Goal: Task Accomplishment & Management: Complete application form

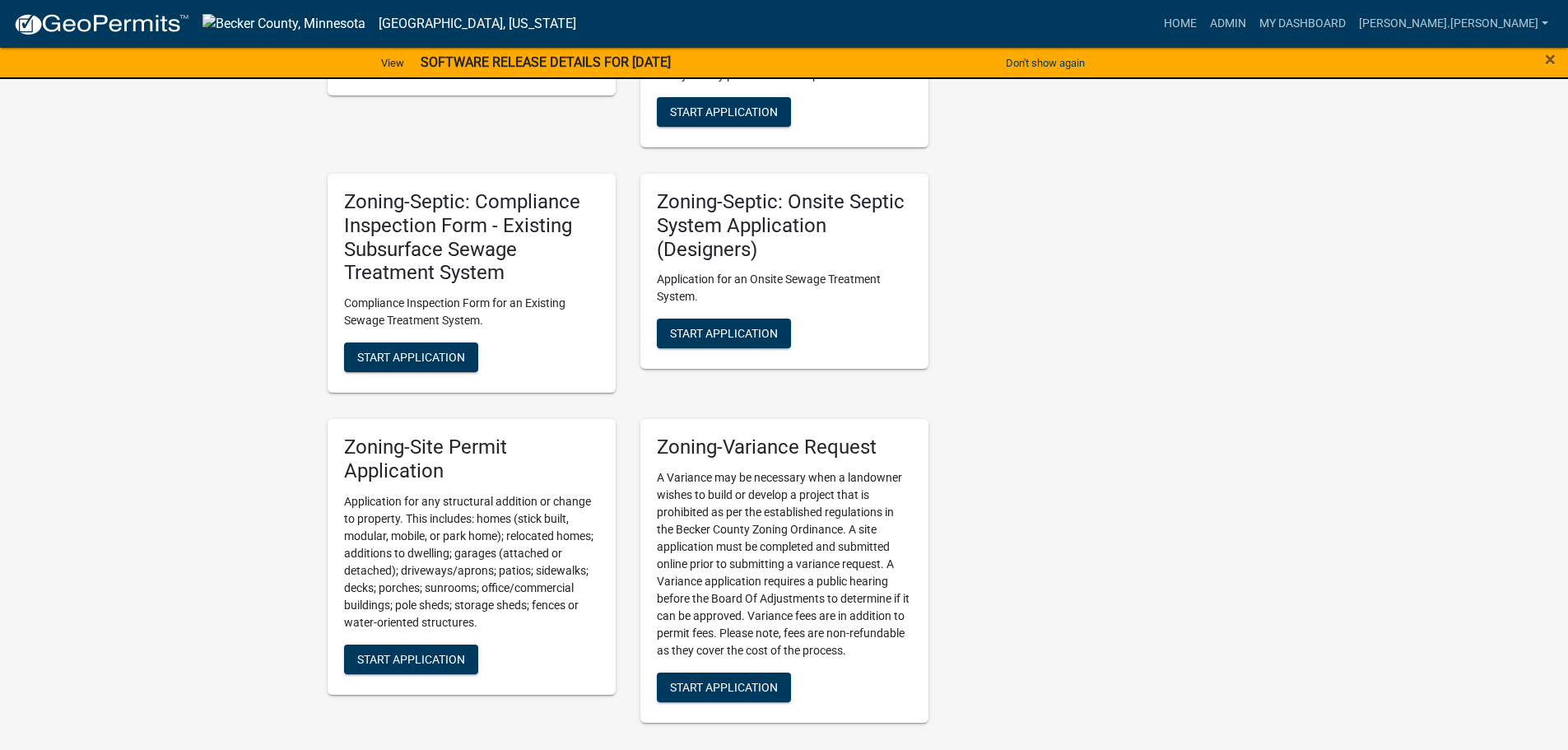
scroll to position [1936, 0]
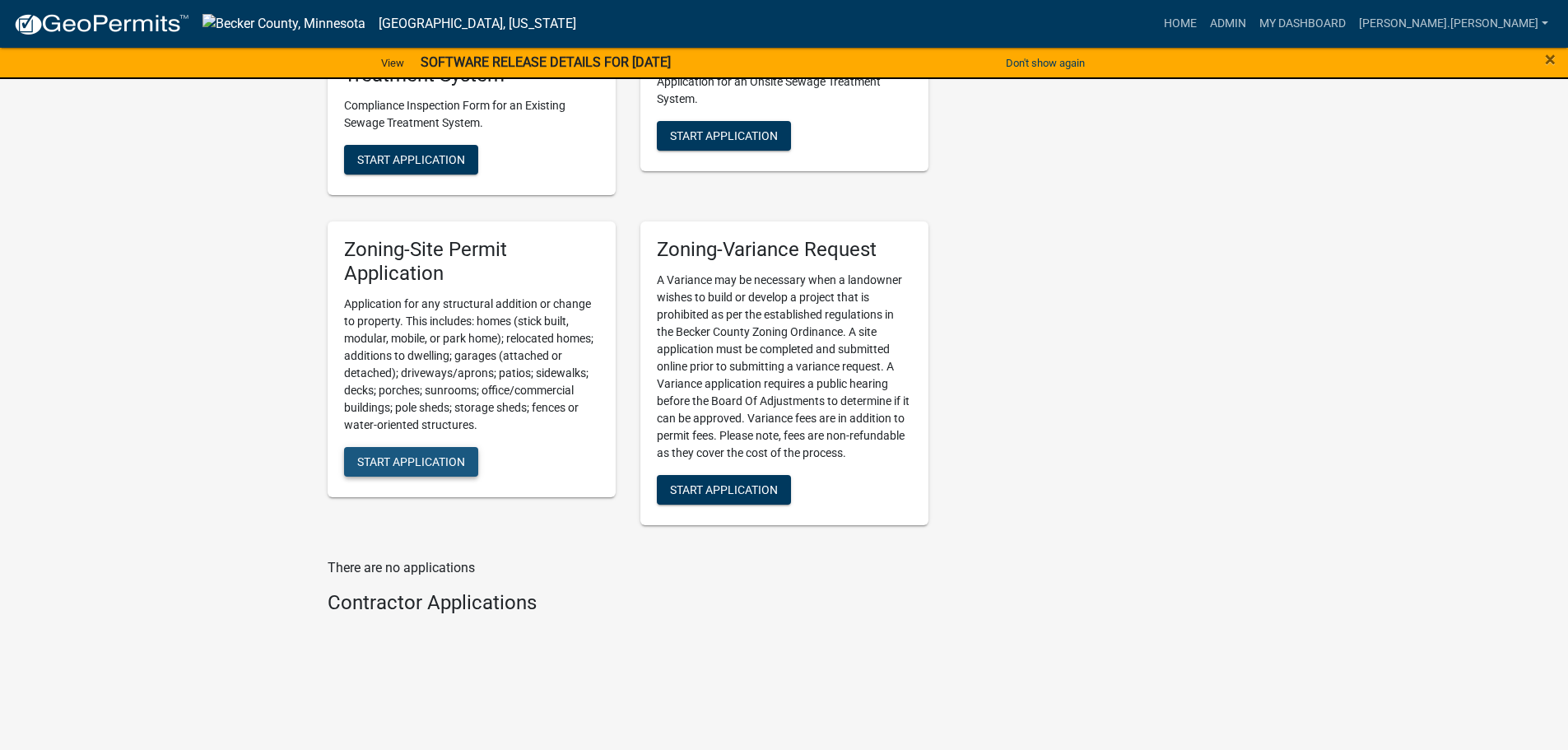
click at [443, 459] on span "Start Application" at bounding box center [411, 460] width 108 height 13
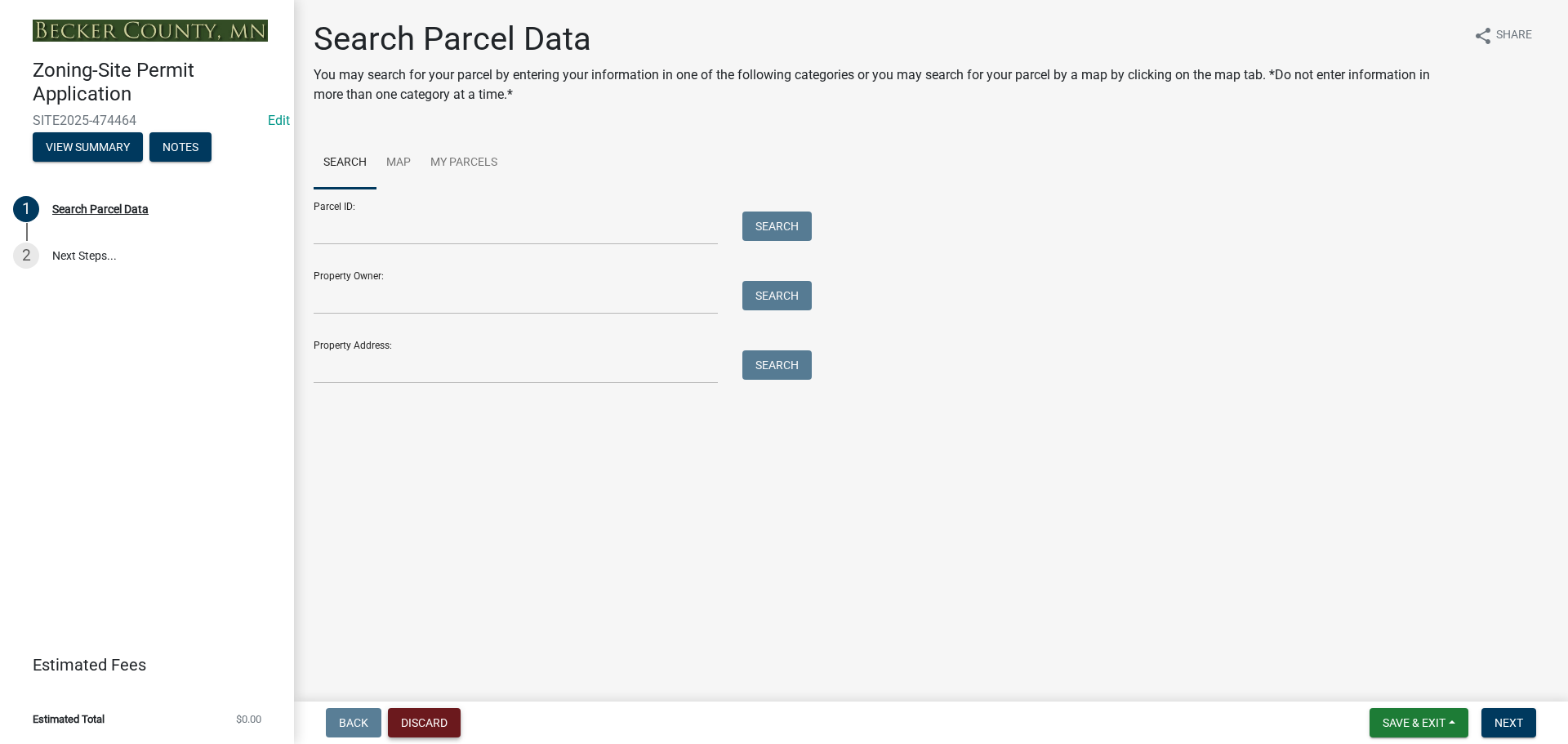
click at [418, 722] on button "Discard" at bounding box center [424, 723] width 72 height 30
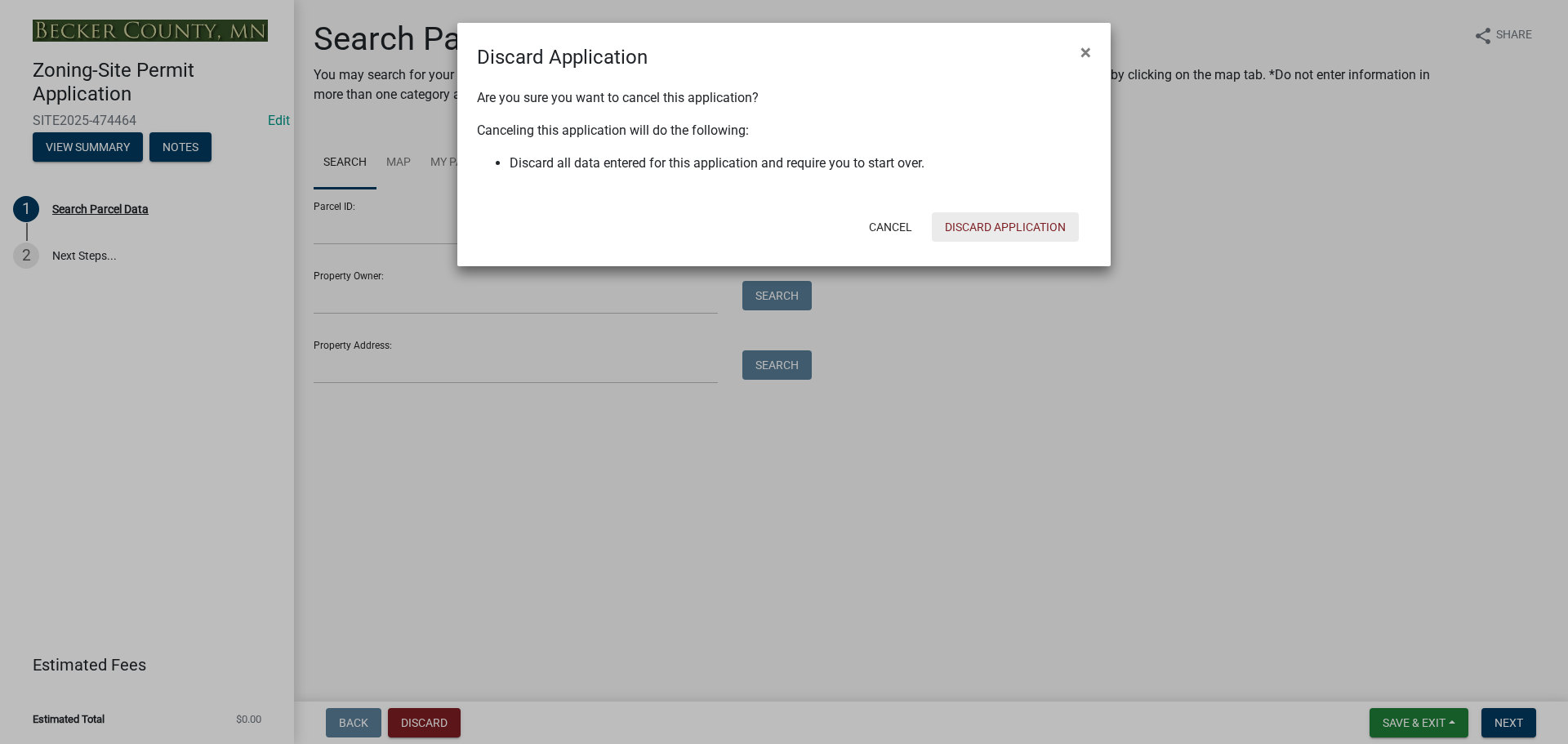
click at [999, 230] on button "Discard Application" at bounding box center [1006, 227] width 147 height 30
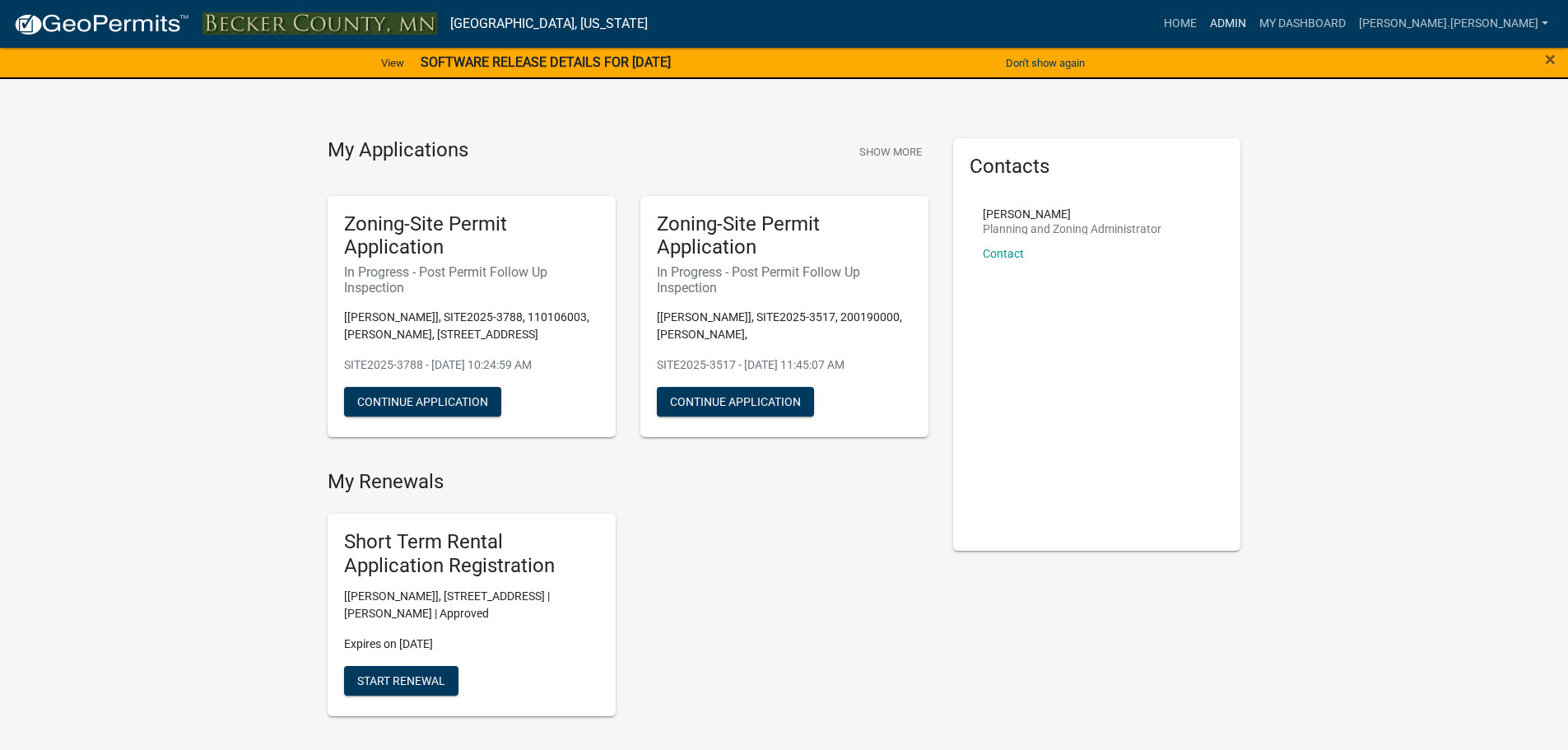
click at [1253, 20] on link "Admin" at bounding box center [1229, 24] width 50 height 32
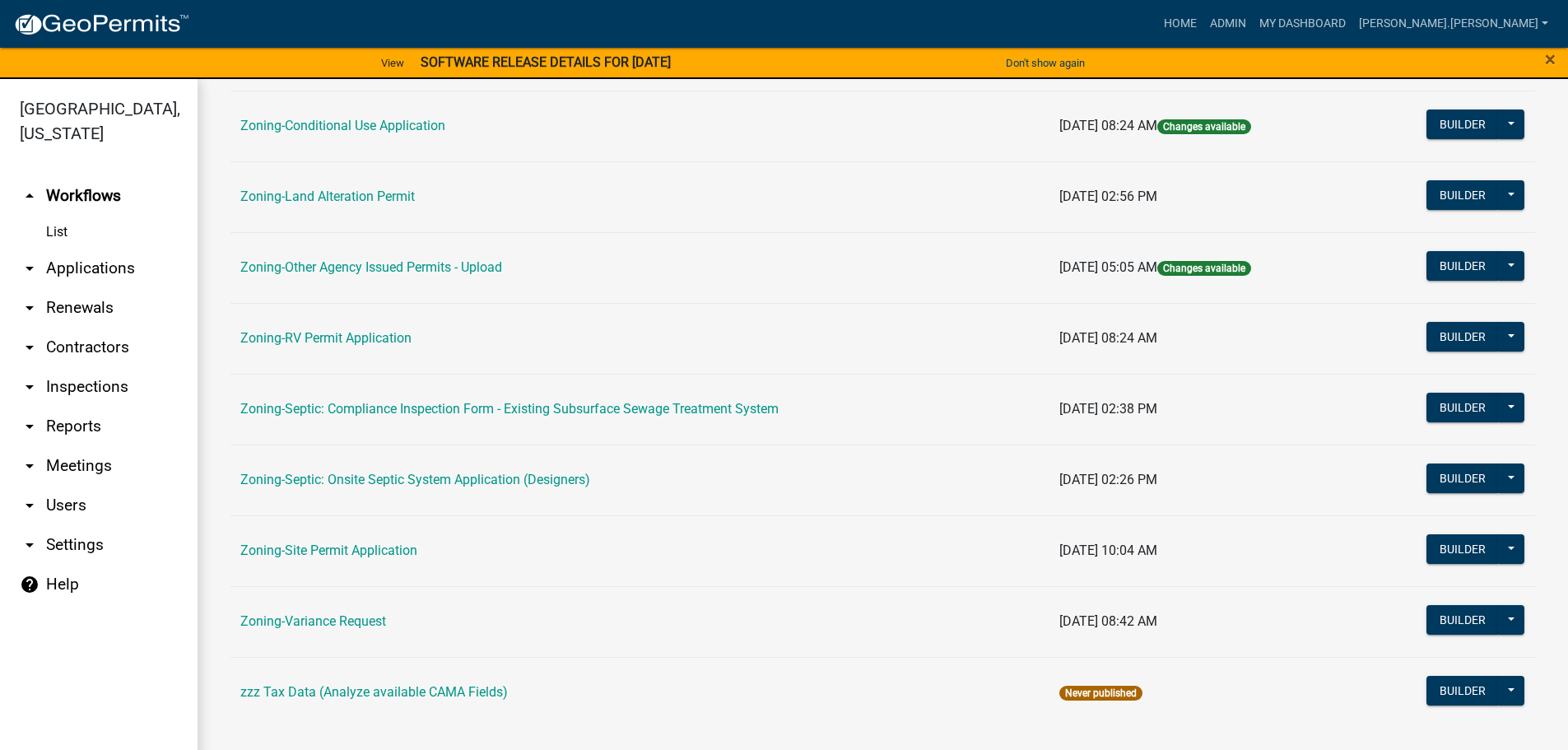
scroll to position [513, 0]
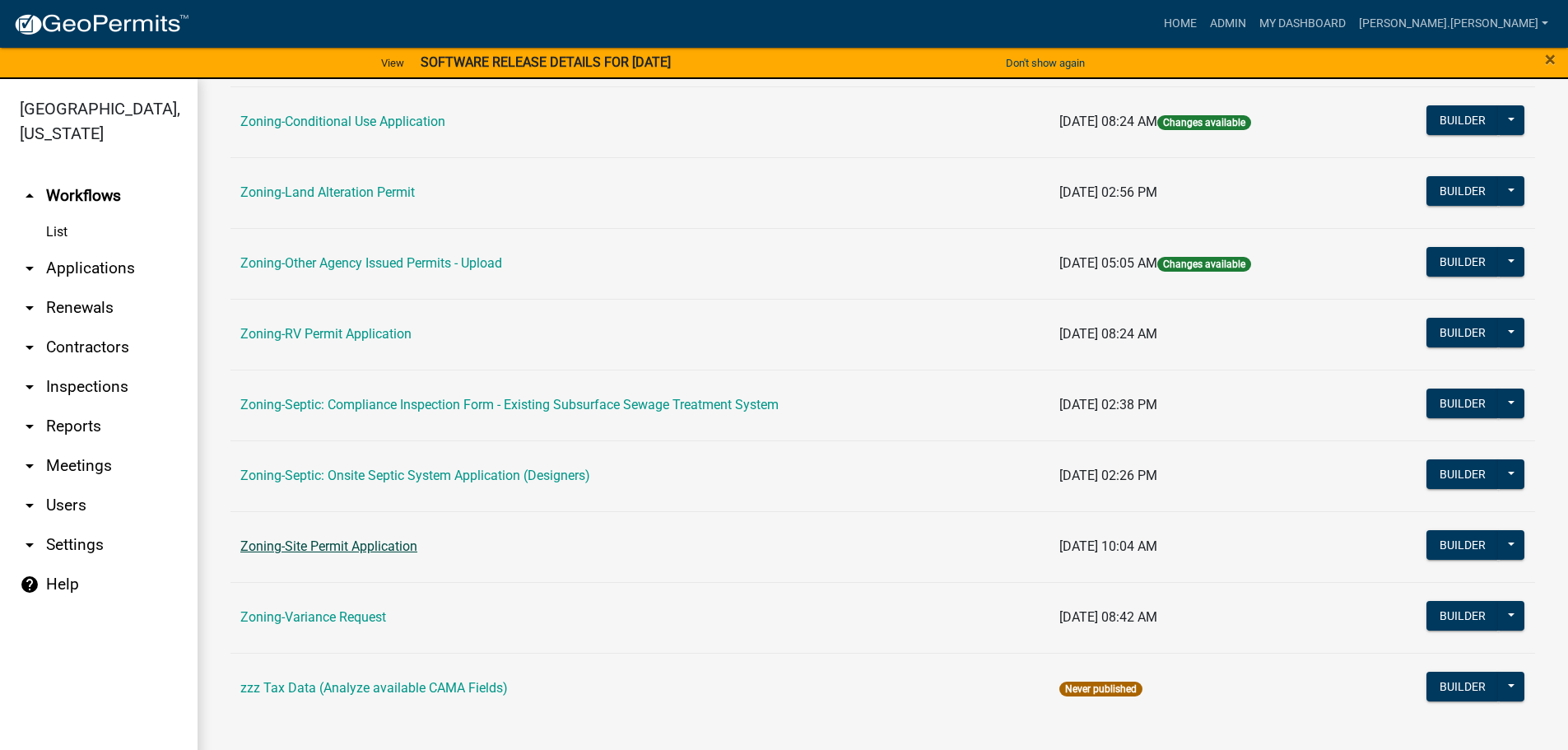
click at [397, 549] on link "Zoning-Site Permit Application" at bounding box center [329, 546] width 177 height 16
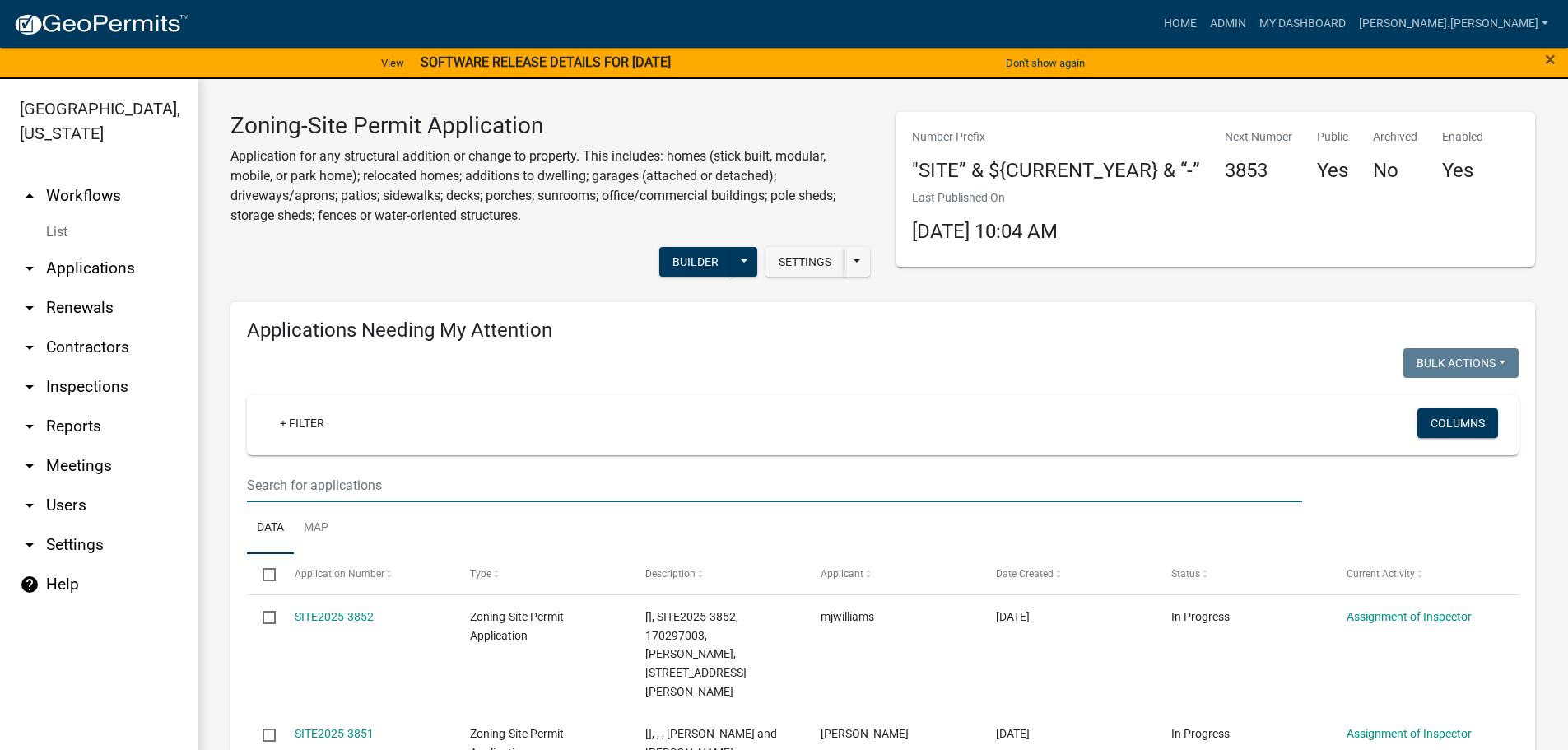
click at [447, 475] on input "text" at bounding box center [774, 485] width 1055 height 34
type input "payment"
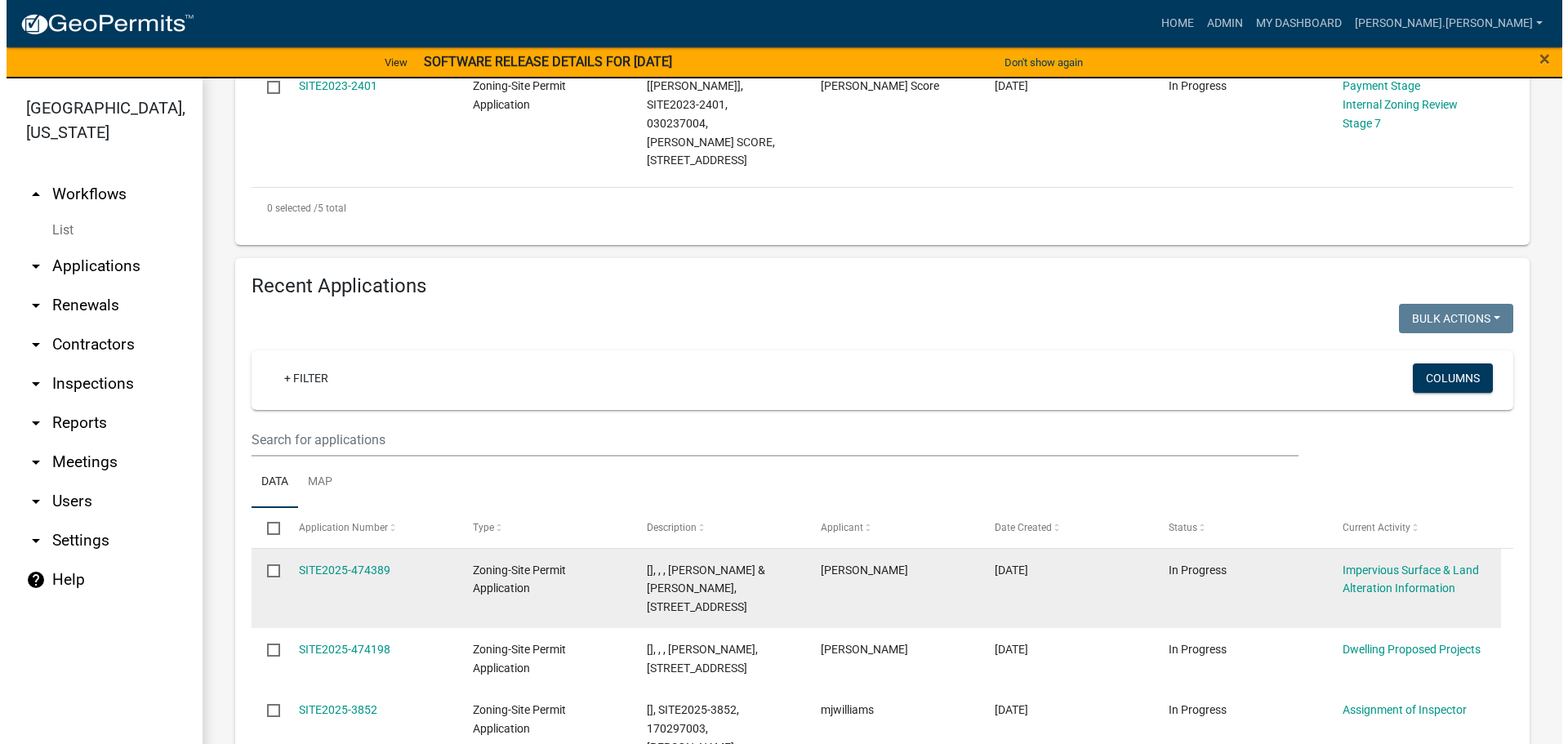
scroll to position [1225, 0]
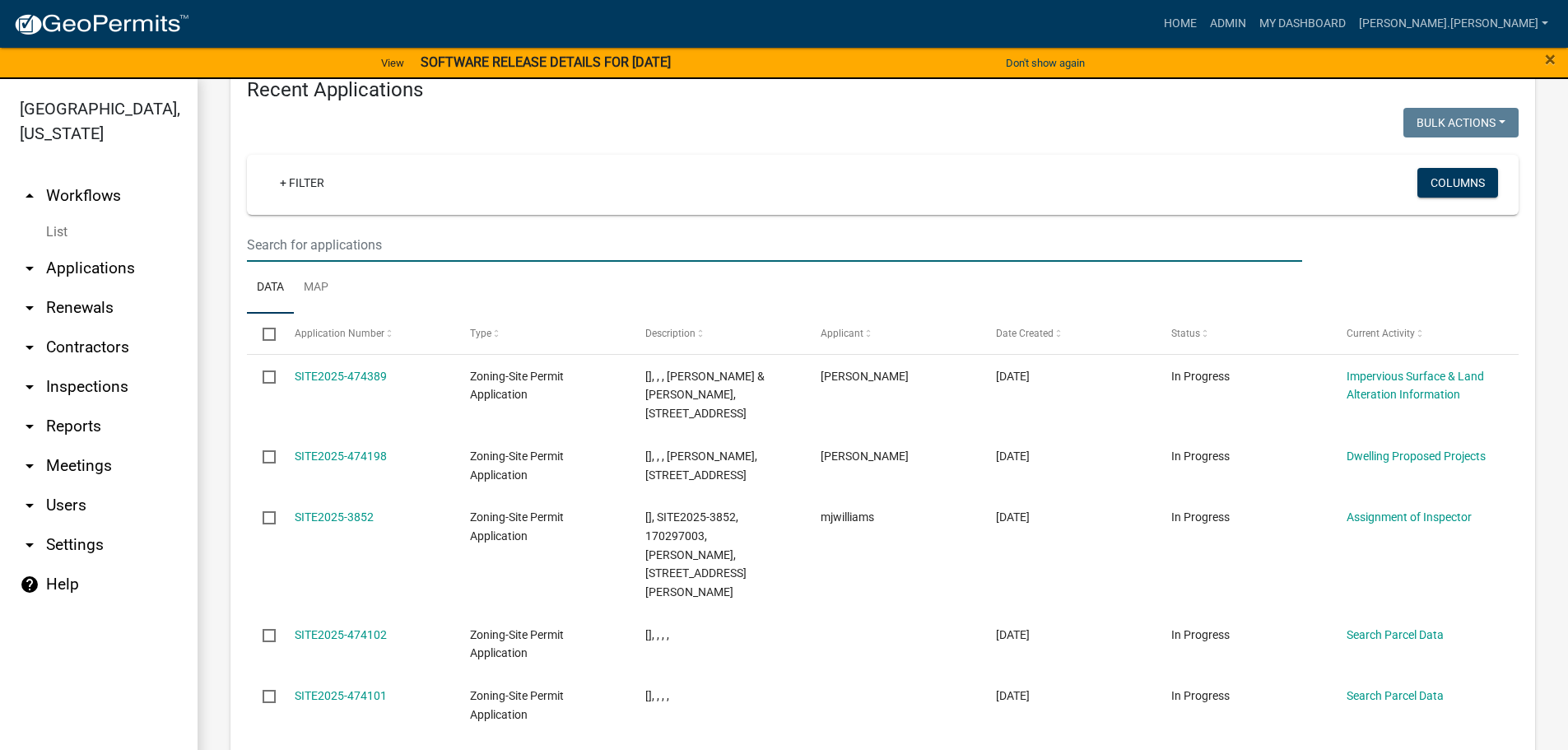
click at [351, 228] on input "text" at bounding box center [774, 245] width 1055 height 34
type input "payment"
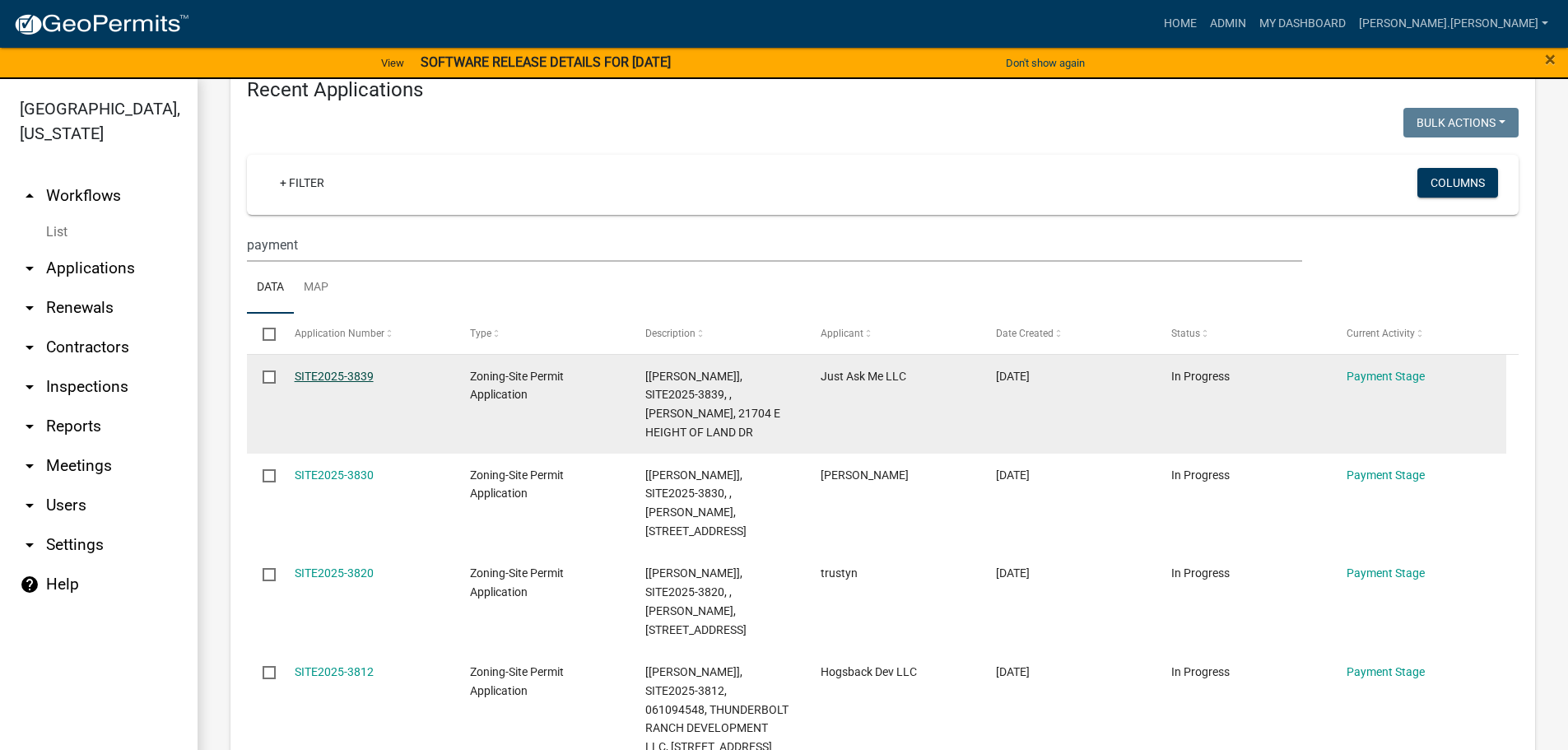
click at [322, 369] on link "SITE2025-3839" at bounding box center [334, 376] width 79 height 13
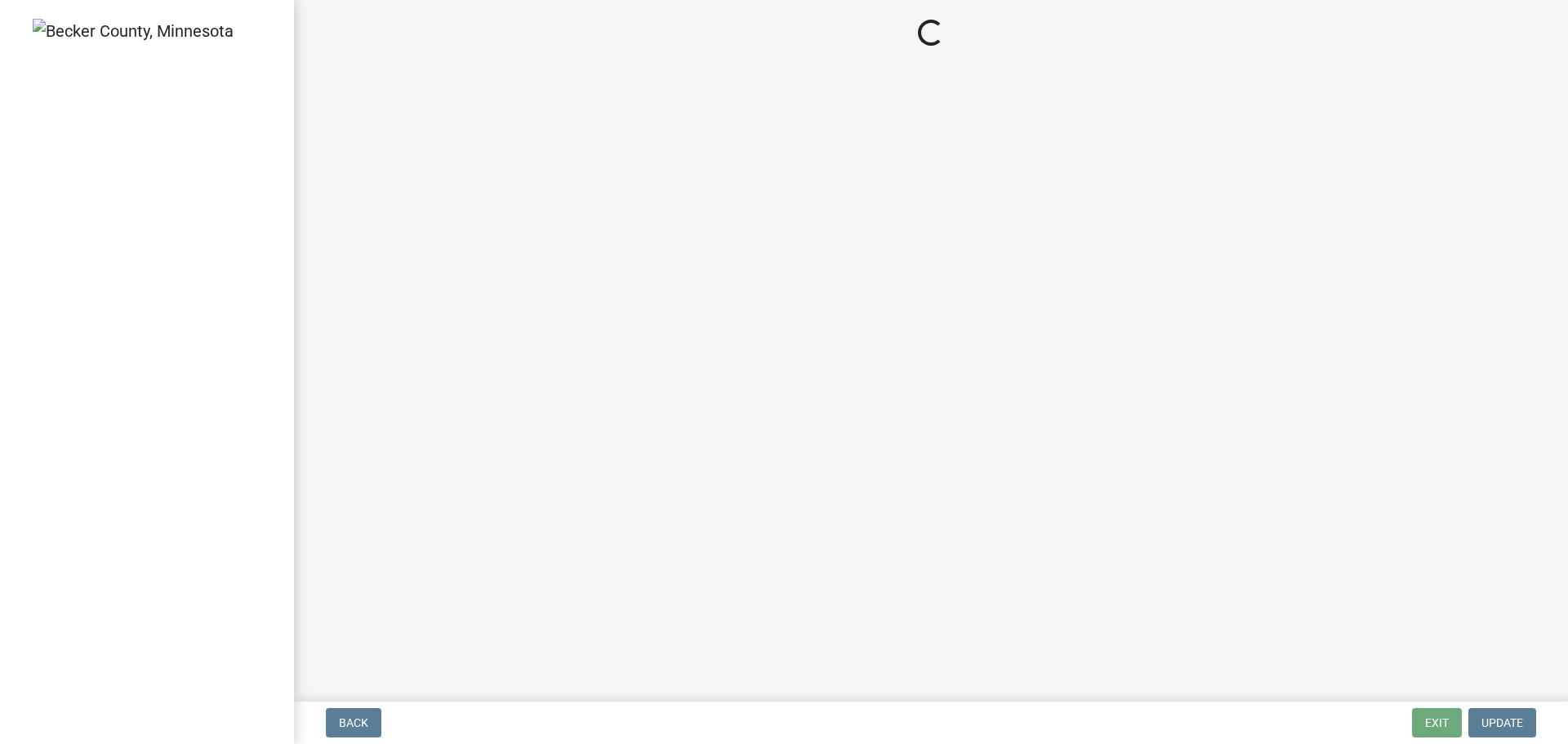
select select "3: 3"
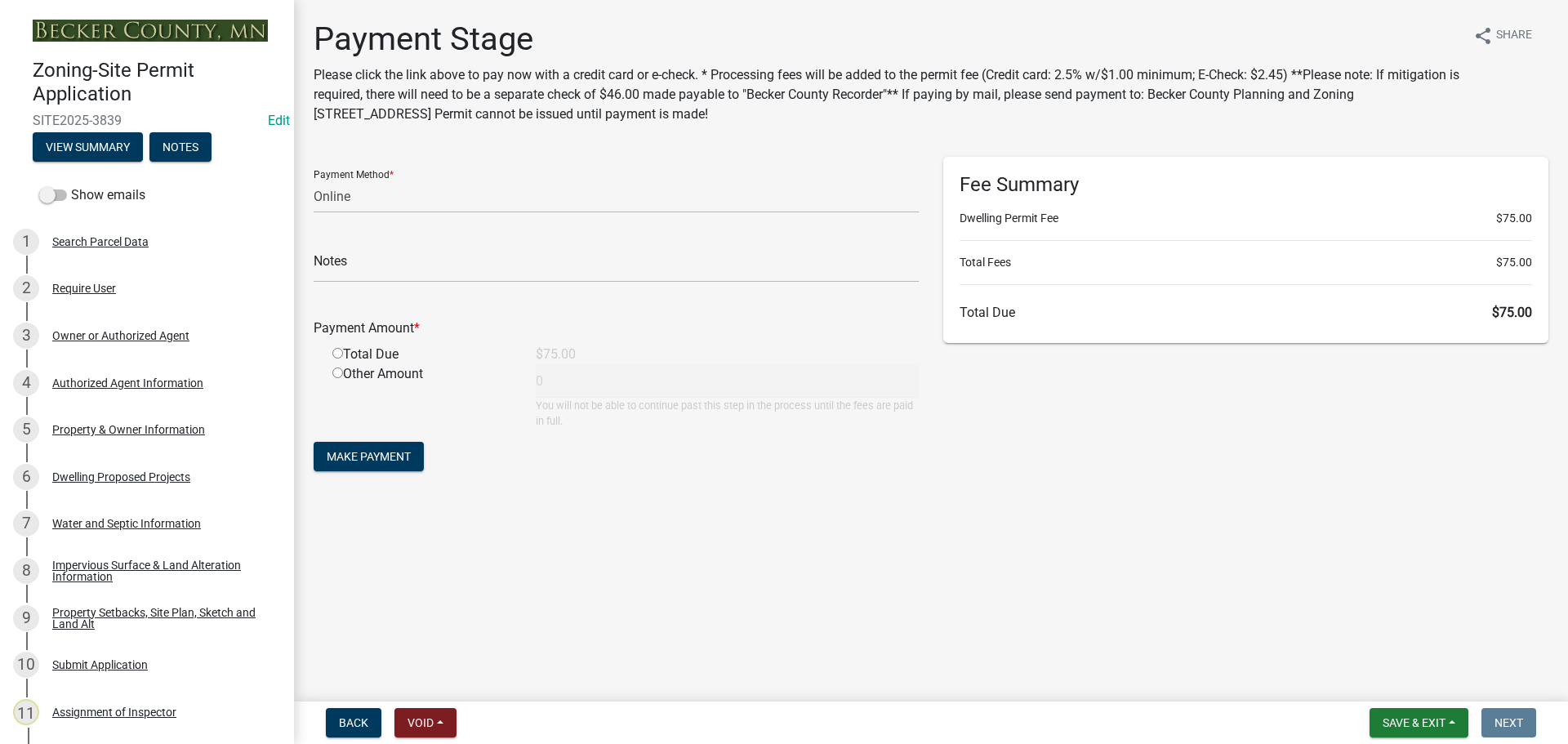
click at [338, 352] on input "radio" at bounding box center [338, 353] width 11 height 11
radio input "true"
type input "75"
click at [393, 456] on span "Make Payment" at bounding box center [369, 456] width 84 height 13
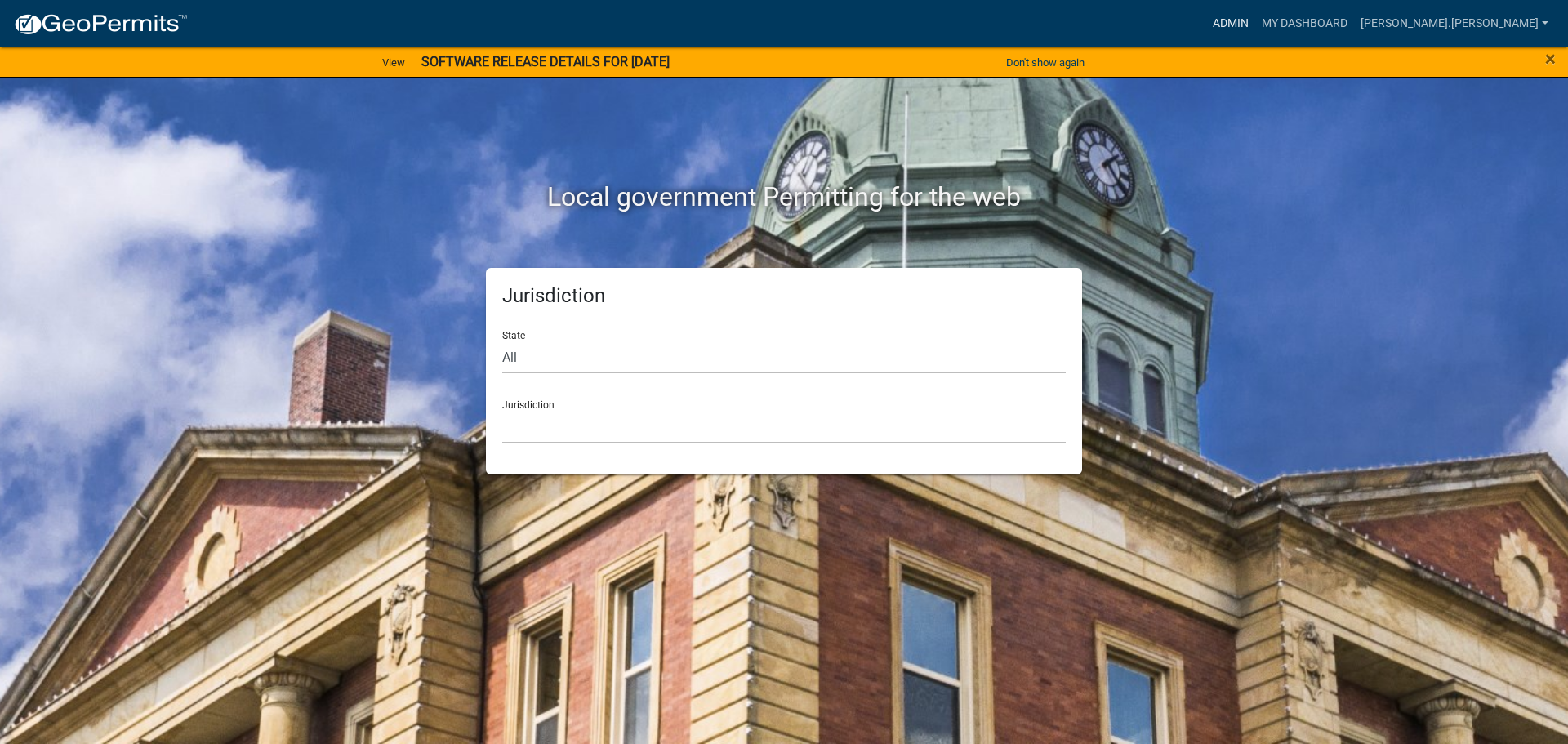
click at [1255, 18] on link "Admin" at bounding box center [1231, 24] width 49 height 31
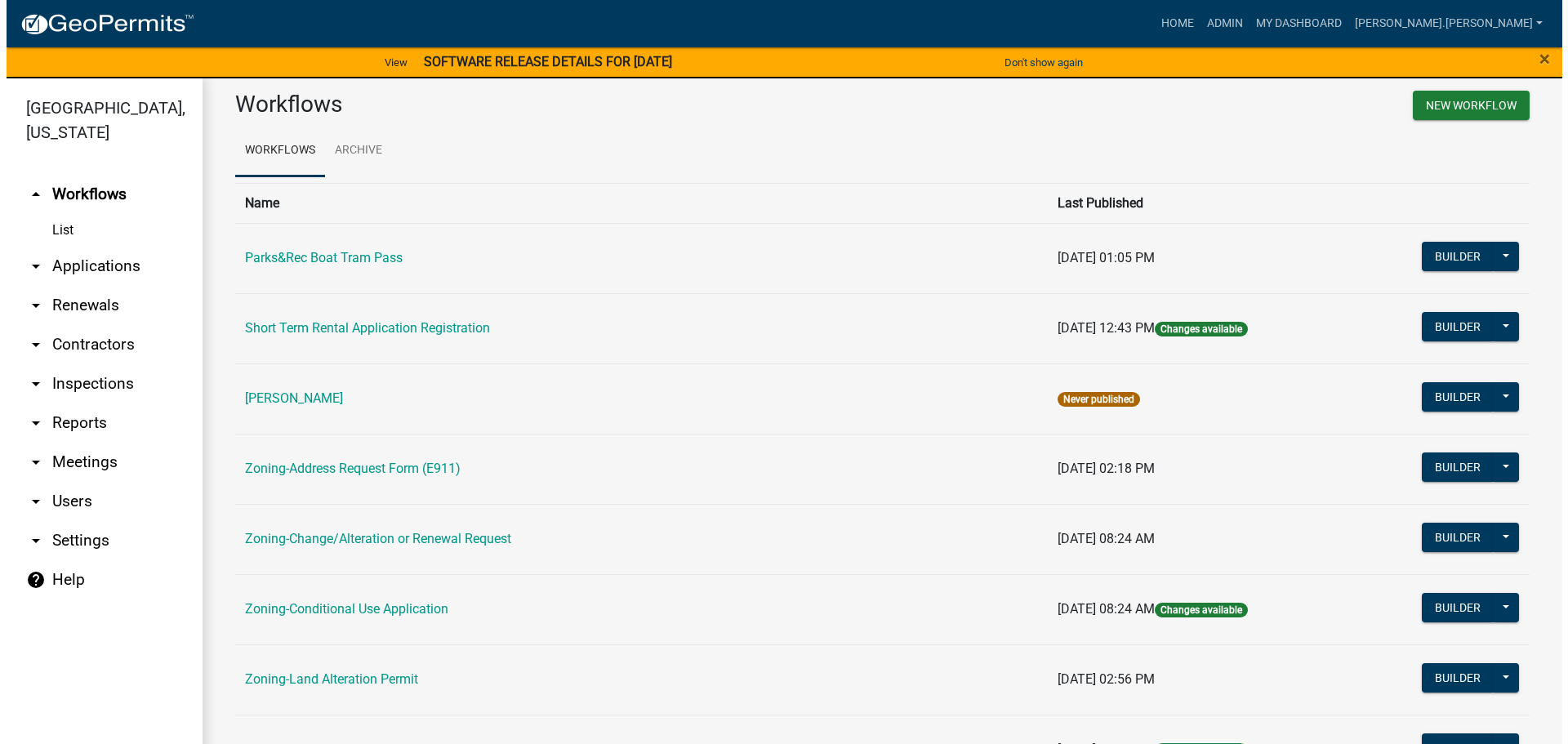
scroll to position [19, 0]
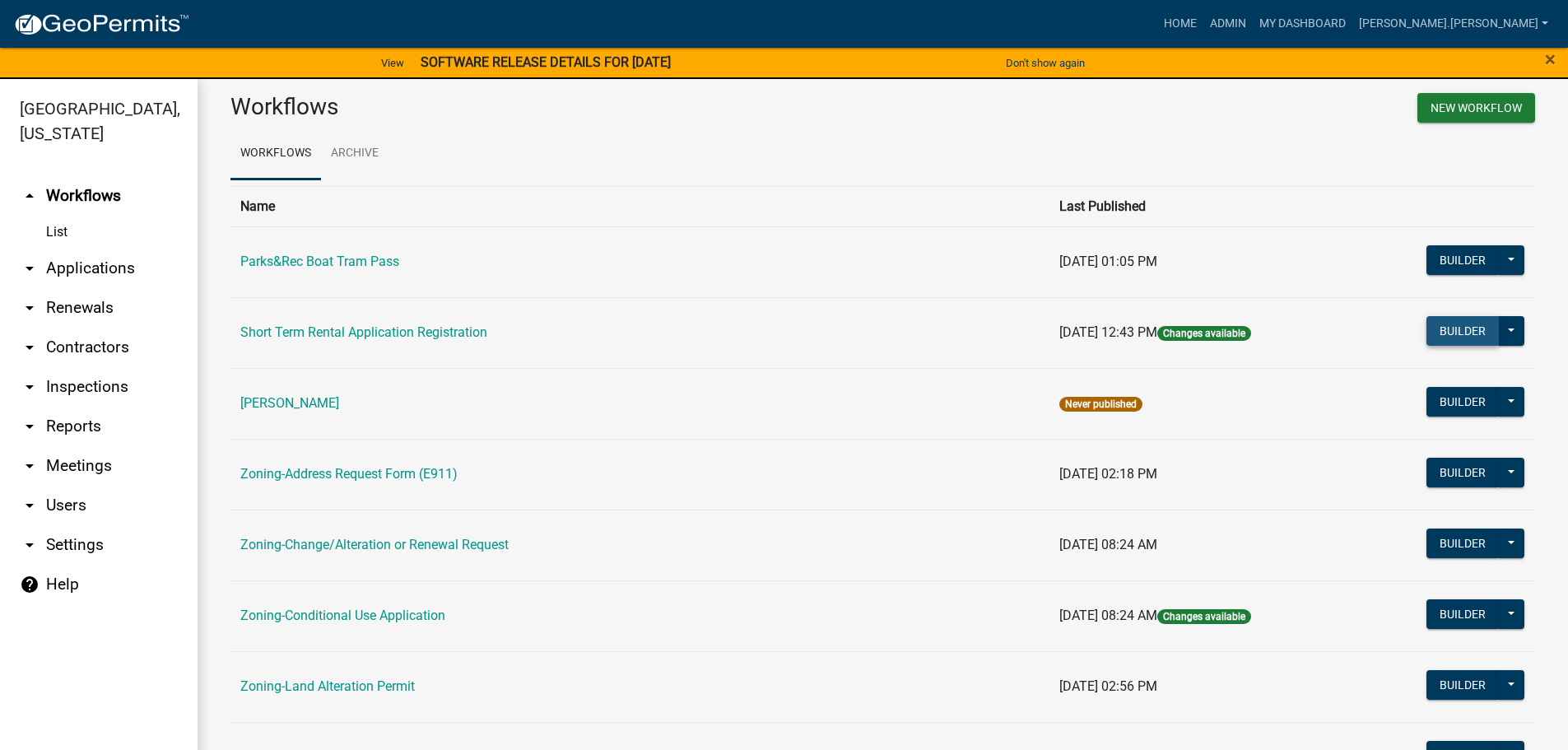
click at [1474, 335] on button "Builder" at bounding box center [1463, 331] width 72 height 30
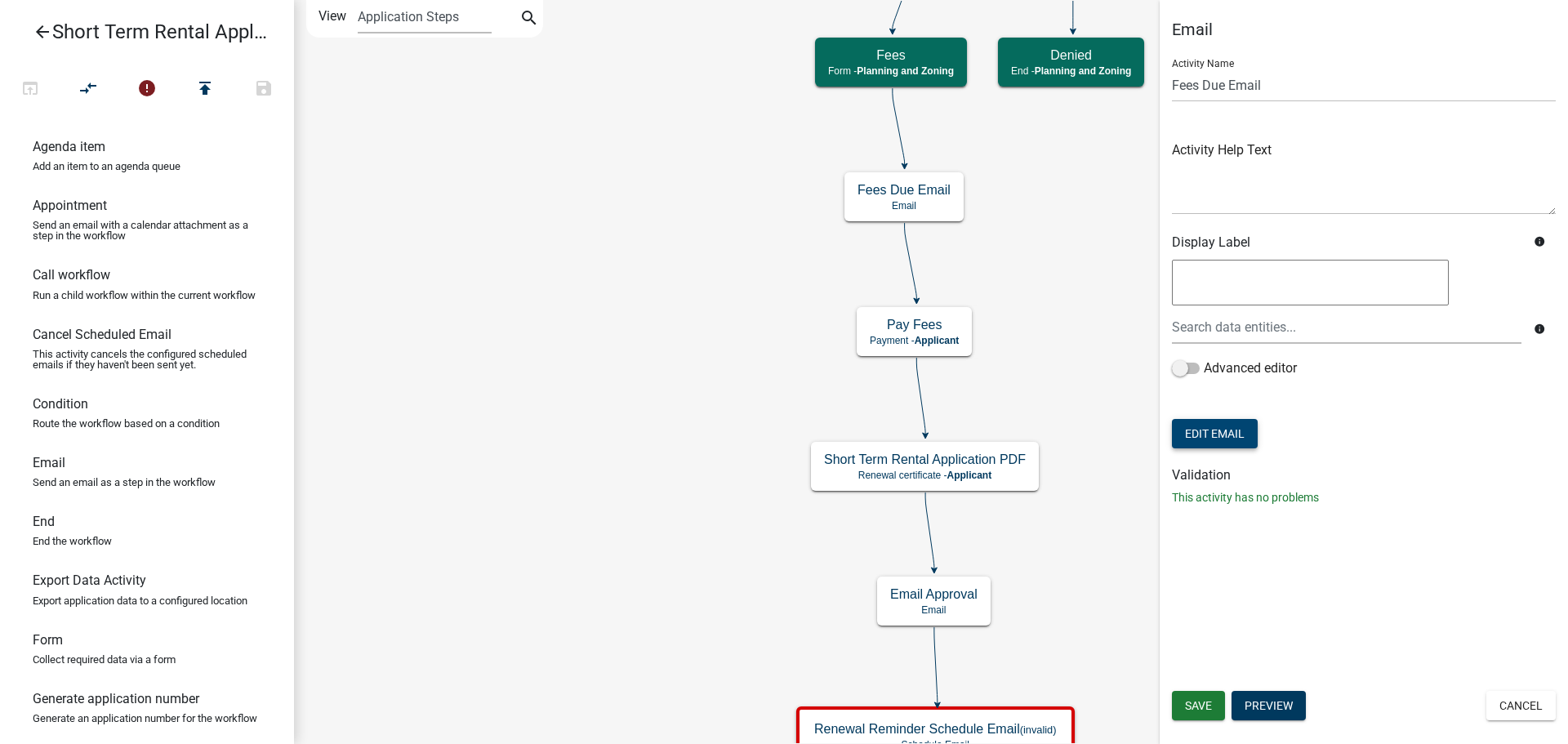
click at [1224, 432] on button "Edit Email" at bounding box center [1215, 434] width 86 height 30
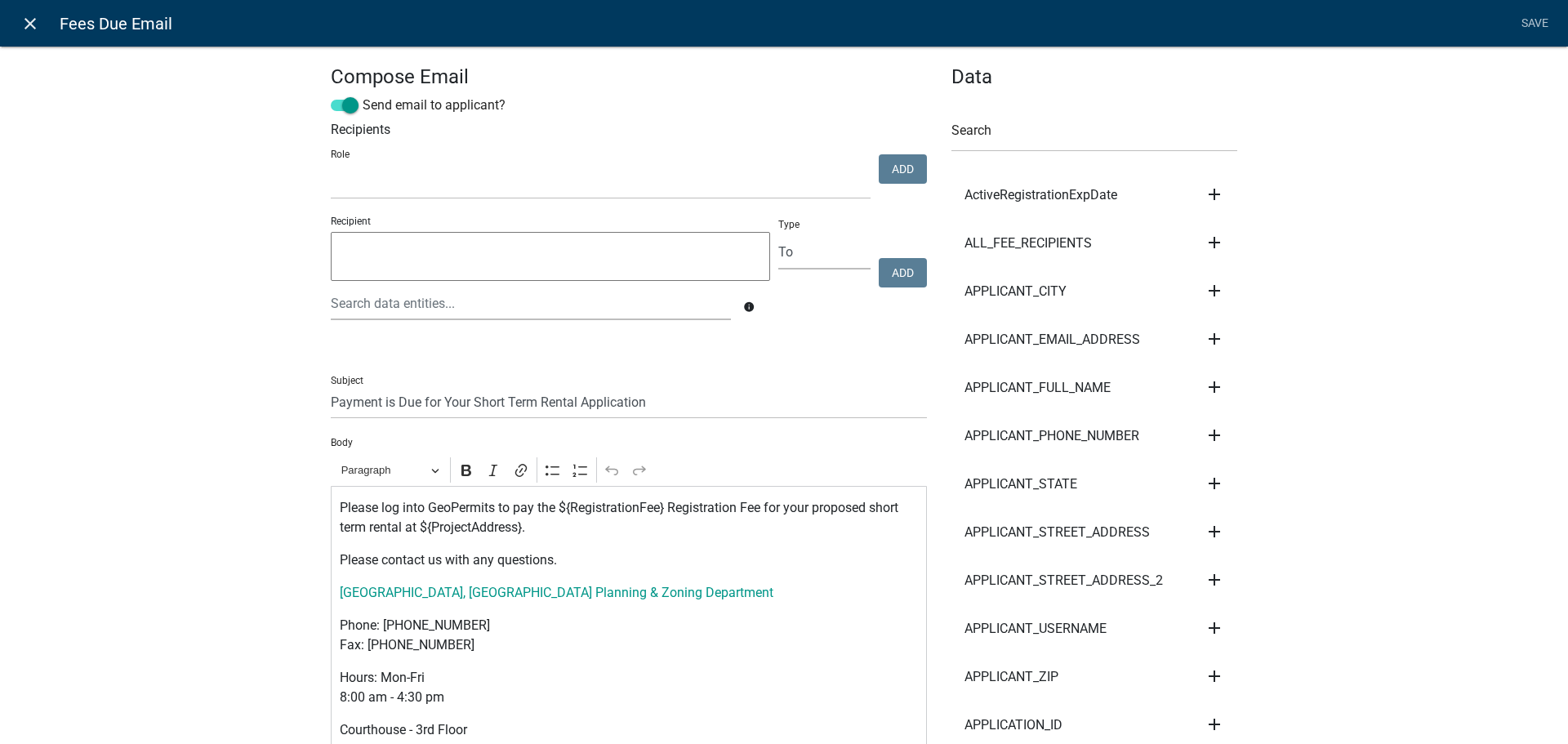
click at [29, 23] on icon "close" at bounding box center [30, 24] width 20 height 20
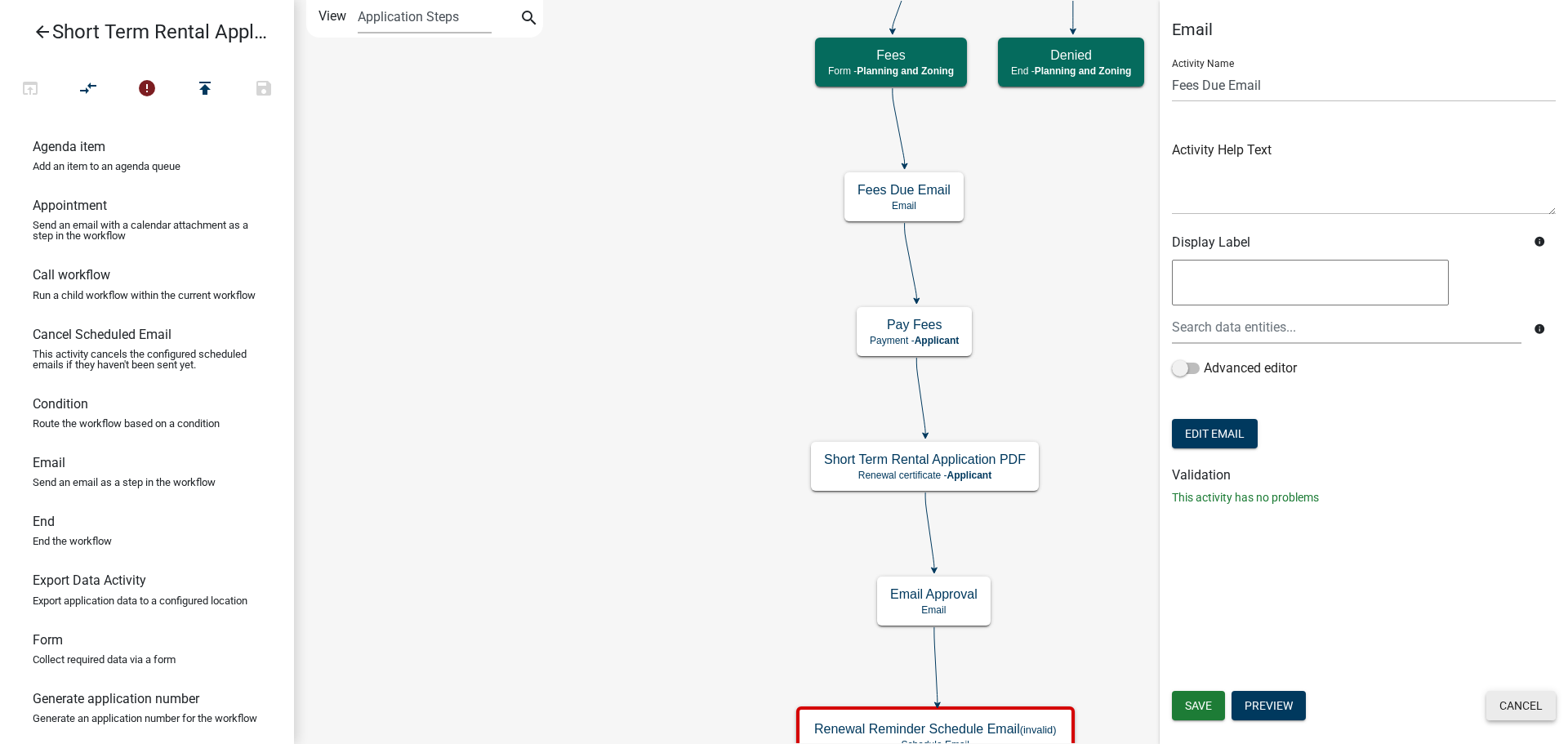
click at [1538, 703] on button "Cancel" at bounding box center [1521, 705] width 69 height 30
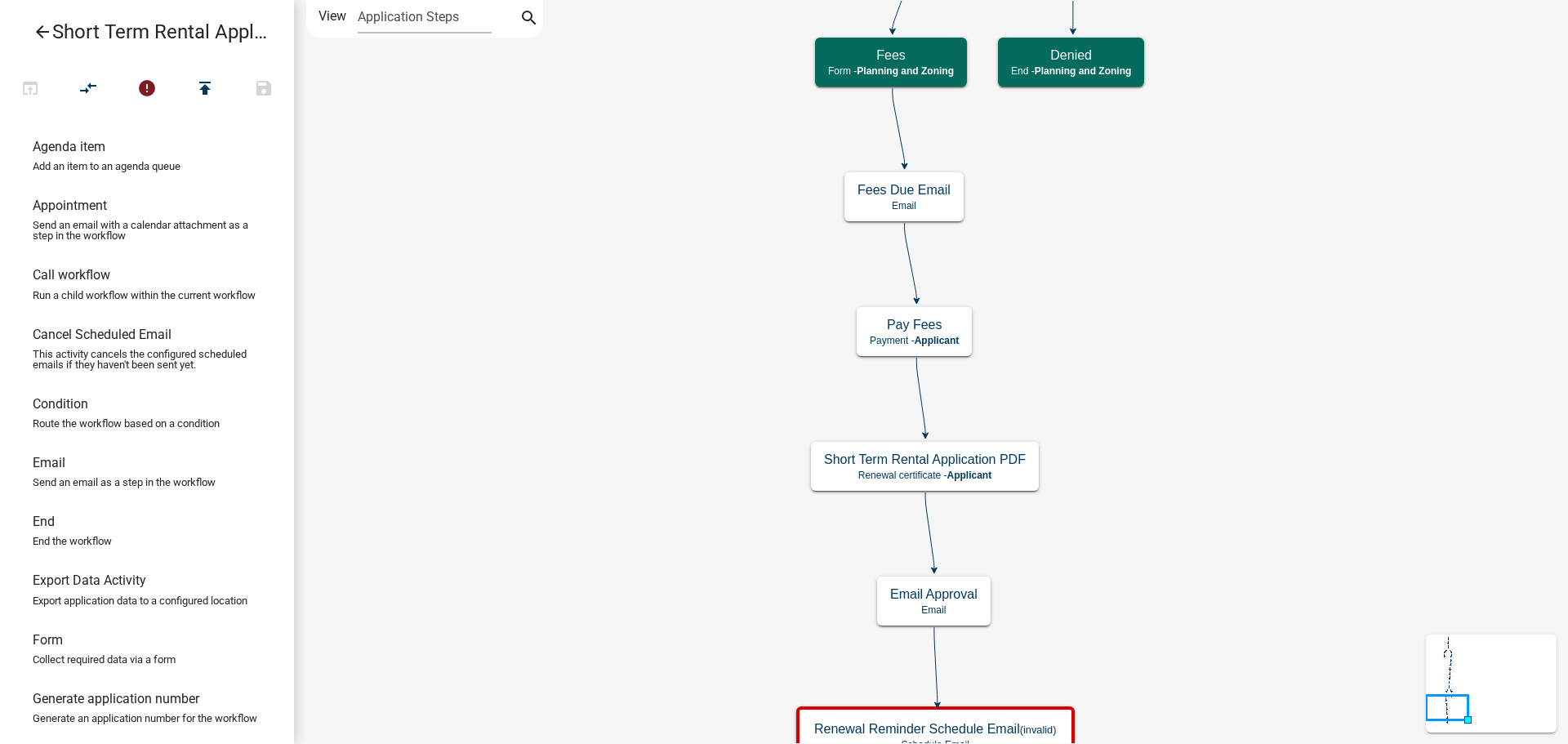
click at [572, 217] on icon "Start Start - Applicant Notify Approvers Email Email Approval Email Approved En…" at bounding box center [931, 449] width 1272 height 895
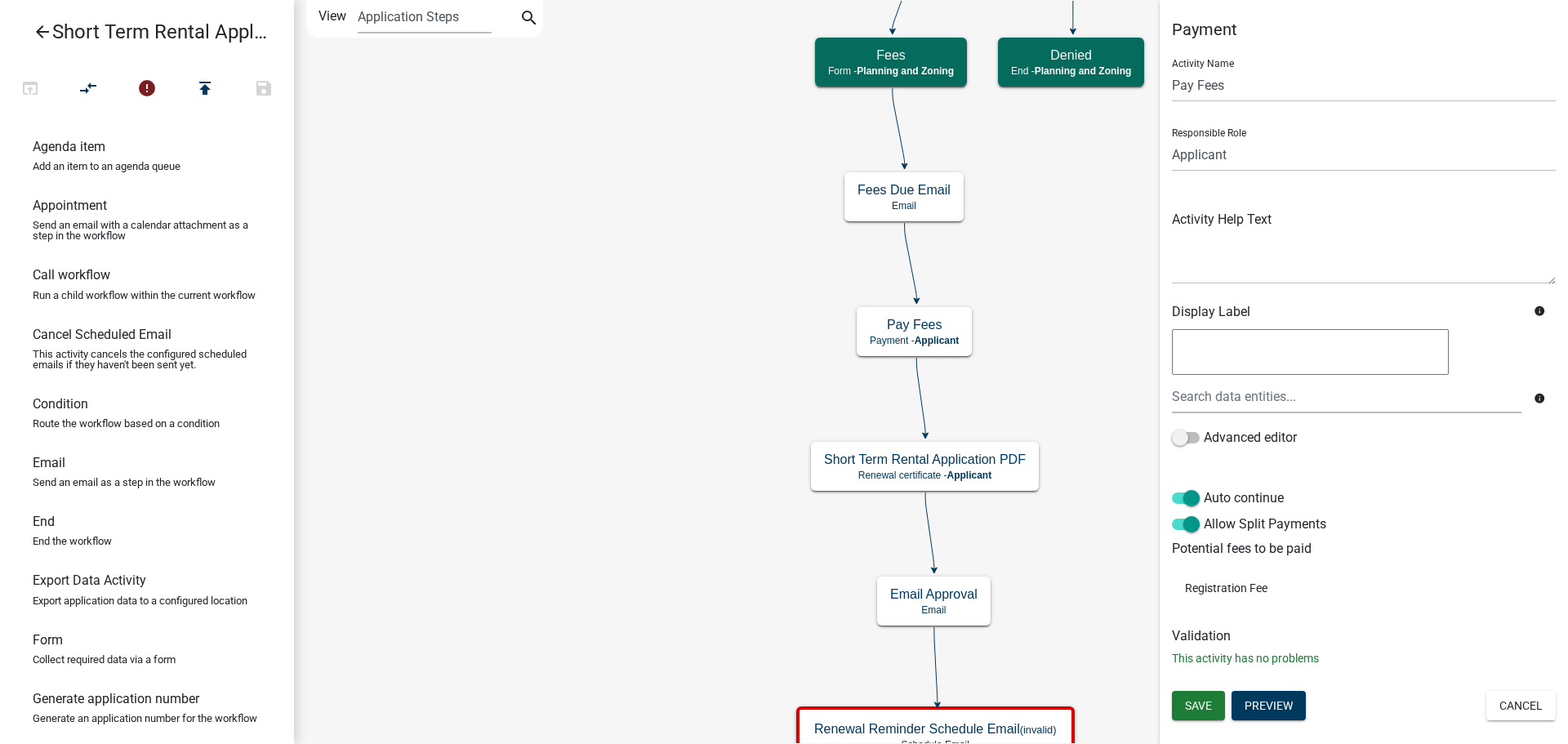
click at [1540, 310] on icon "info" at bounding box center [1540, 311] width 12 height 12
click at [1500, 710] on button "Cancel" at bounding box center [1521, 705] width 69 height 30
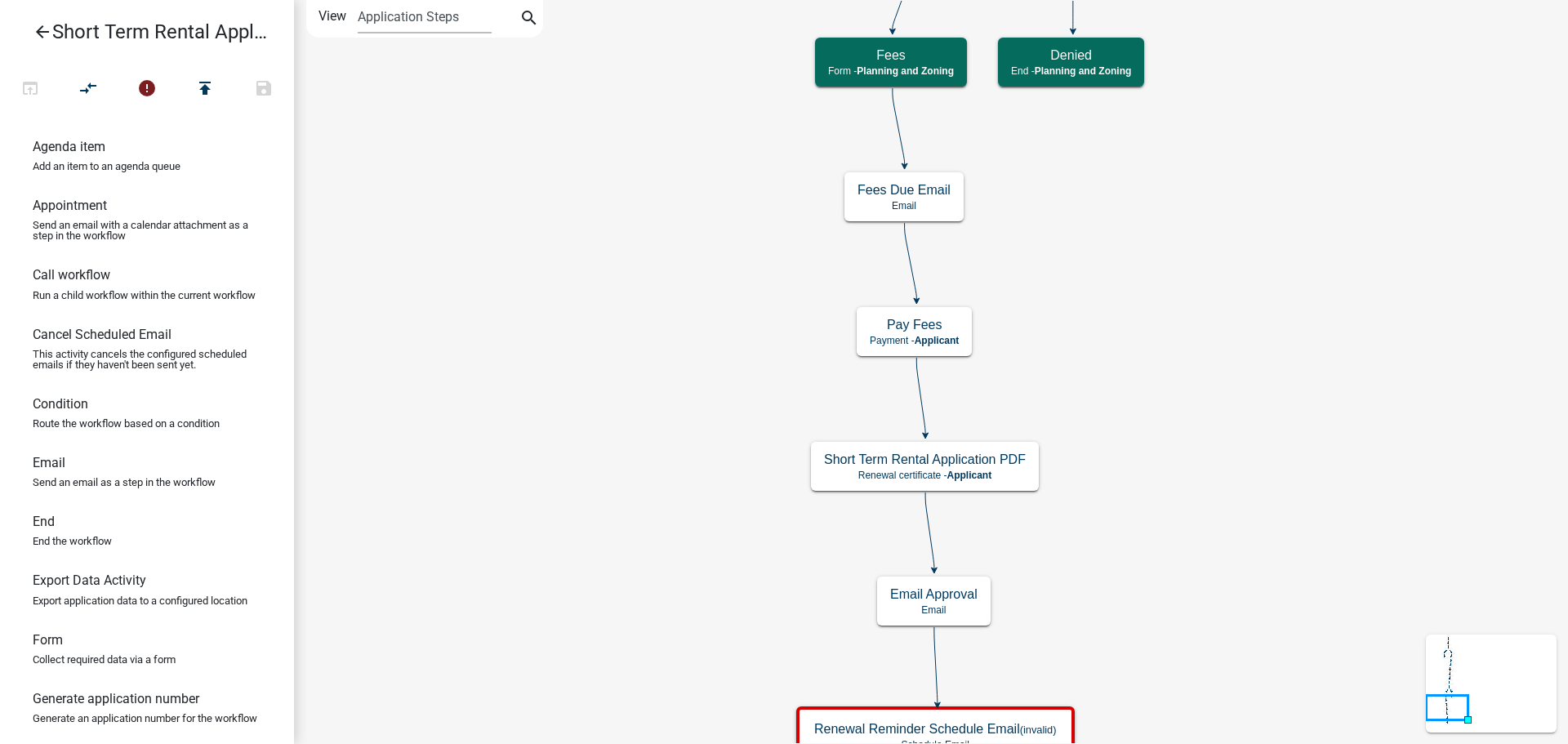
click at [39, 30] on icon "arrow_back" at bounding box center [43, 34] width 20 height 23
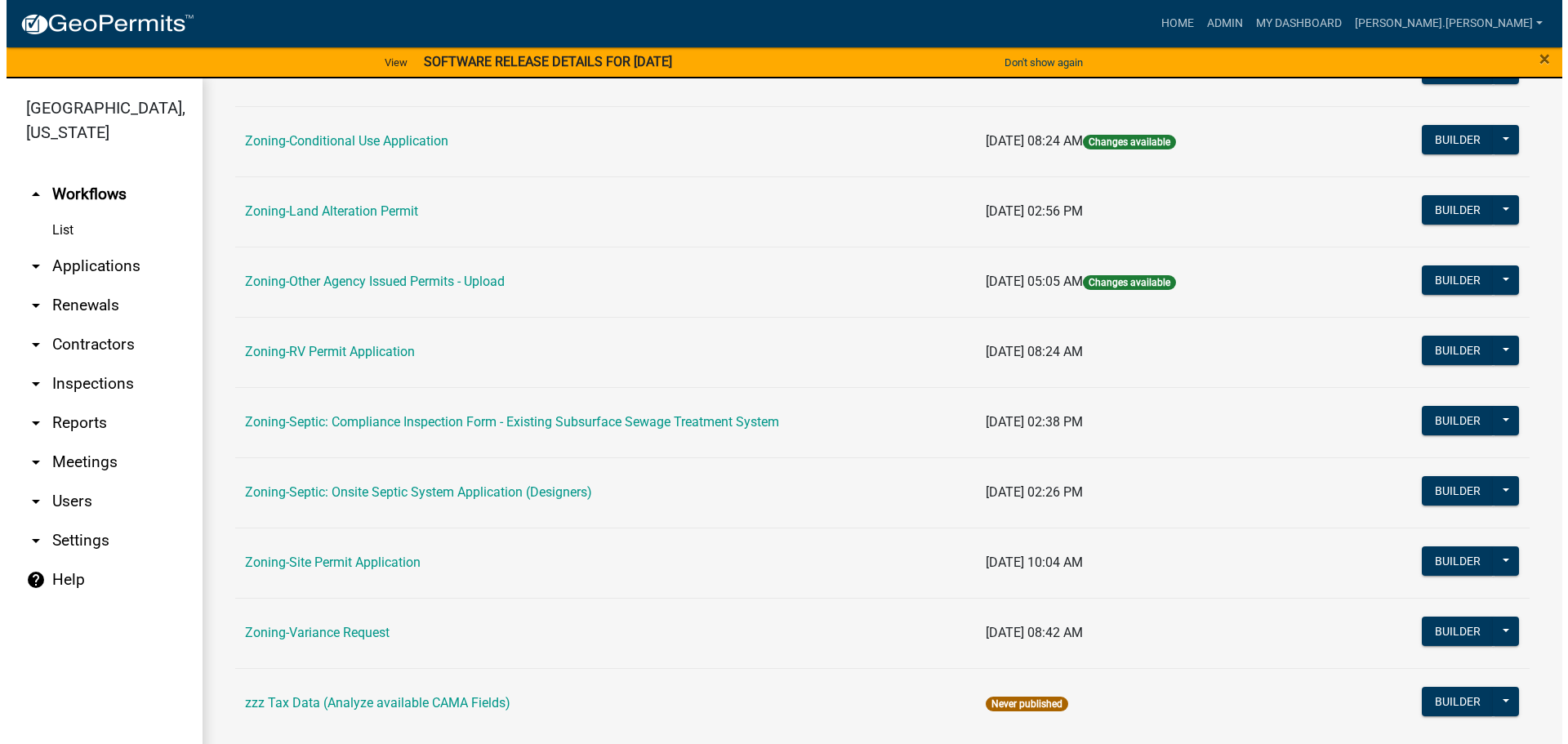
scroll to position [490, 0]
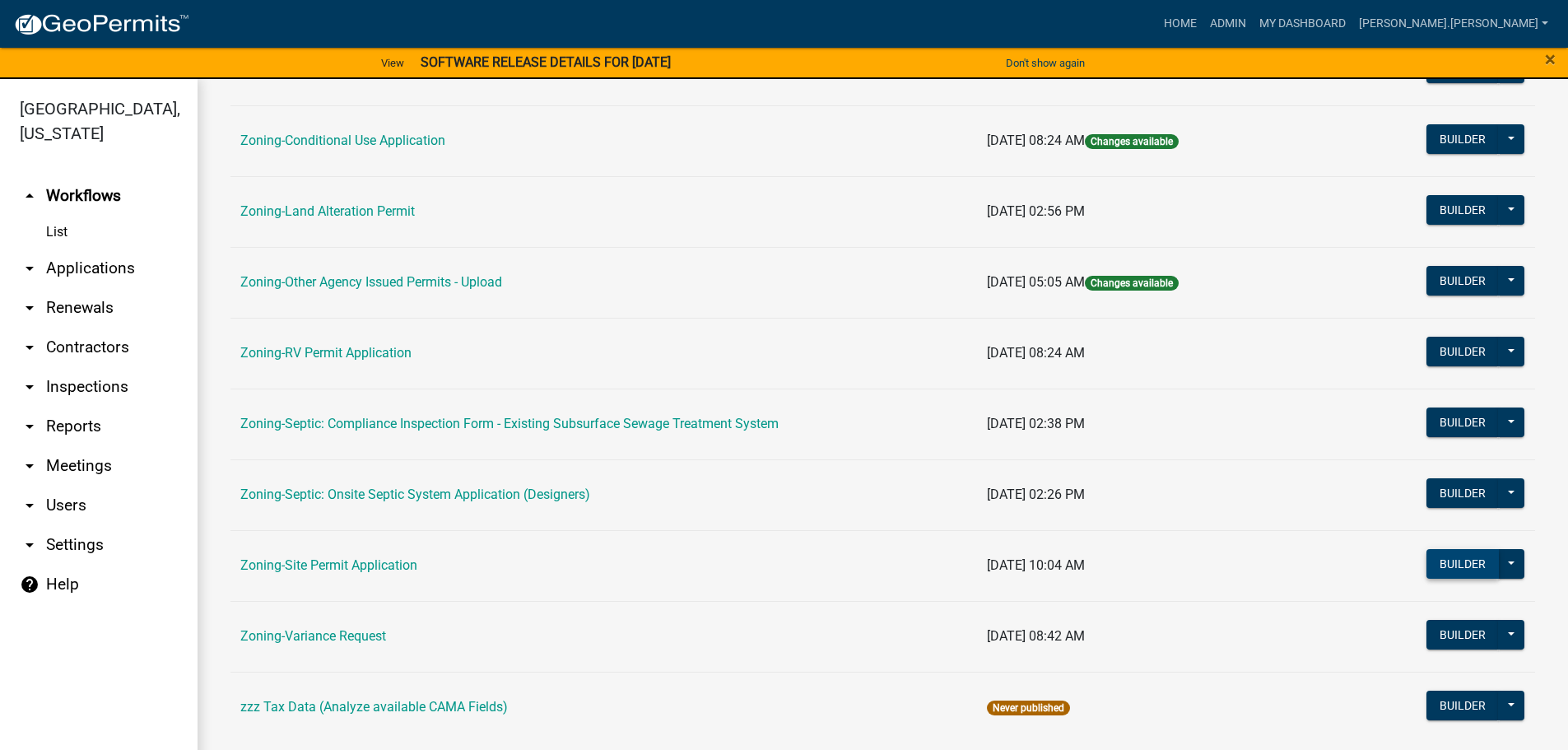
click at [1447, 563] on button "Builder" at bounding box center [1463, 564] width 72 height 30
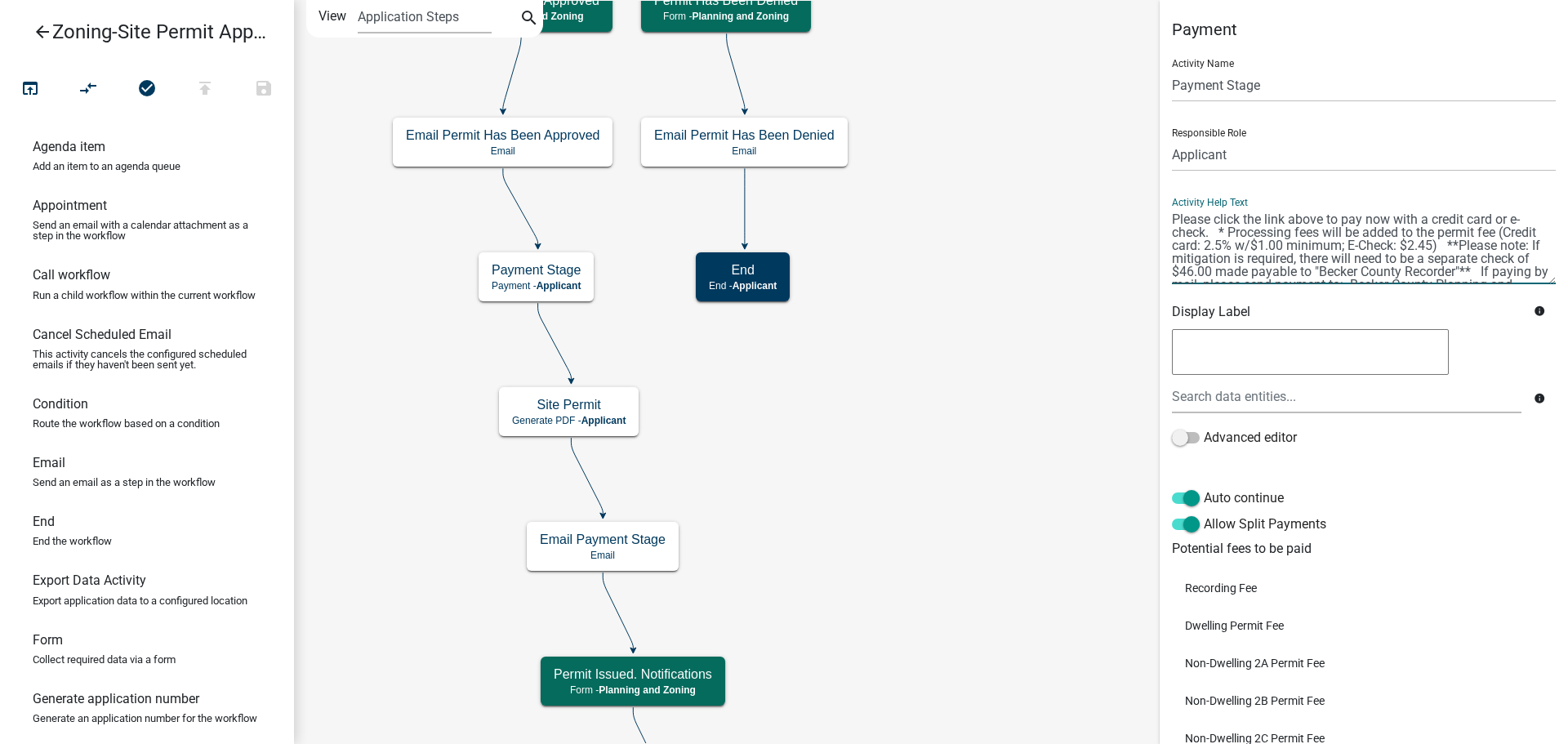
click at [1263, 244] on textarea at bounding box center [1364, 245] width 384 height 77
click at [1484, 245] on textarea at bounding box center [1364, 245] width 384 height 77
click at [1272, 274] on textarea at bounding box center [1364, 245] width 384 height 77
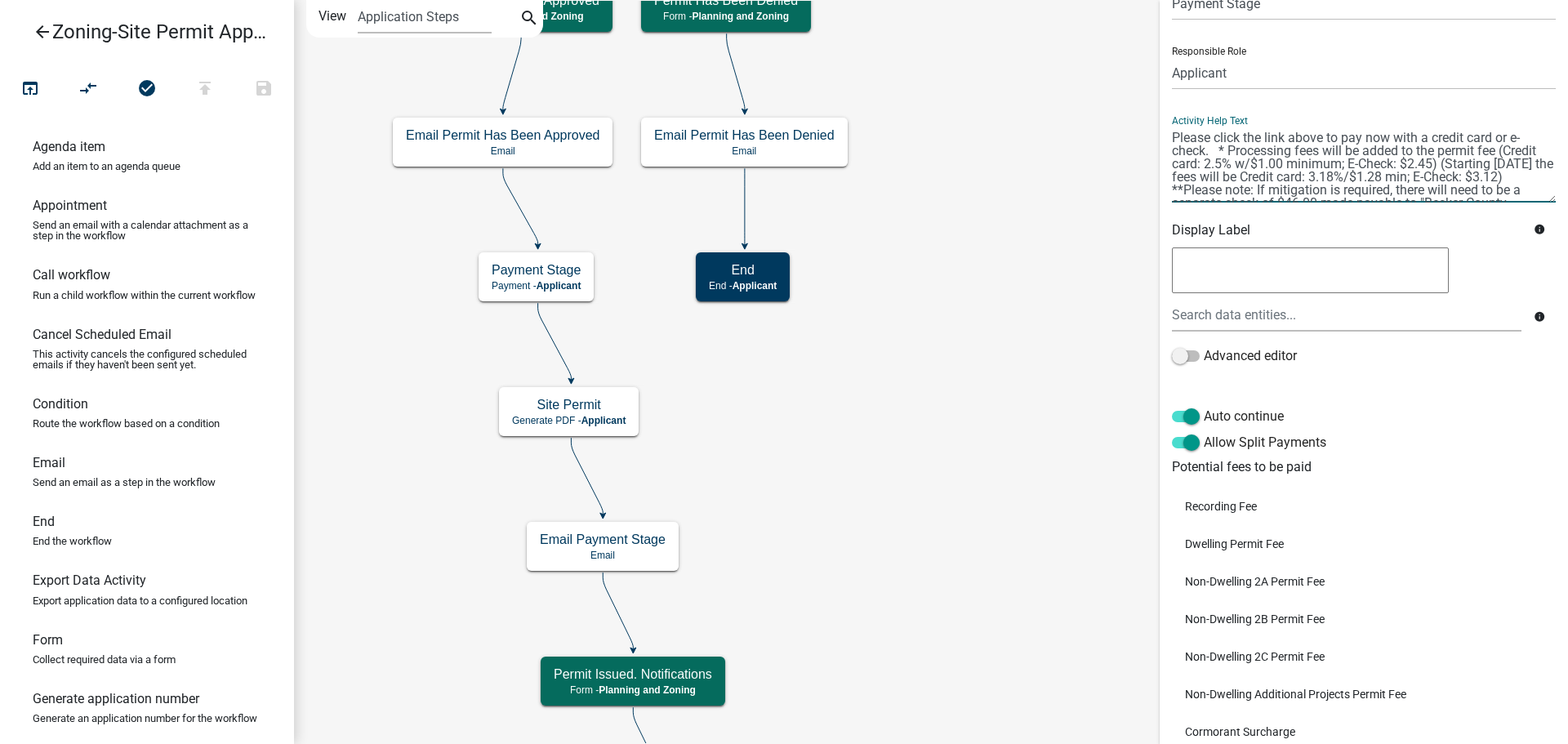
scroll to position [195, 0]
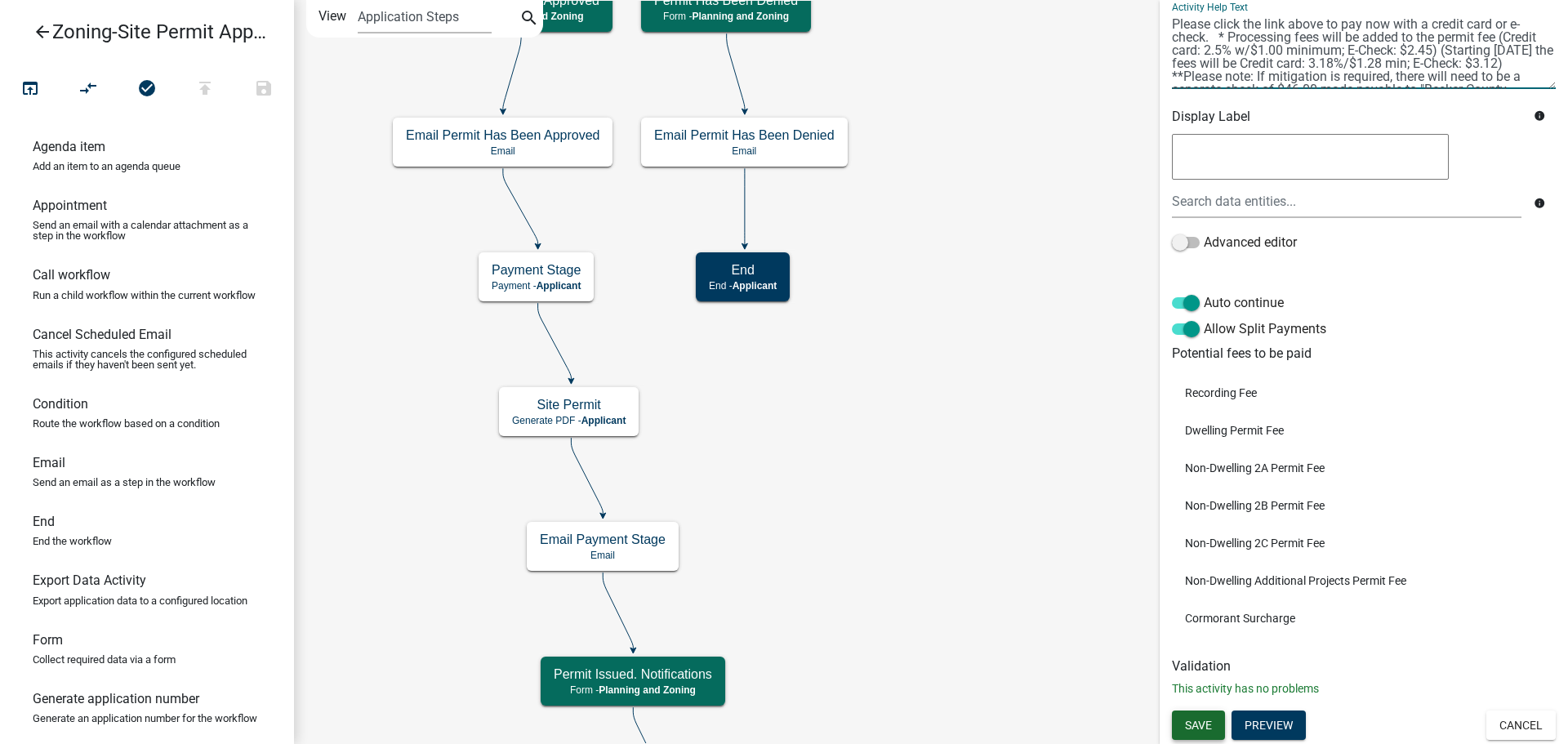
type textarea "Please click the link above to pay now with a credit card or e-check. * Process…"
click at [1187, 730] on span "Save" at bounding box center [1198, 725] width 27 height 13
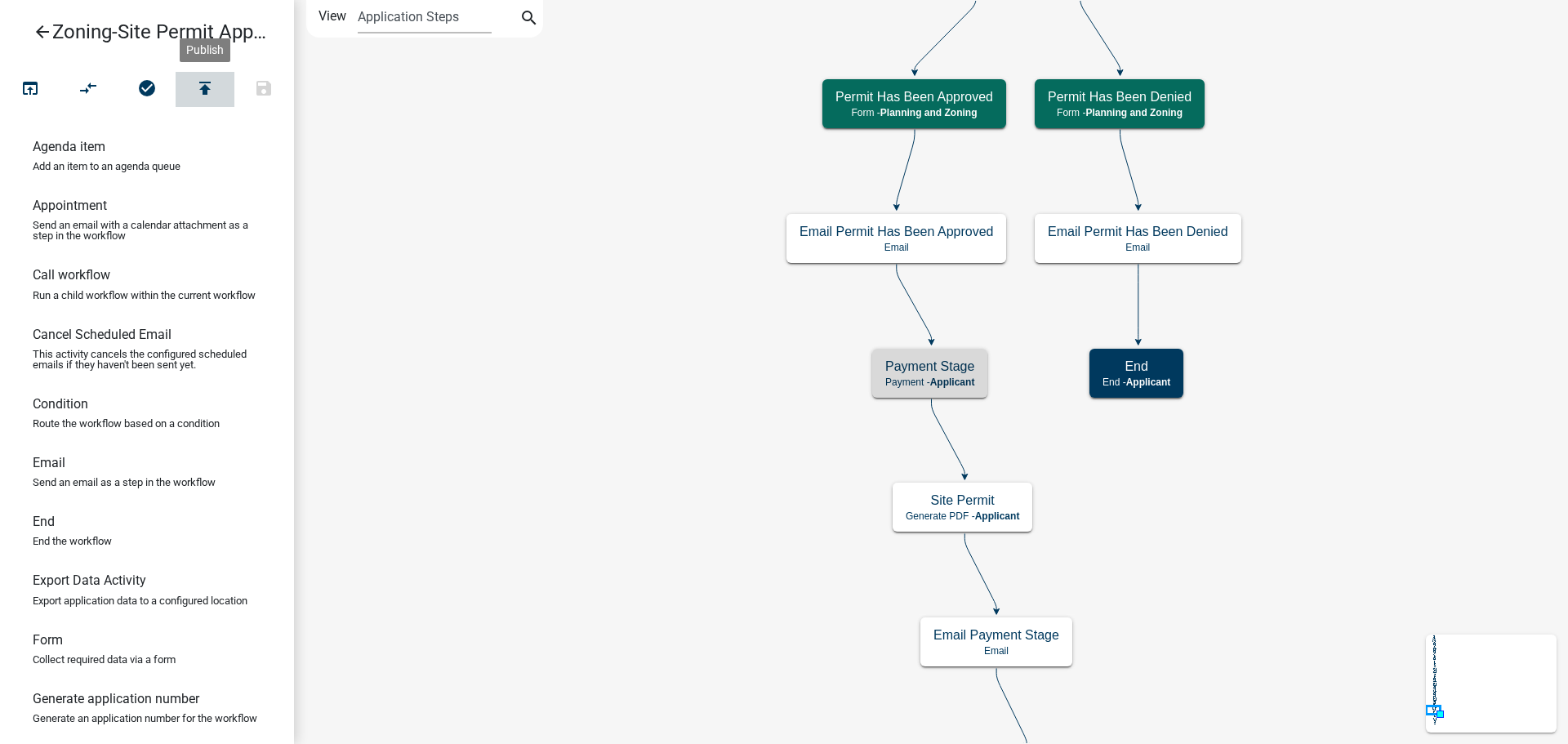
click at [198, 88] on icon "publish" at bounding box center [205, 90] width 20 height 23
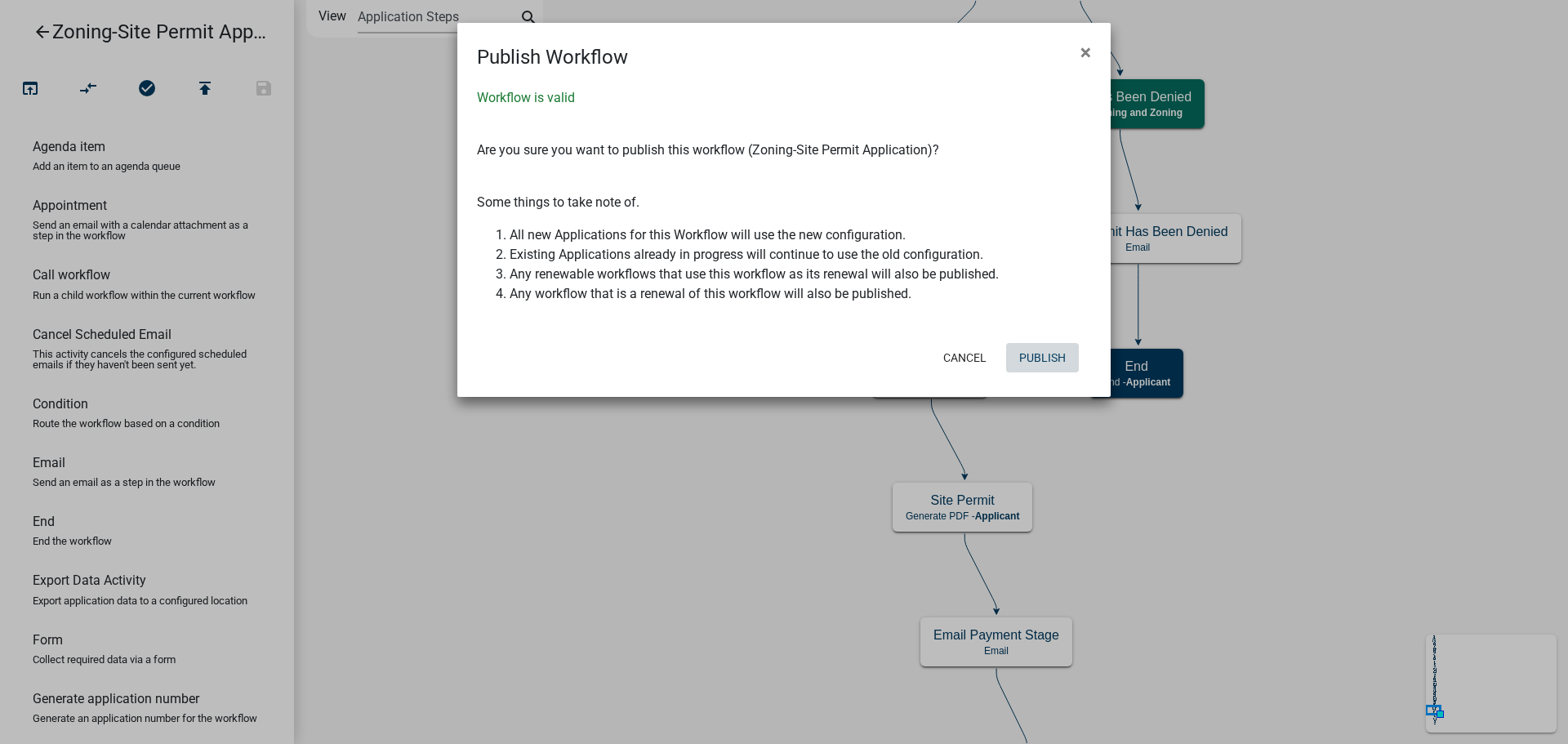
click at [1038, 356] on button "Publish" at bounding box center [1043, 358] width 72 height 30
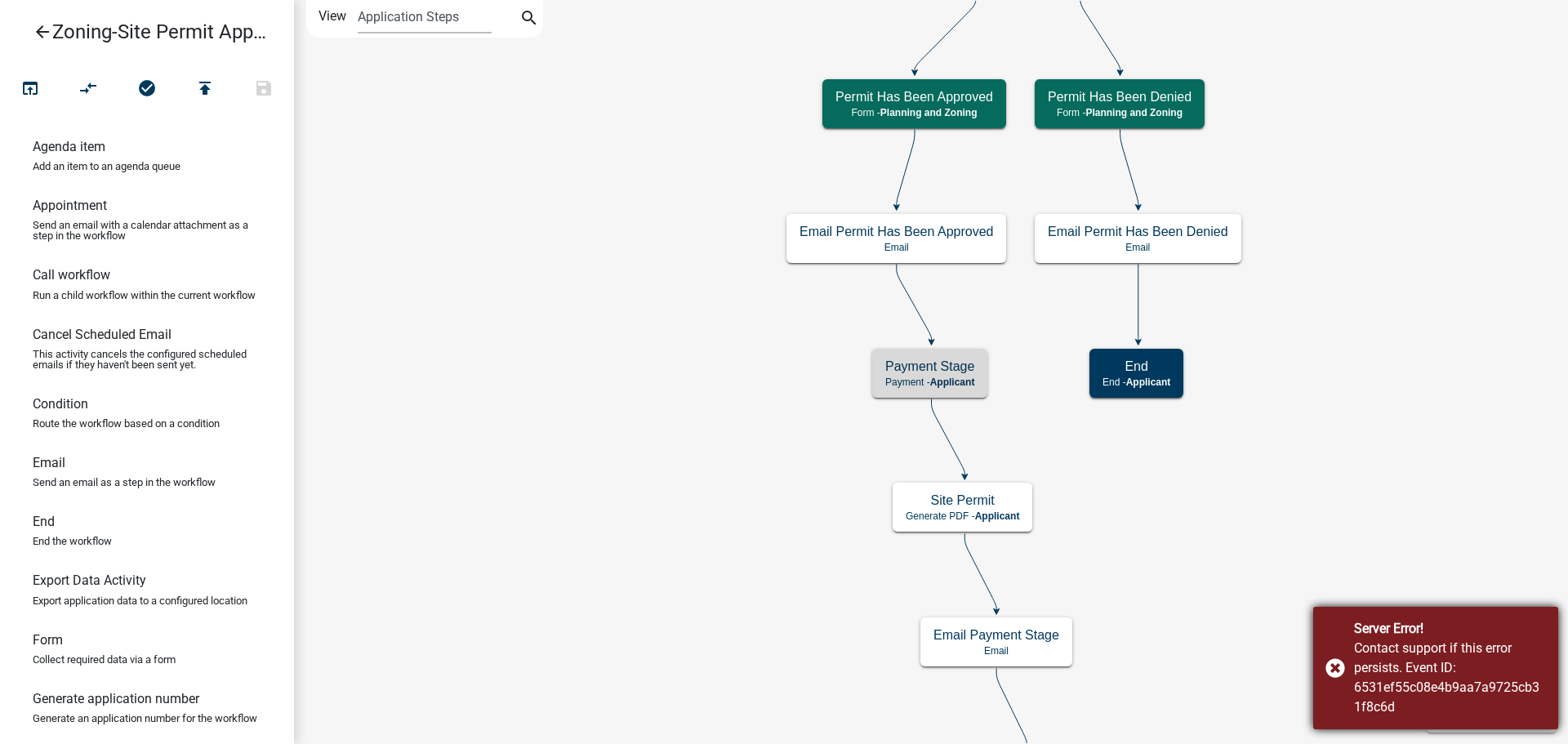
click at [1493, 648] on div "Contact support if this error persists. Event ID: 6531ef55c08e4b9aa7a9725cb31f8…" at bounding box center [1449, 677] width 192 height 78
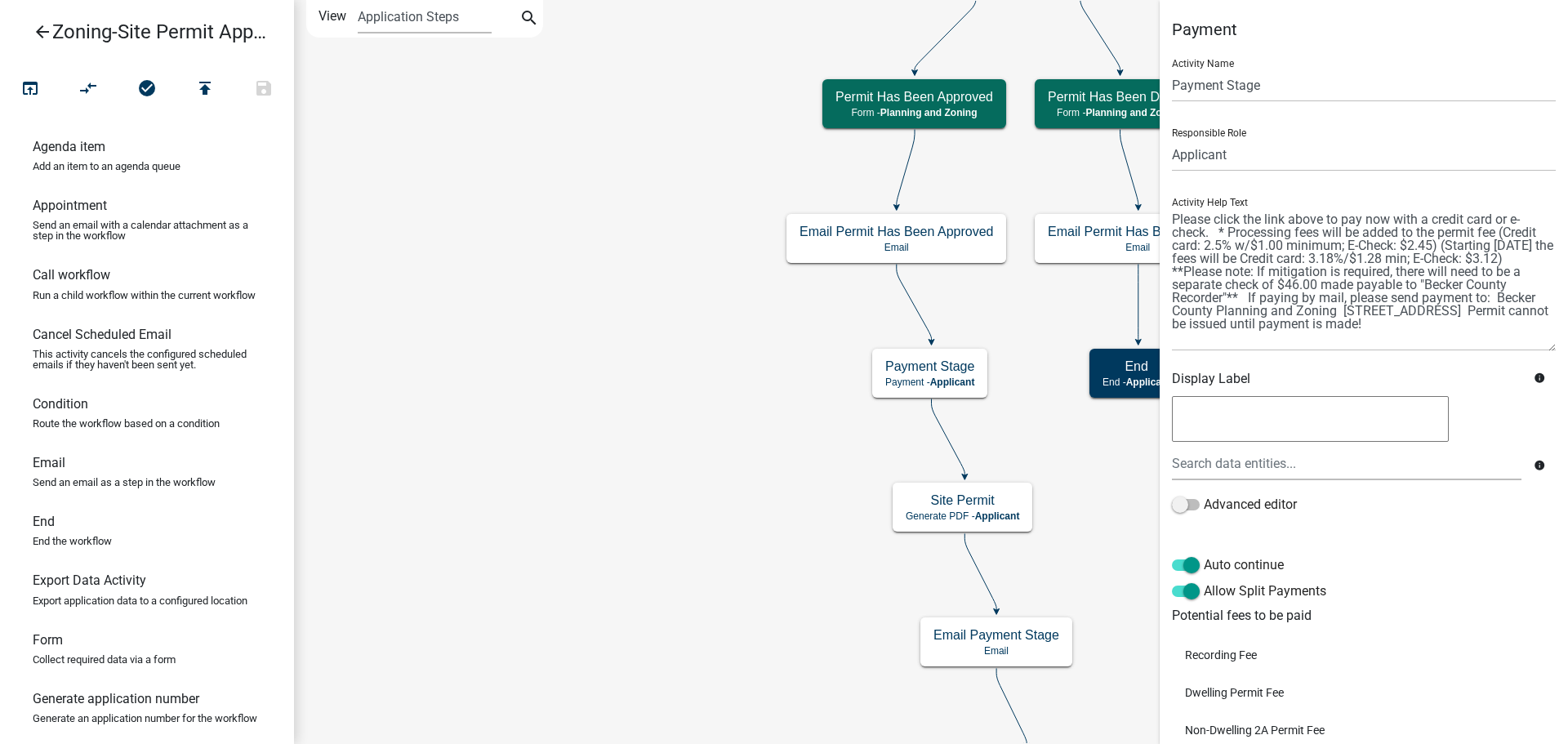
drag, startPoint x: 1542, startPoint y: 282, endPoint x: 1533, endPoint y: 349, distance: 67.6
click at [1533, 349] on textarea at bounding box center [1364, 279] width 384 height 144
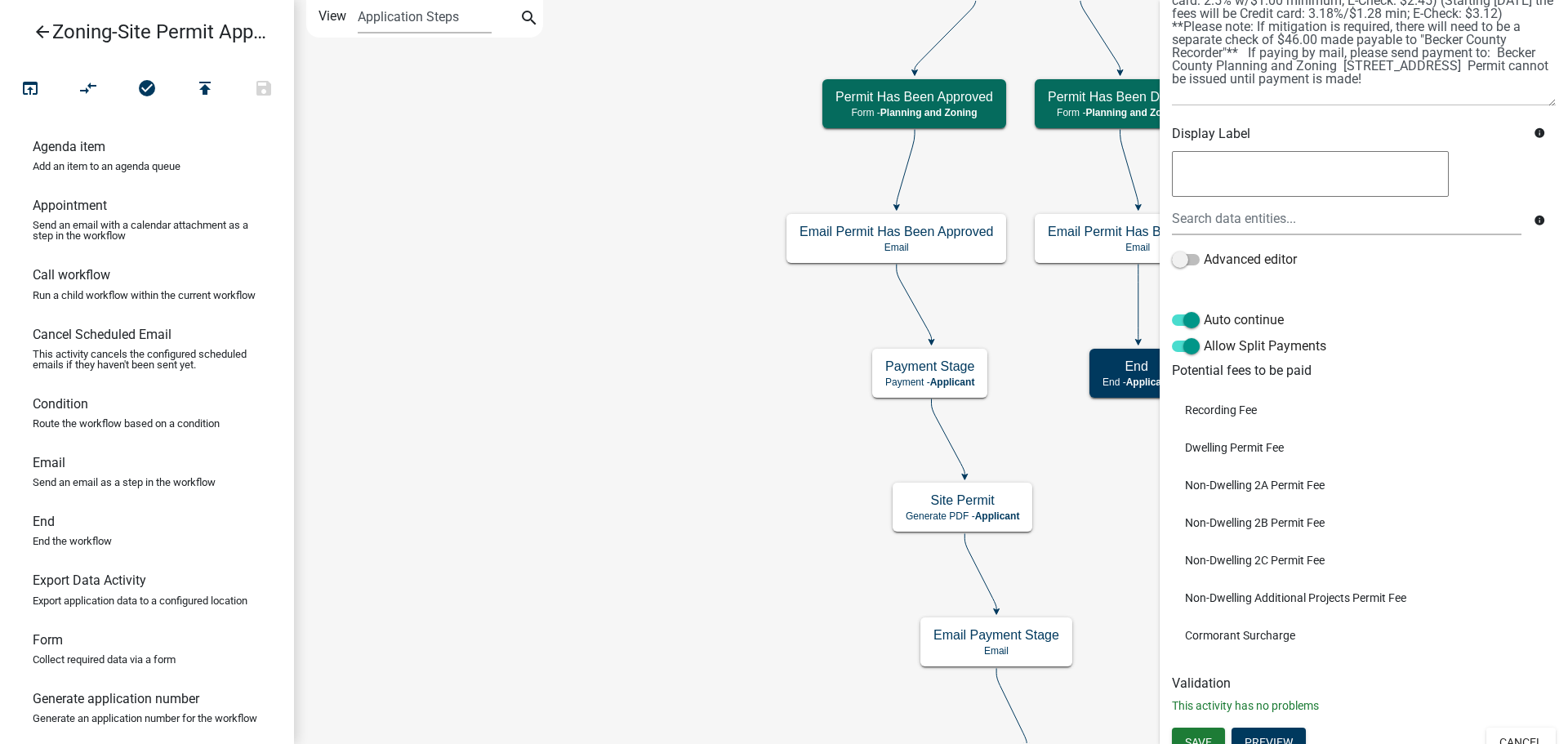
scroll to position [262, 0]
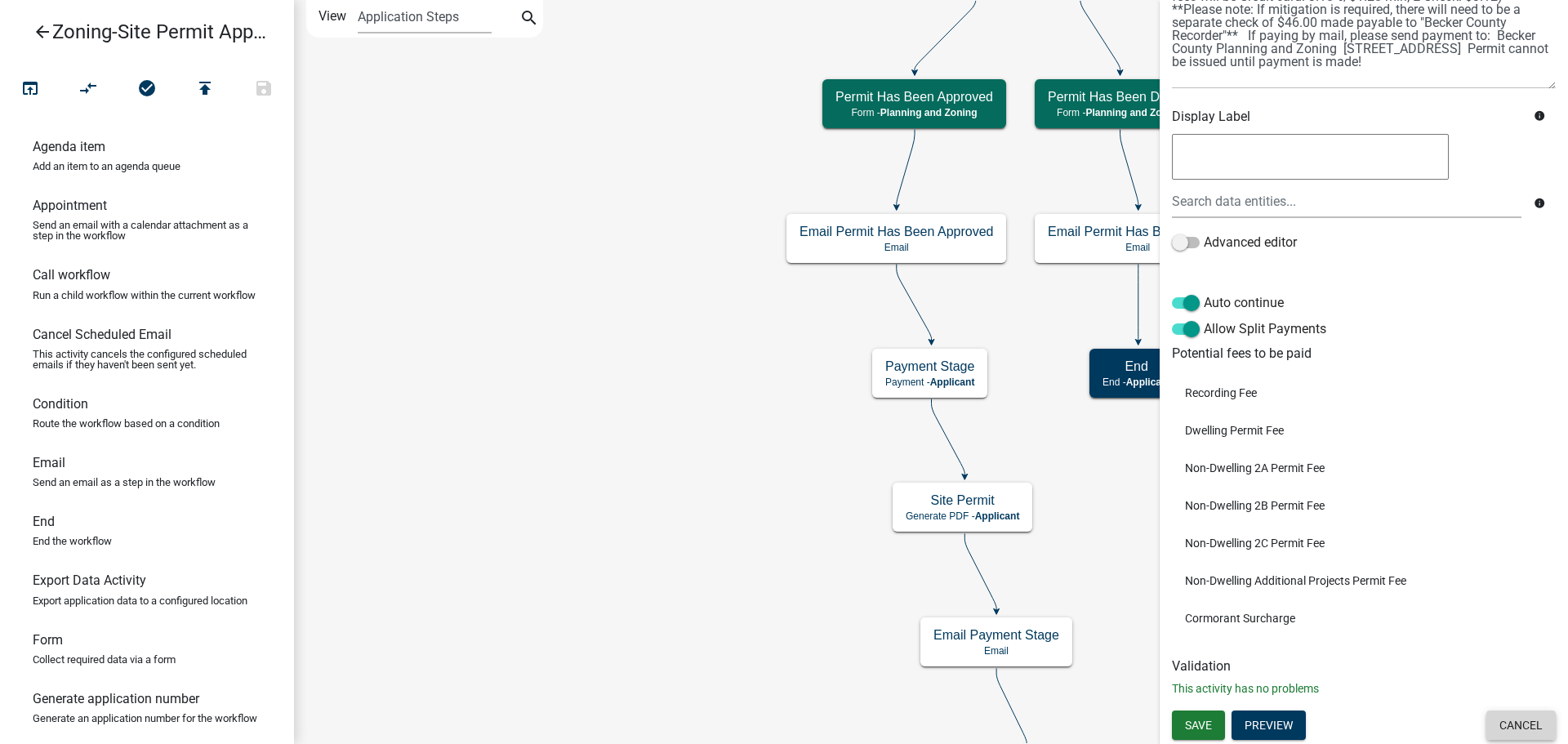
click at [1499, 723] on button "Cancel" at bounding box center [1521, 725] width 69 height 30
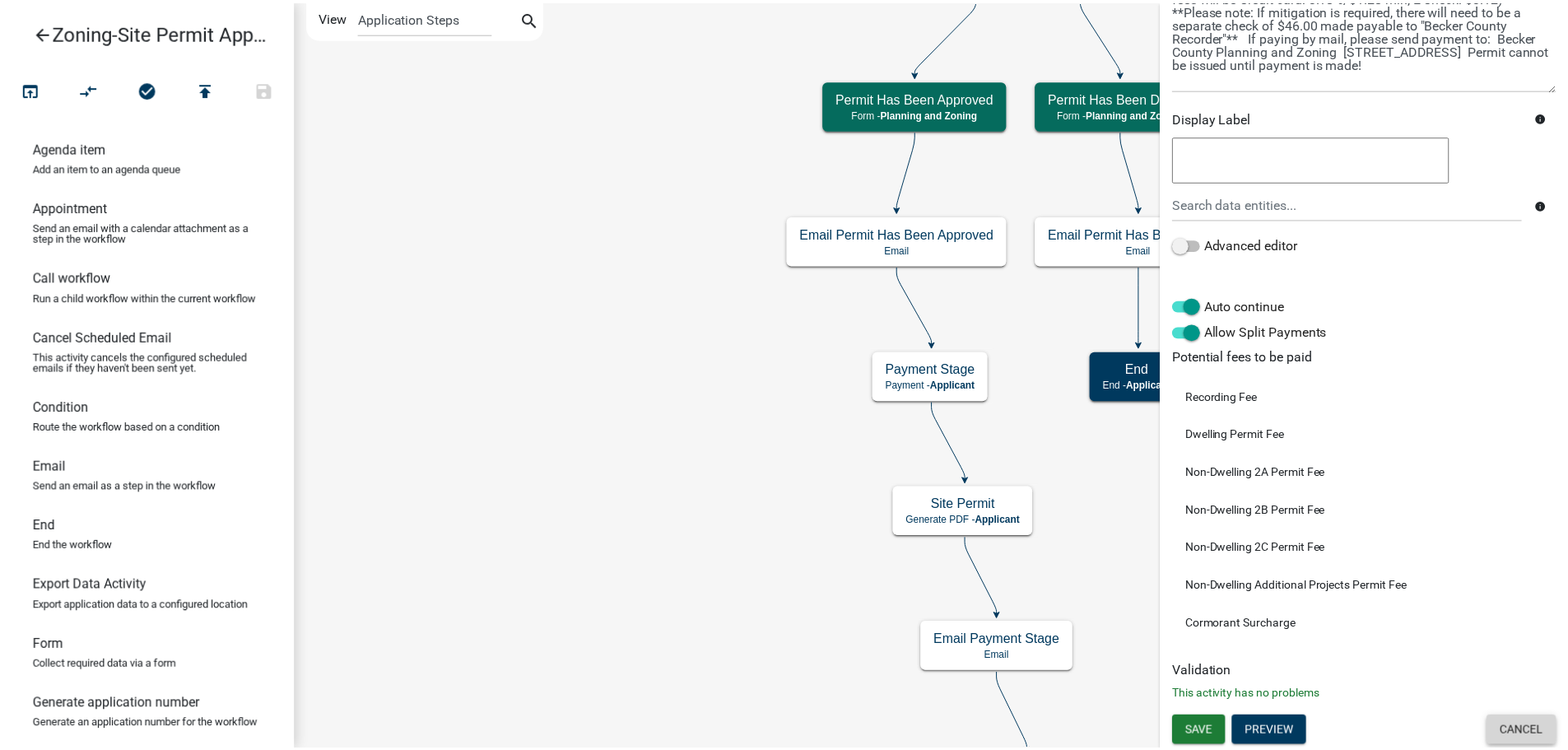
scroll to position [0, 0]
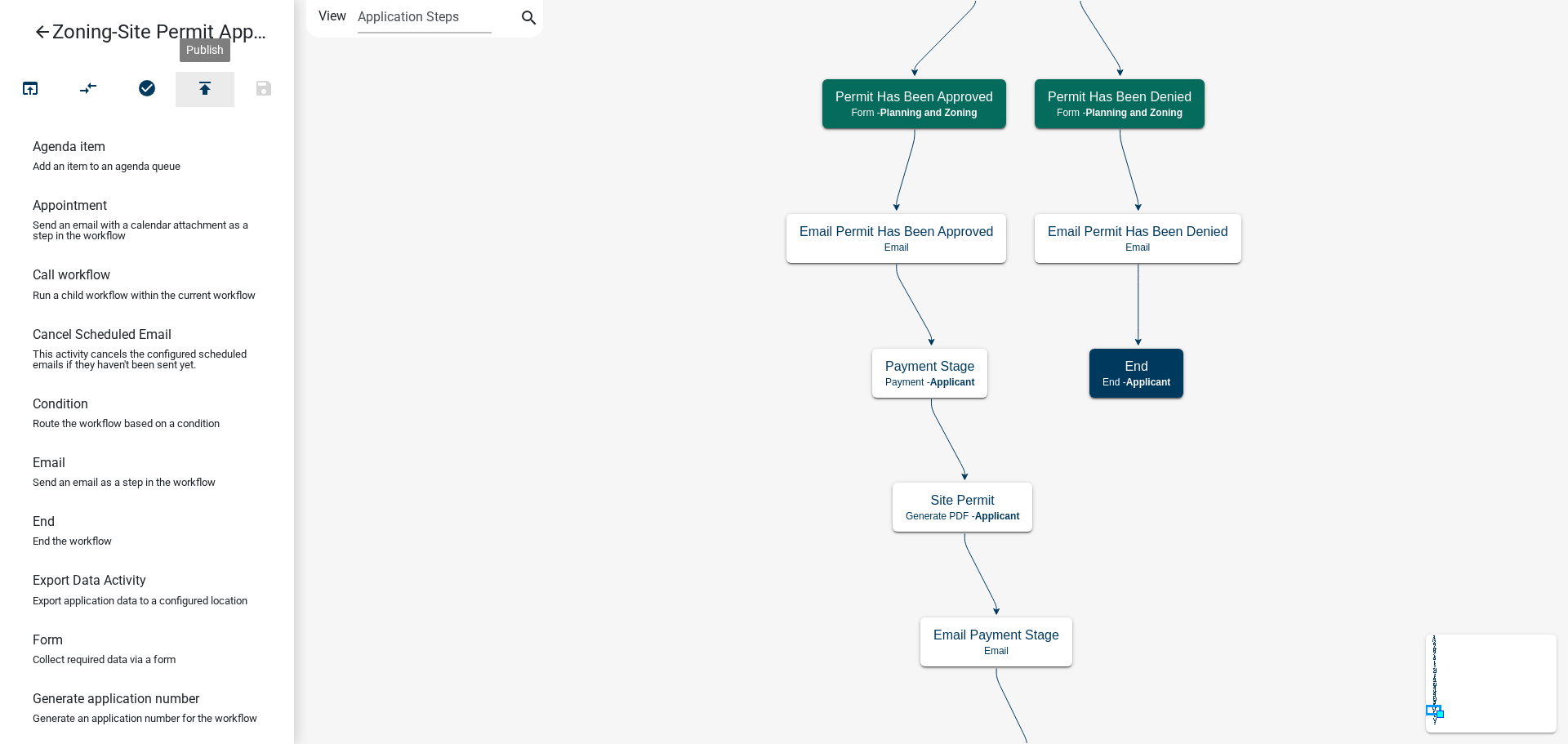
click at [210, 86] on icon "publish" at bounding box center [205, 90] width 20 height 23
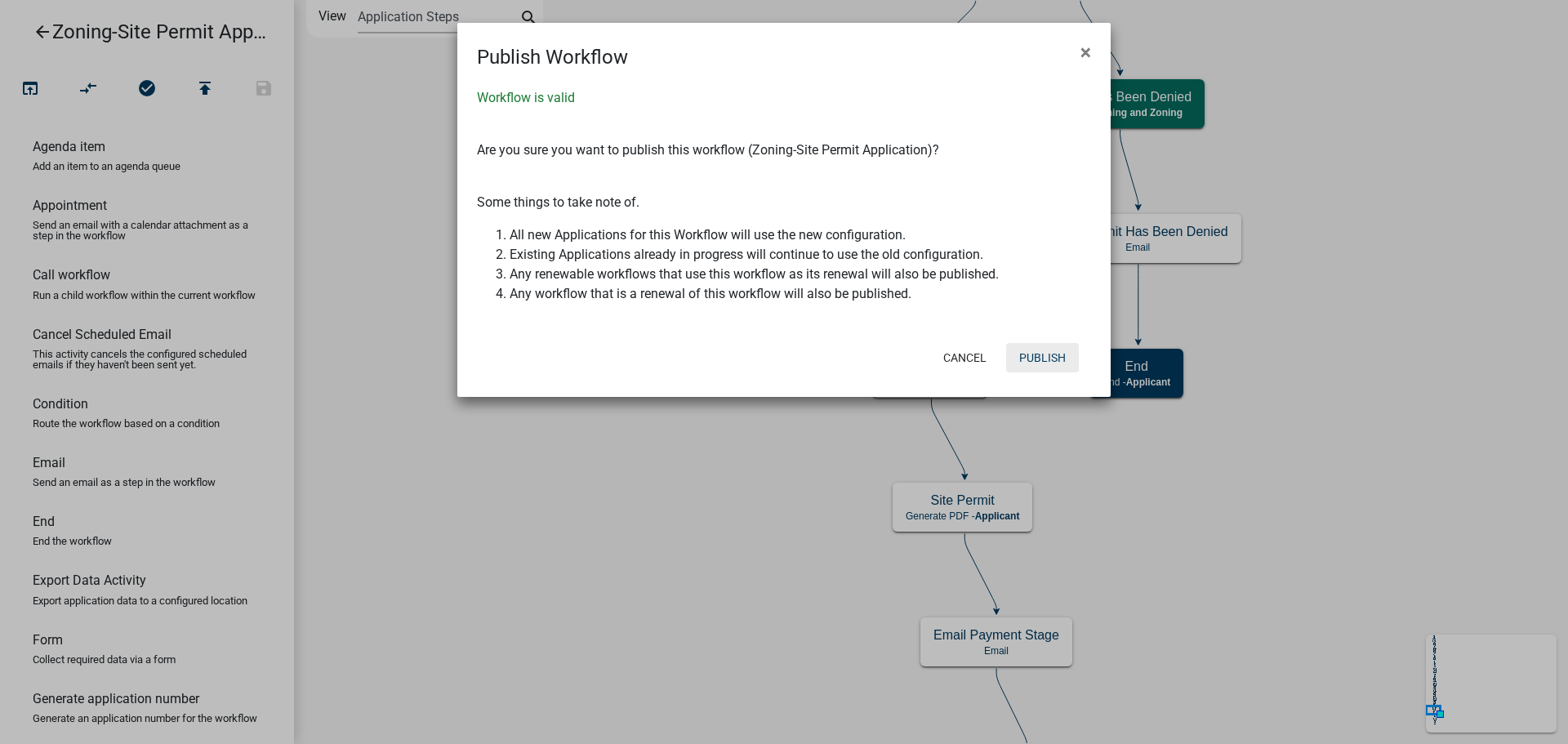
click at [1055, 356] on button "Publish" at bounding box center [1043, 358] width 72 height 30
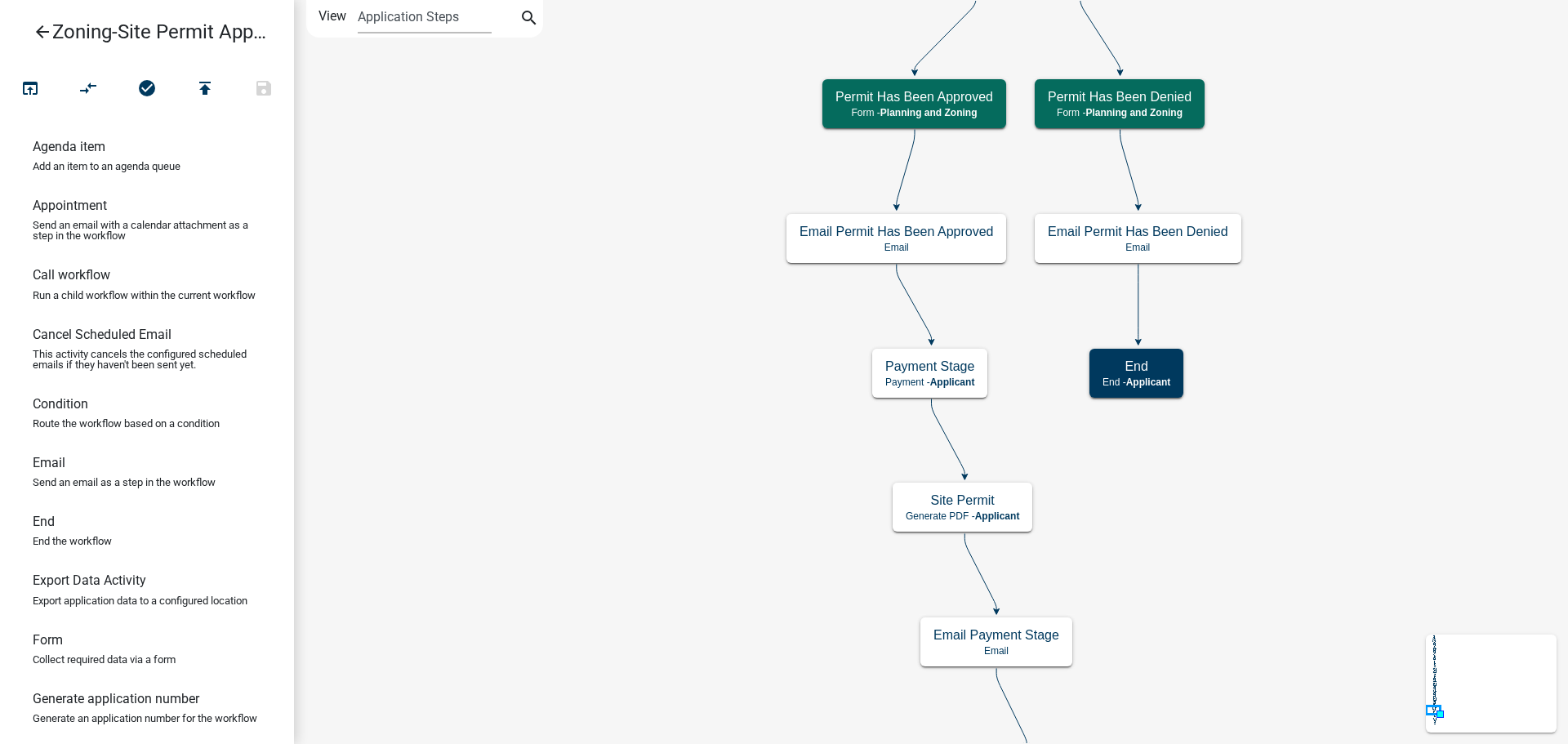
click at [35, 28] on icon "arrow_back" at bounding box center [43, 34] width 20 height 23
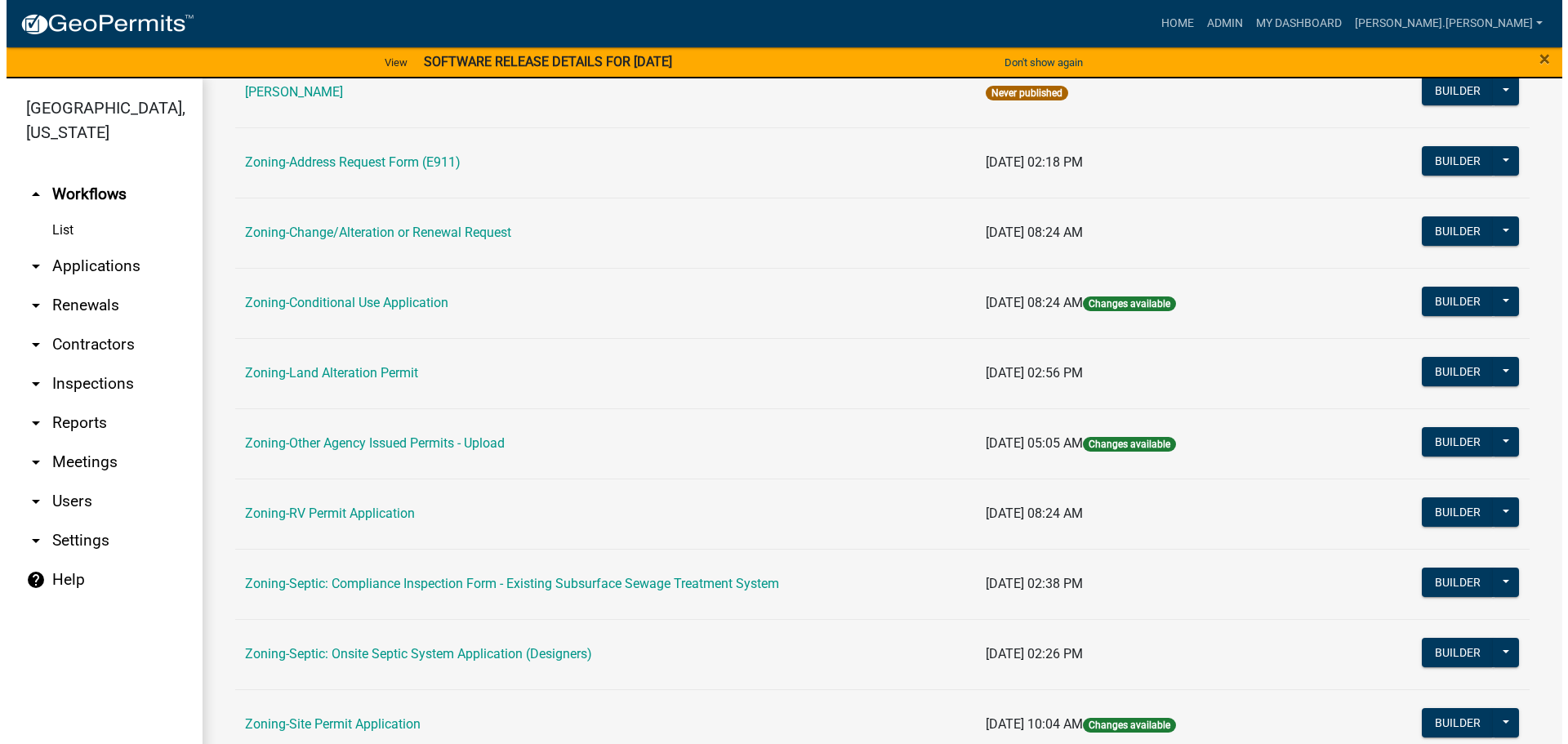
scroll to position [509, 0]
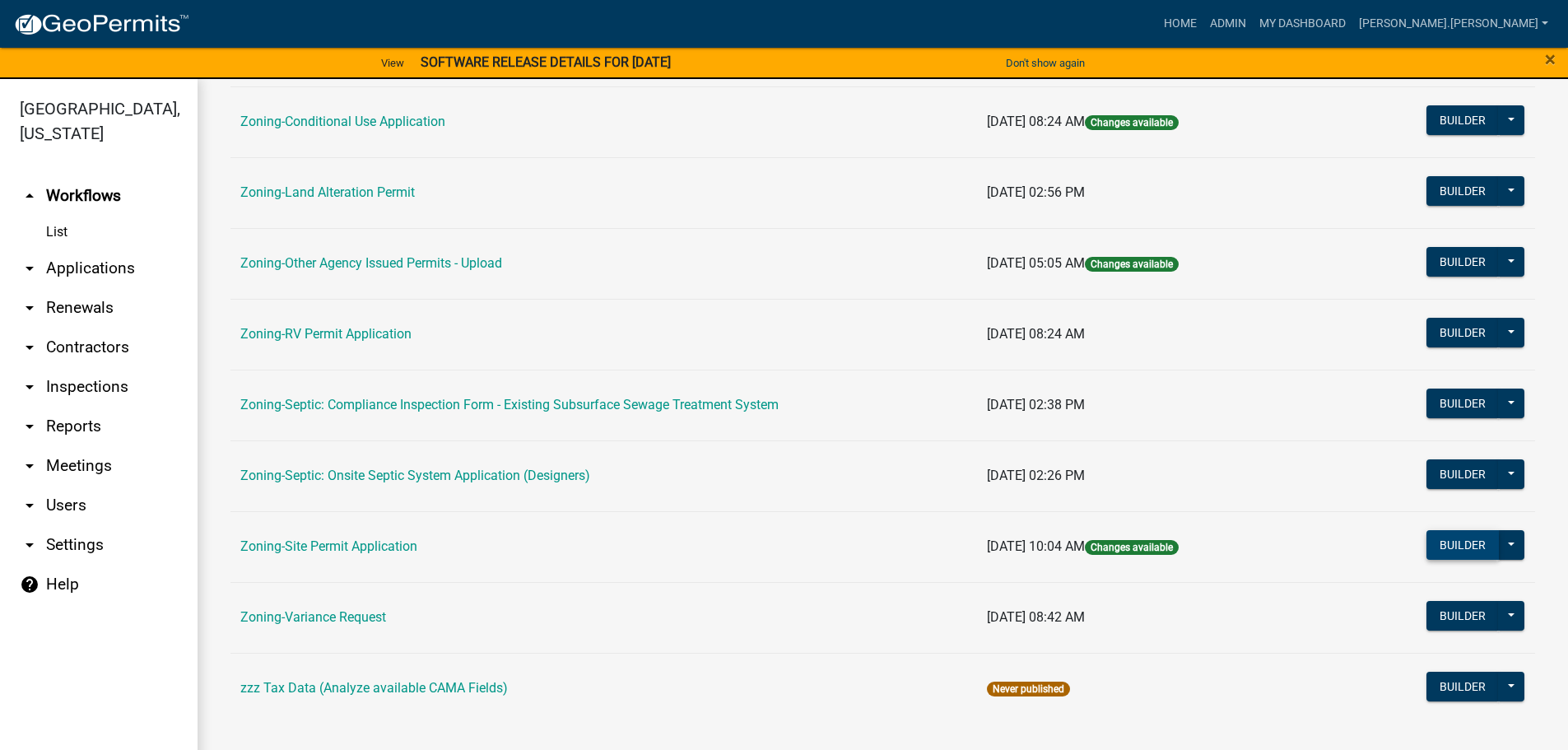
click at [1455, 545] on button "Builder" at bounding box center [1463, 545] width 72 height 30
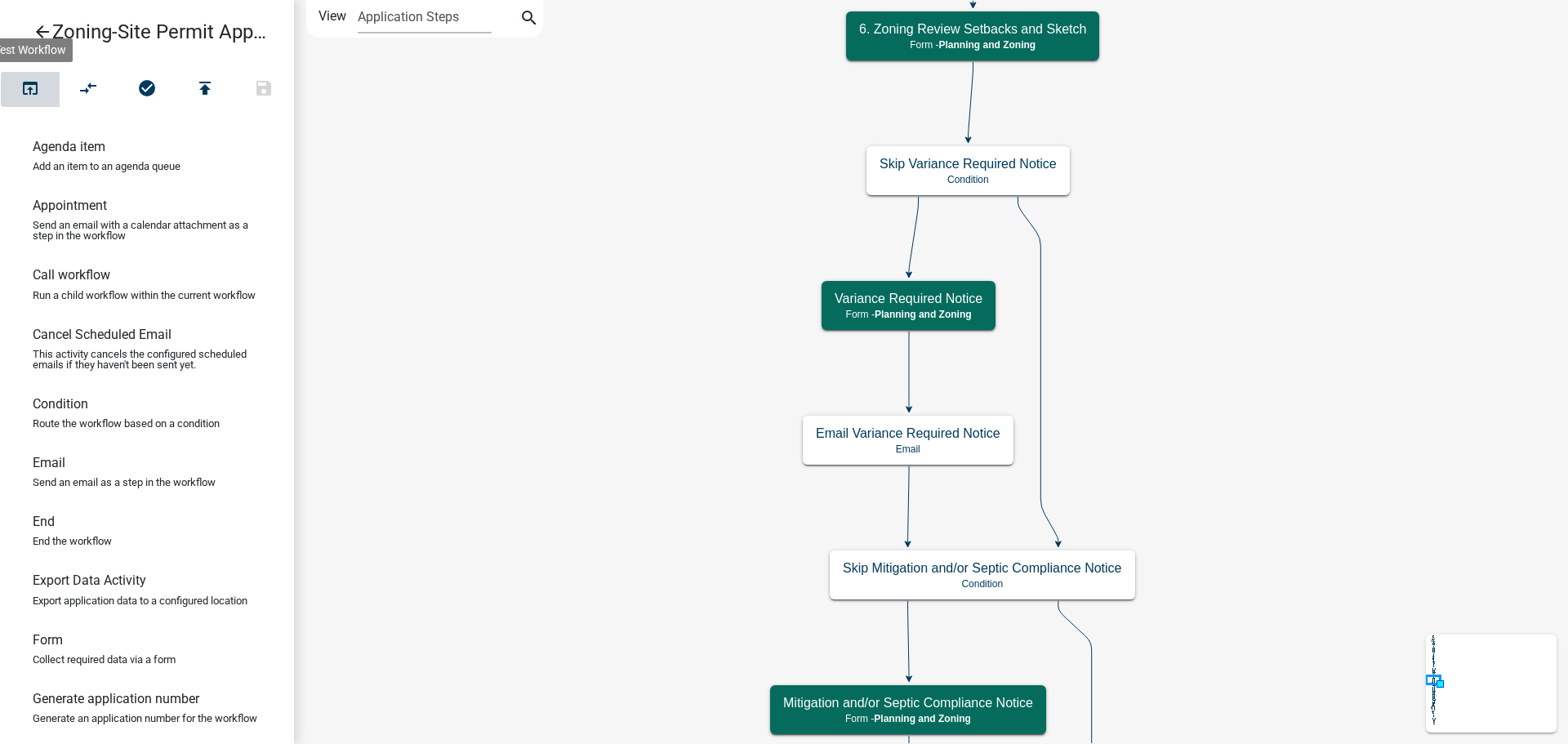
click at [30, 75] on button "open_in_browser" at bounding box center [30, 89] width 58 height 35
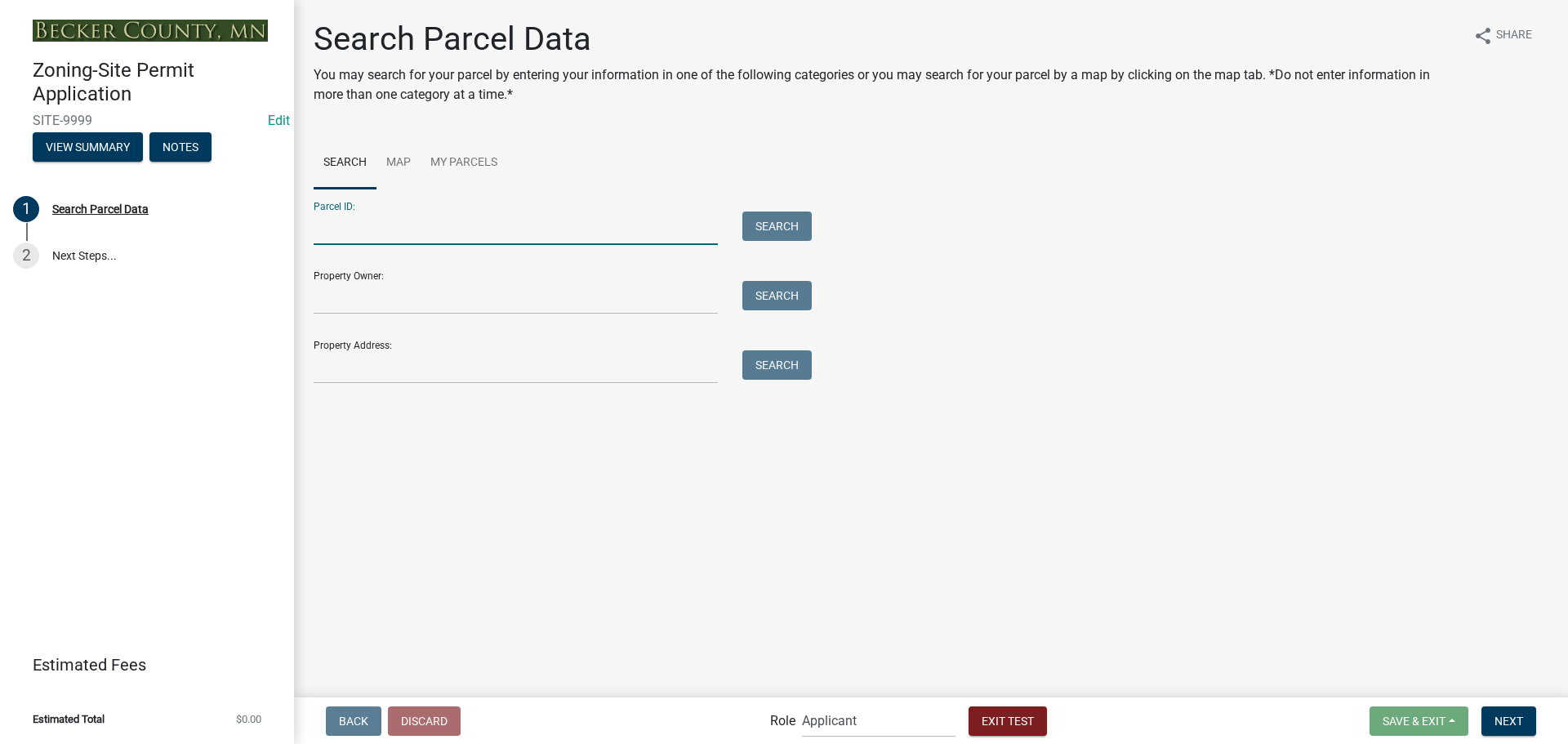
click at [381, 232] on input "Parcel ID:" at bounding box center [516, 228] width 404 height 34
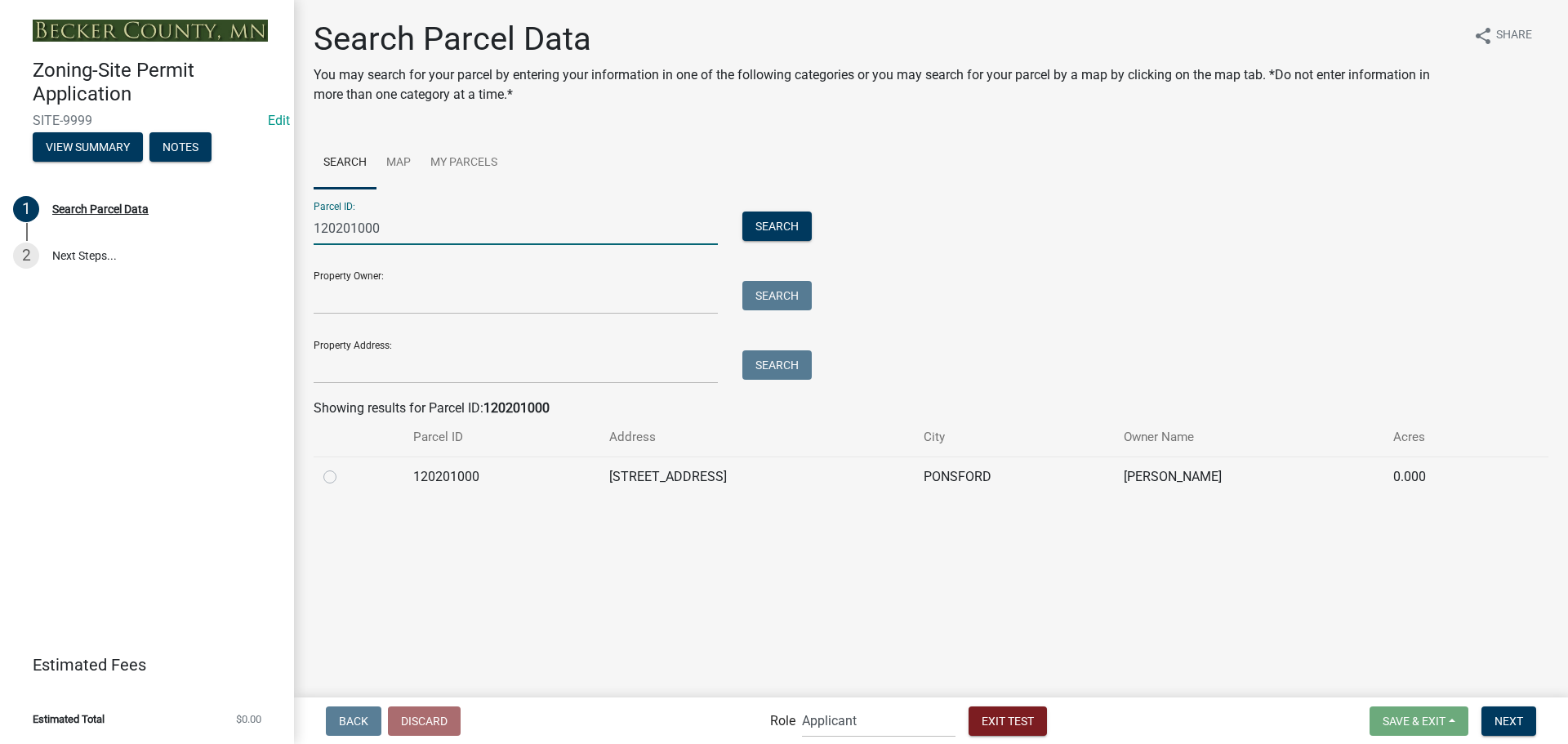
type input "120201000"
click at [343, 467] on label at bounding box center [343, 467] width 0 height 0
click at [343, 473] on input "radio" at bounding box center [348, 472] width 11 height 11
radio input "true"
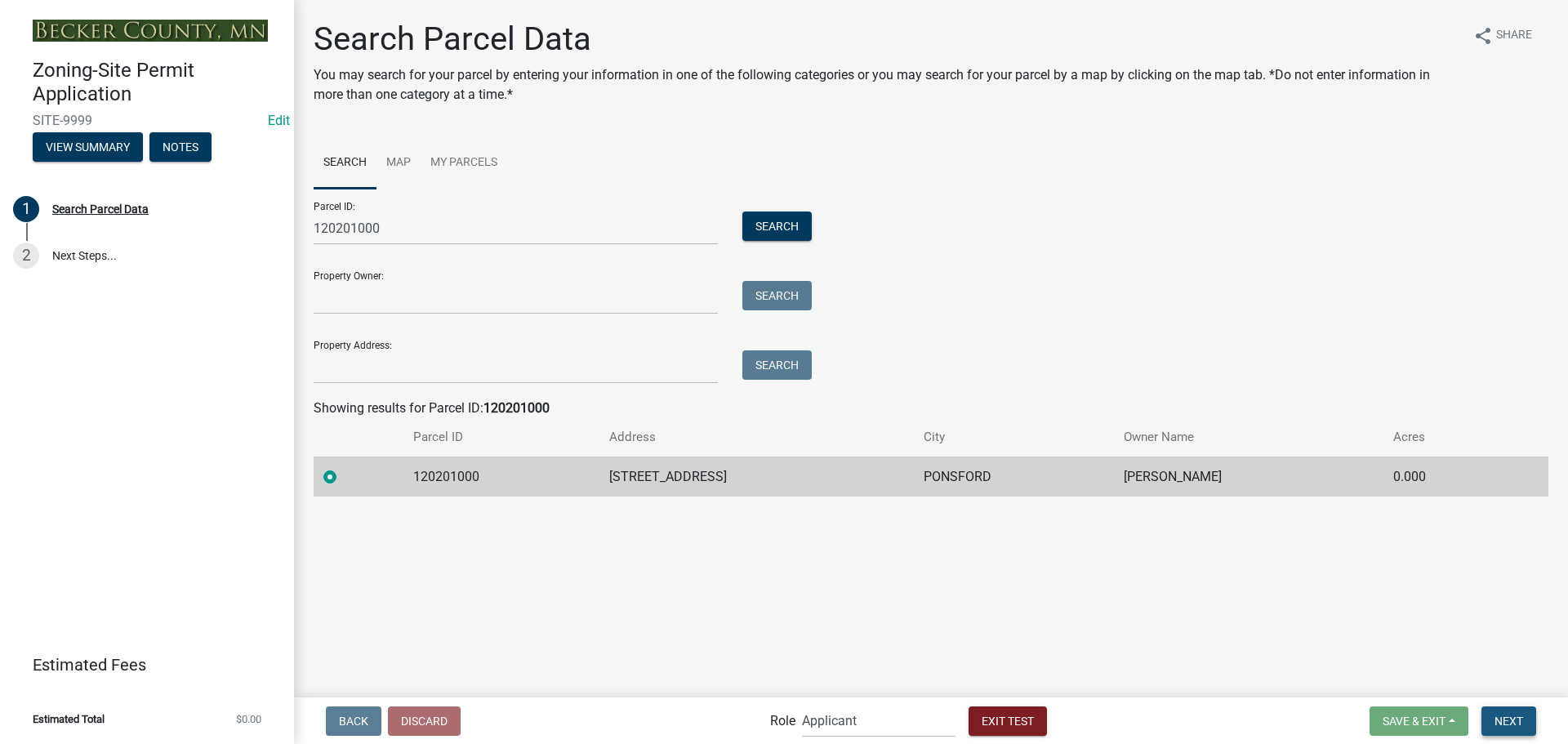
click at [1498, 721] on span "Next" at bounding box center [1509, 720] width 29 height 13
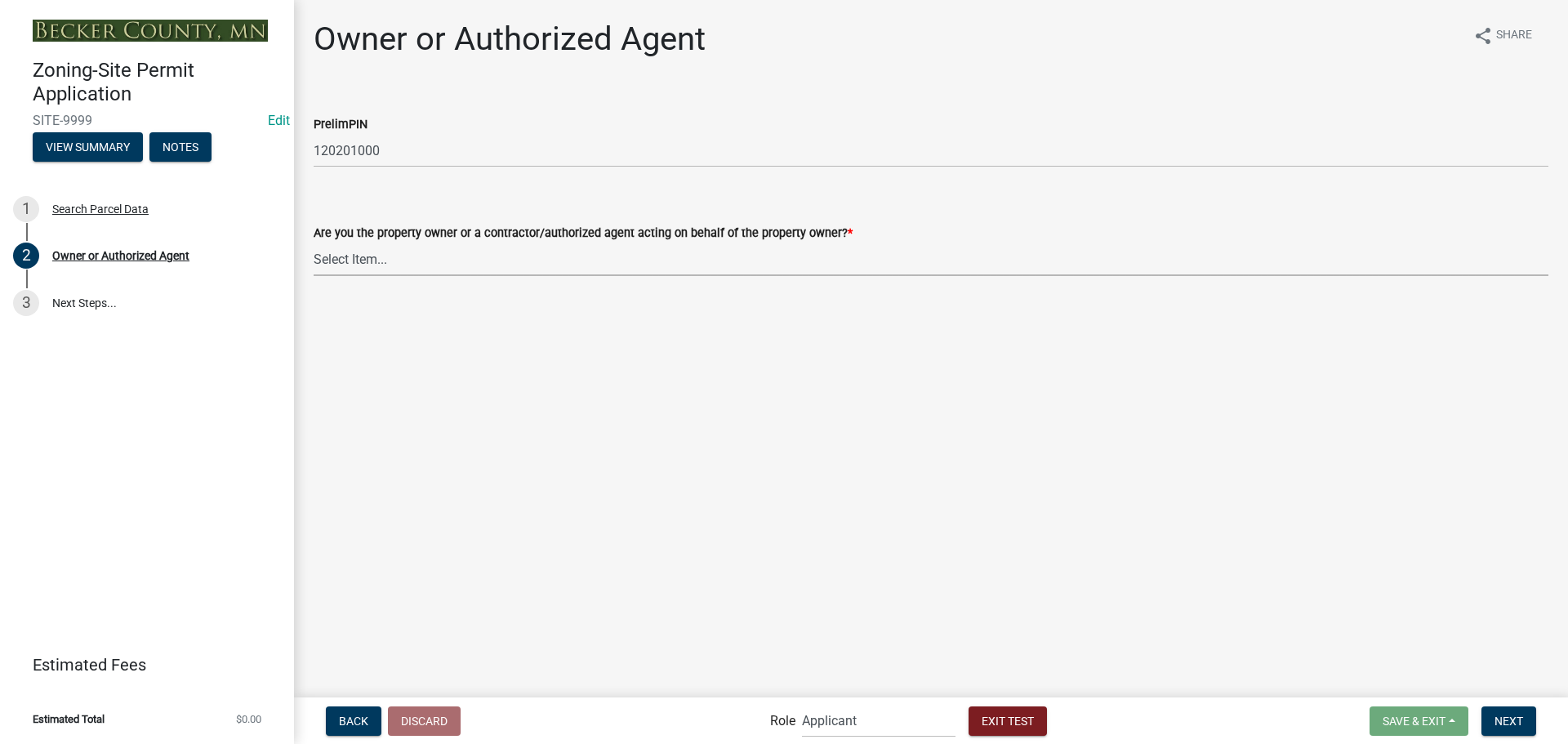
click at [465, 262] on select "Select Item... Property Owner Authorized Agent" at bounding box center [931, 259] width 1235 height 34
click at [314, 243] on select "Select Item... Property Owner Authorized Agent" at bounding box center [931, 259] width 1235 height 34
select select "3c674549-ed69-405f-b795-9fa3f7d47d9d"
click at [1516, 727] on span "Next" at bounding box center [1509, 720] width 29 height 13
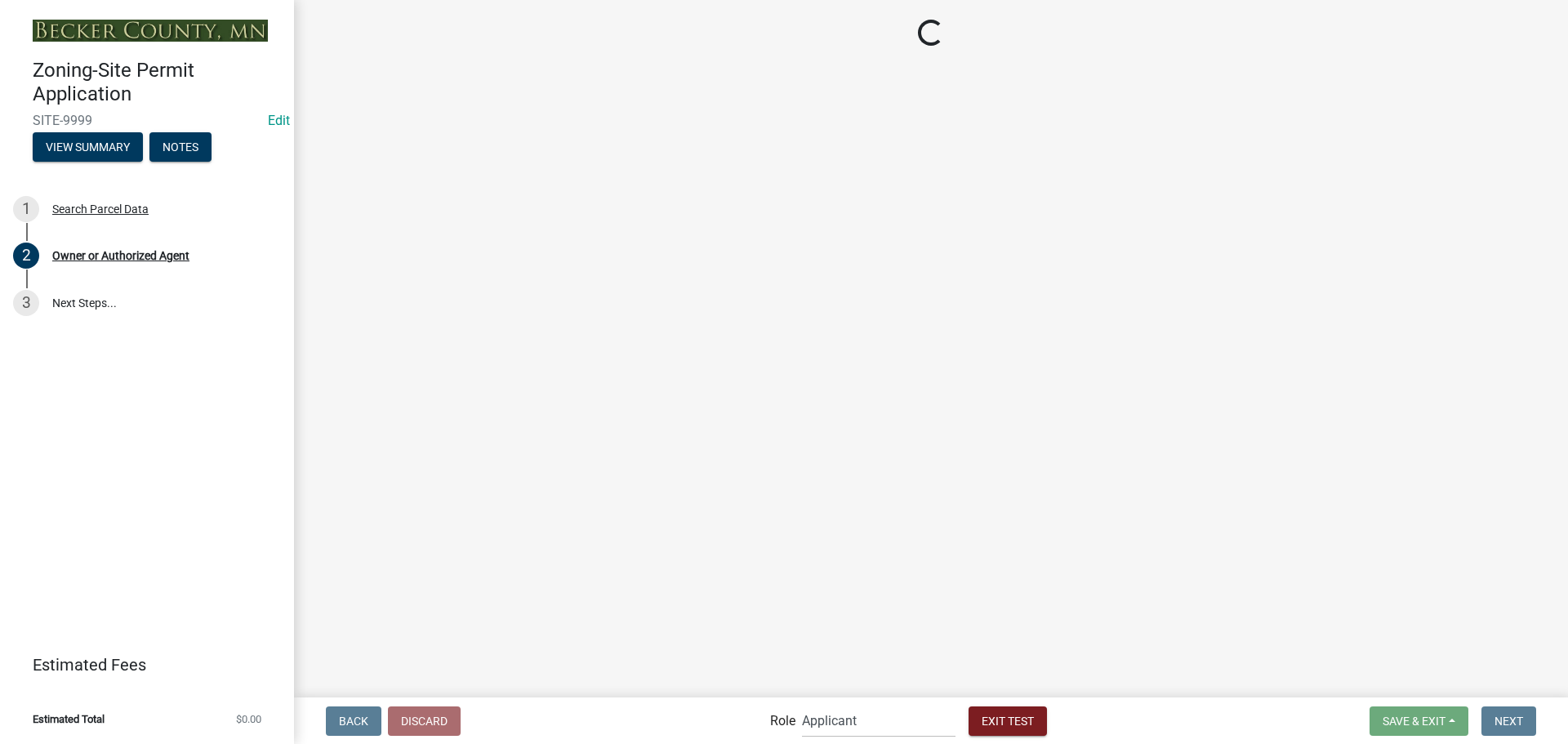
select select "952c78ef-3603-428b-9a7a-234fefdcef74"
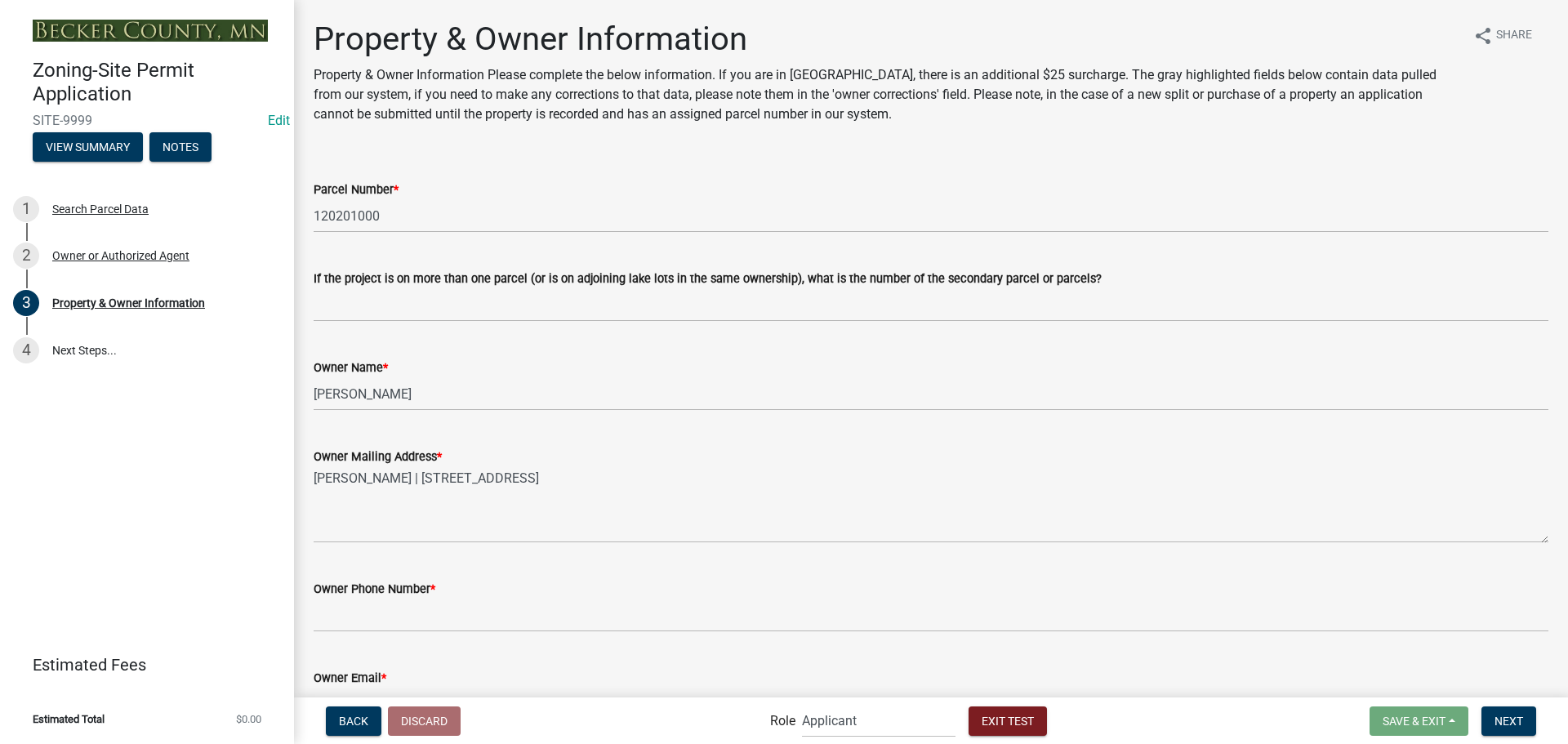
scroll to position [163, 0]
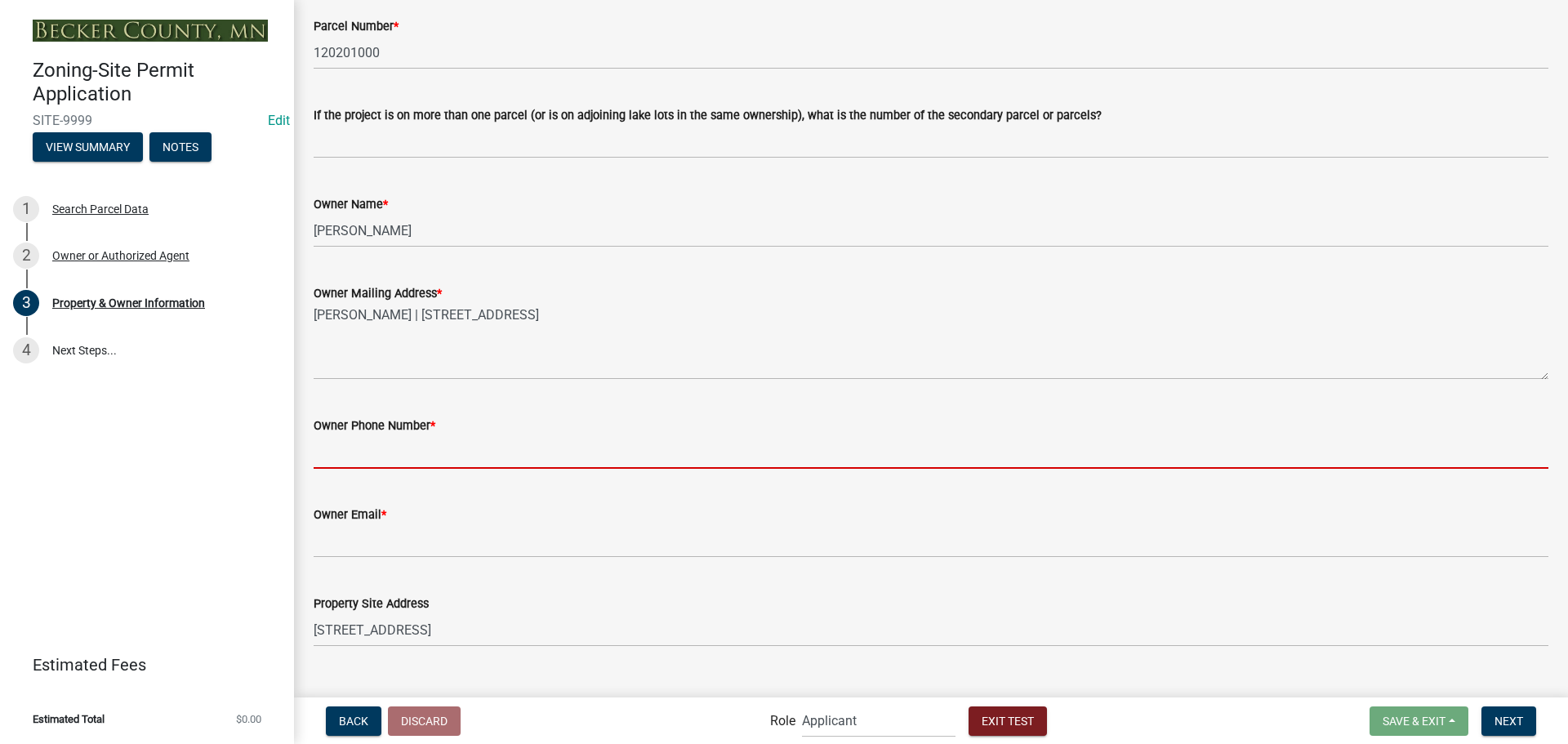
click at [622, 444] on input "Owner Phone Number *" at bounding box center [931, 452] width 1235 height 34
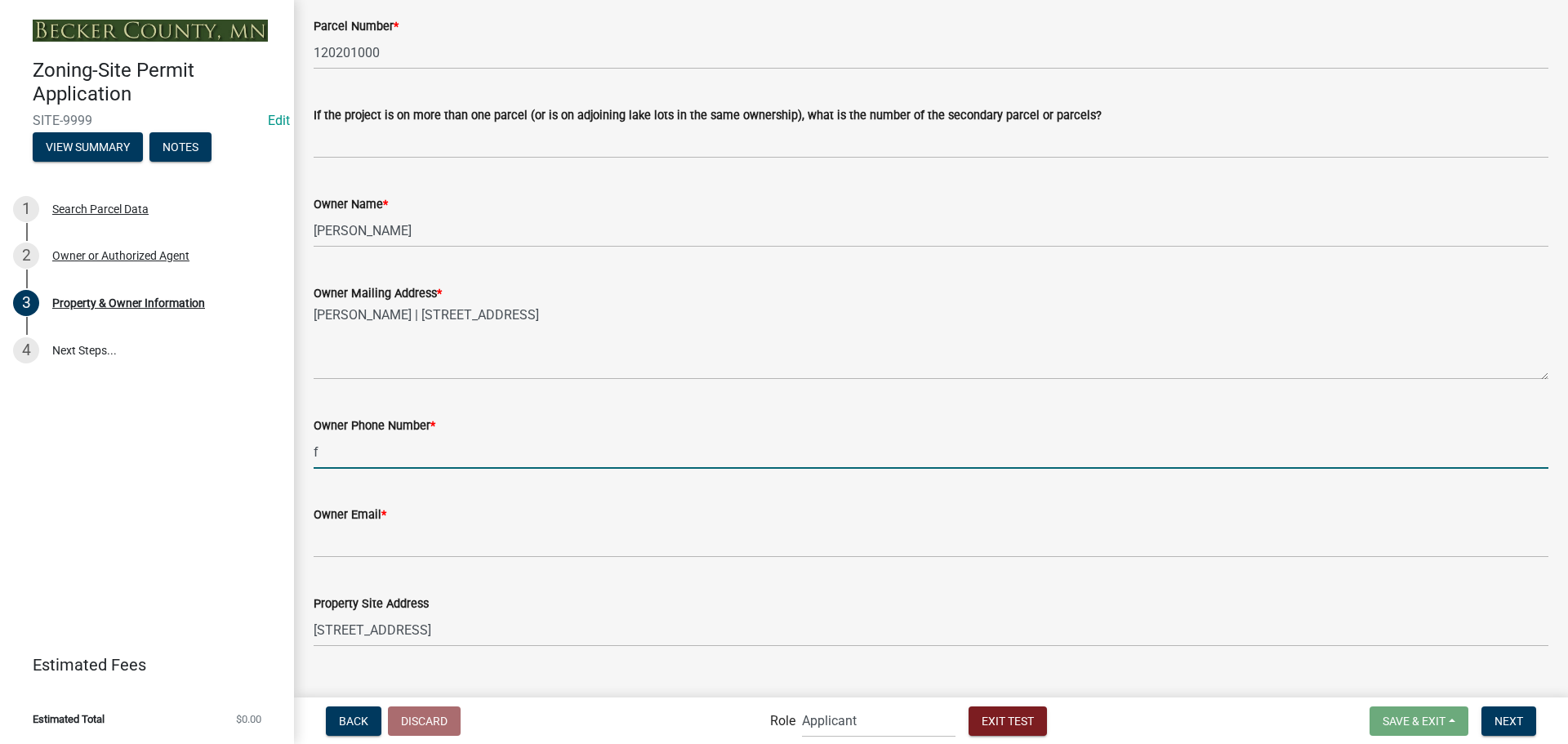
type input "f"
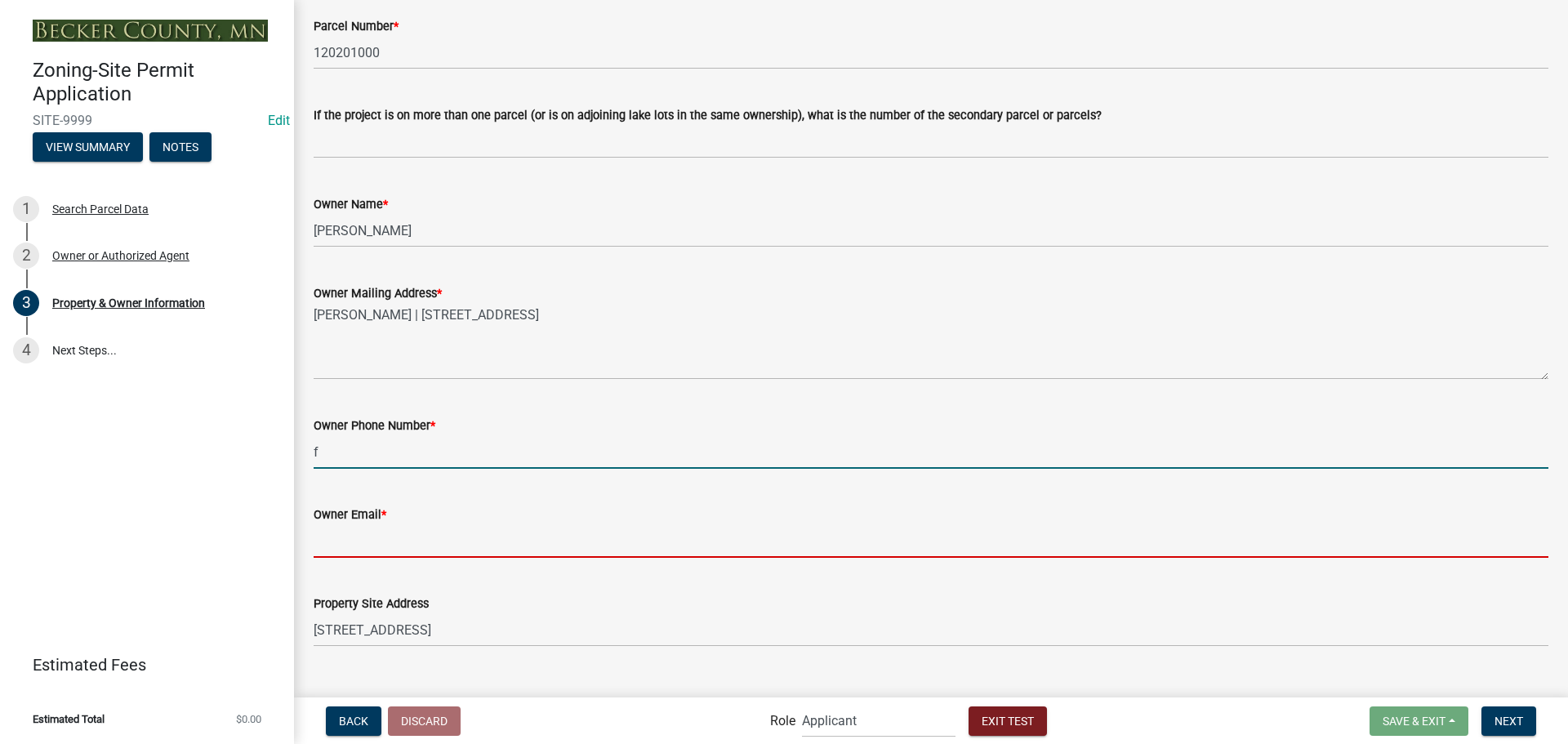
click at [653, 542] on input "Owner Email *" at bounding box center [931, 541] width 1235 height 34
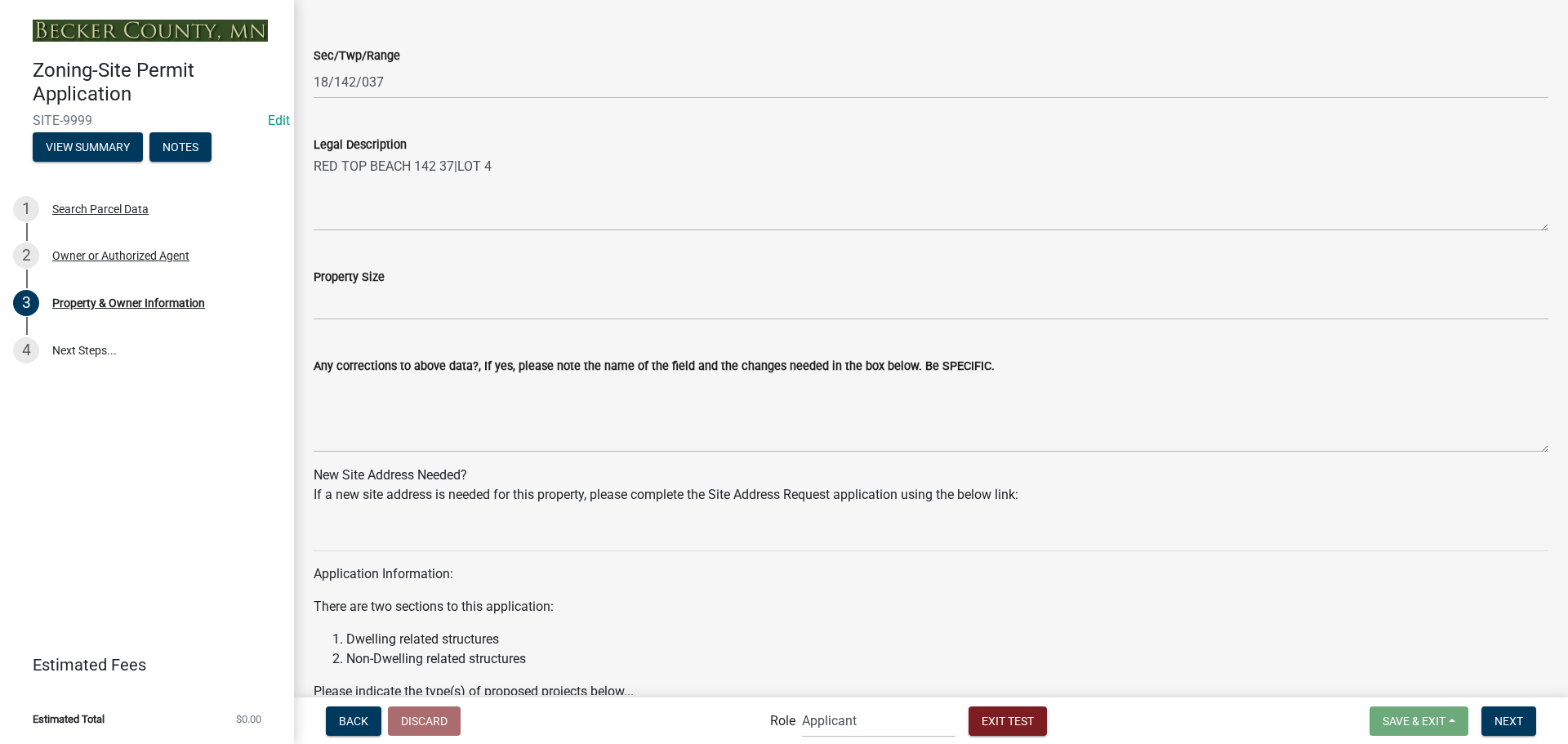
scroll to position [1462, 0]
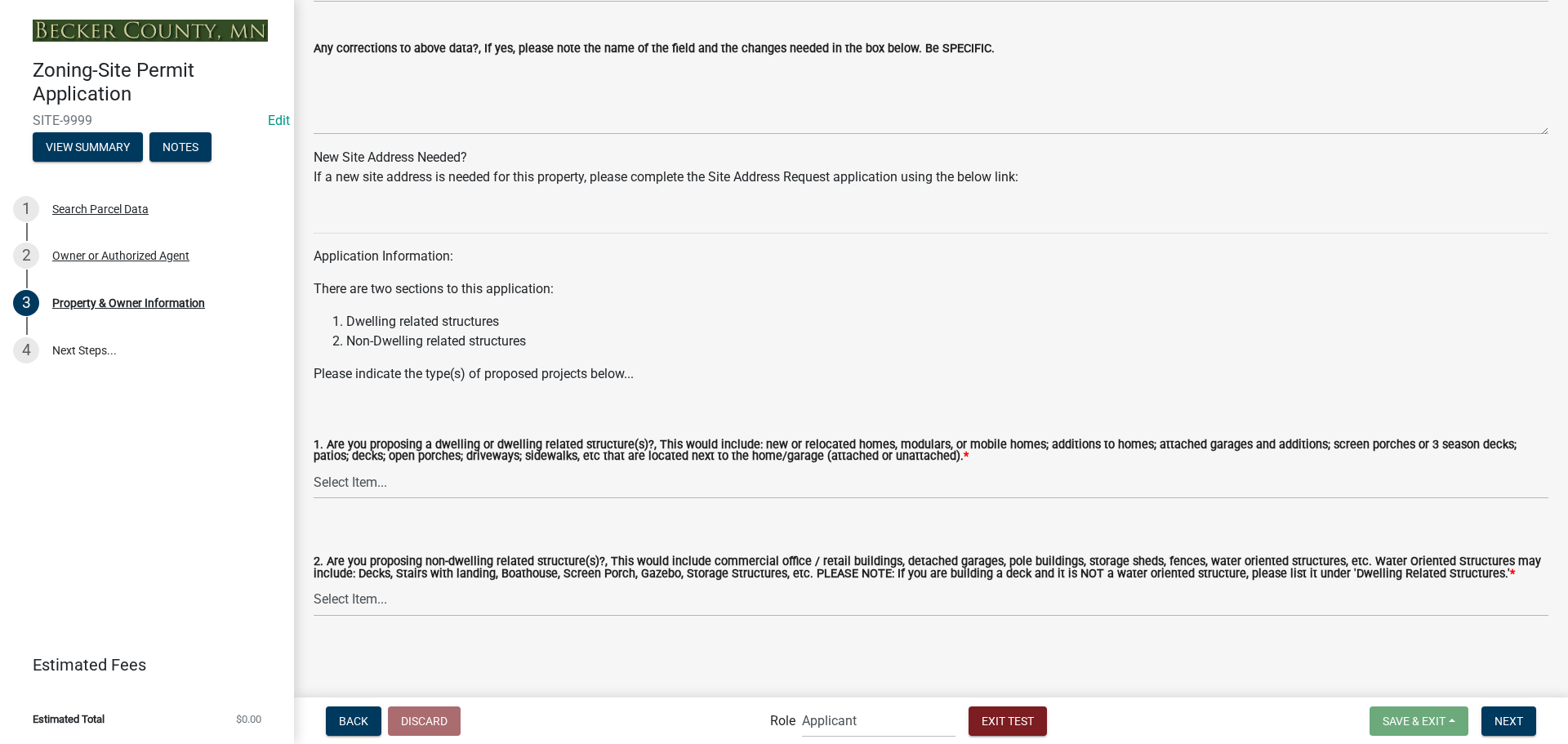
type input "f"
click at [349, 481] on select "Select Item... Yes No" at bounding box center [931, 481] width 1235 height 34
click at [314, 465] on select "Select Item... Yes No" at bounding box center [931, 481] width 1235 height 34
select select "fcf6d223-6c57-4dc5-b63a-a94704169022"
click at [392, 610] on select "Select Item... Yes No" at bounding box center [931, 599] width 1235 height 34
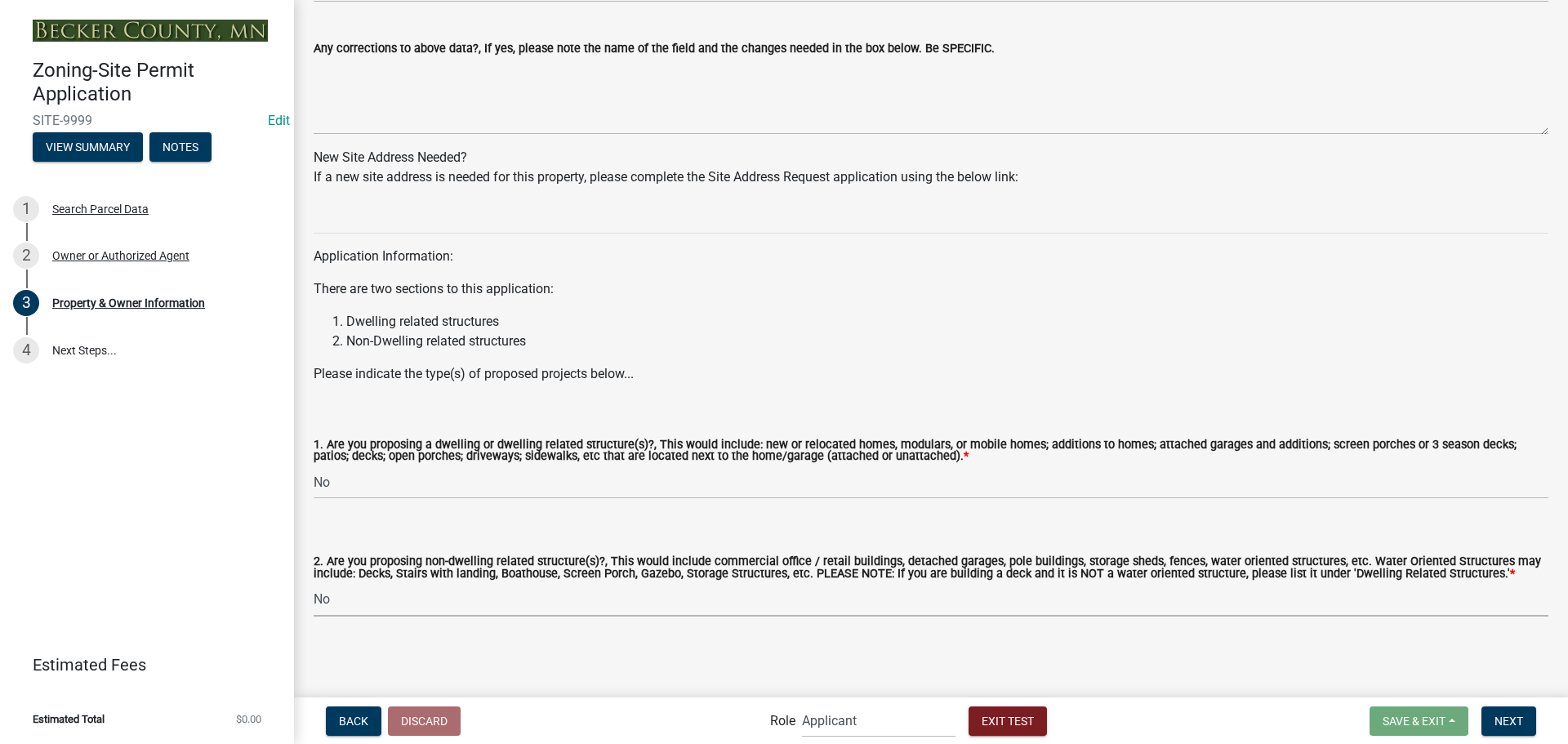
click at [314, 583] on select "Select Item... Yes No" at bounding box center [931, 599] width 1235 height 34
select select "393a978c-6bd5-4cb2-a6a0-db6feb8732b8"
click at [1502, 704] on div "Back Discard Role Applicant Zoning Permit Assignment Planning and Zoning Admin …" at bounding box center [931, 720] width 1248 height 34
click at [1516, 720] on span "Next" at bounding box center [1509, 720] width 29 height 13
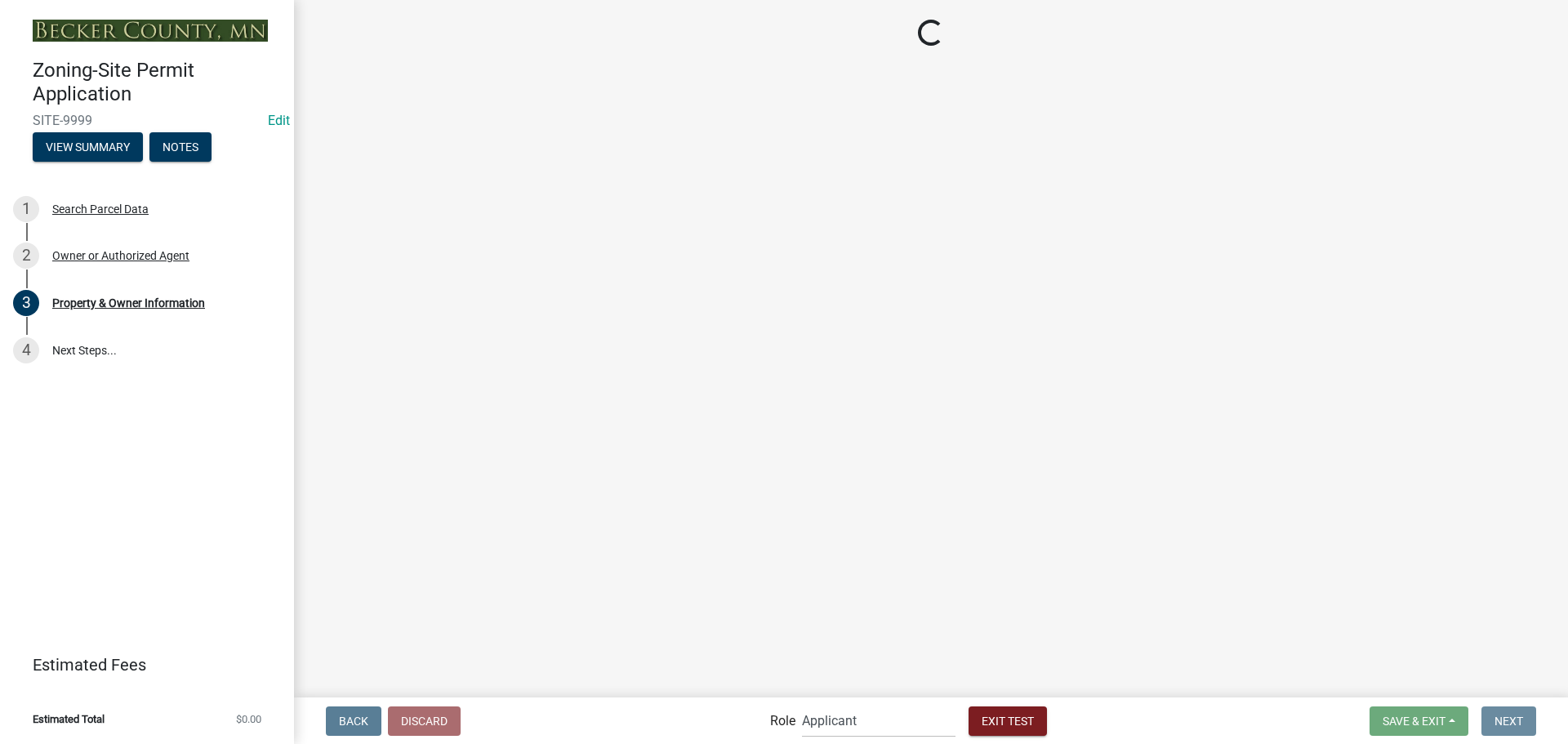
scroll to position [0, 0]
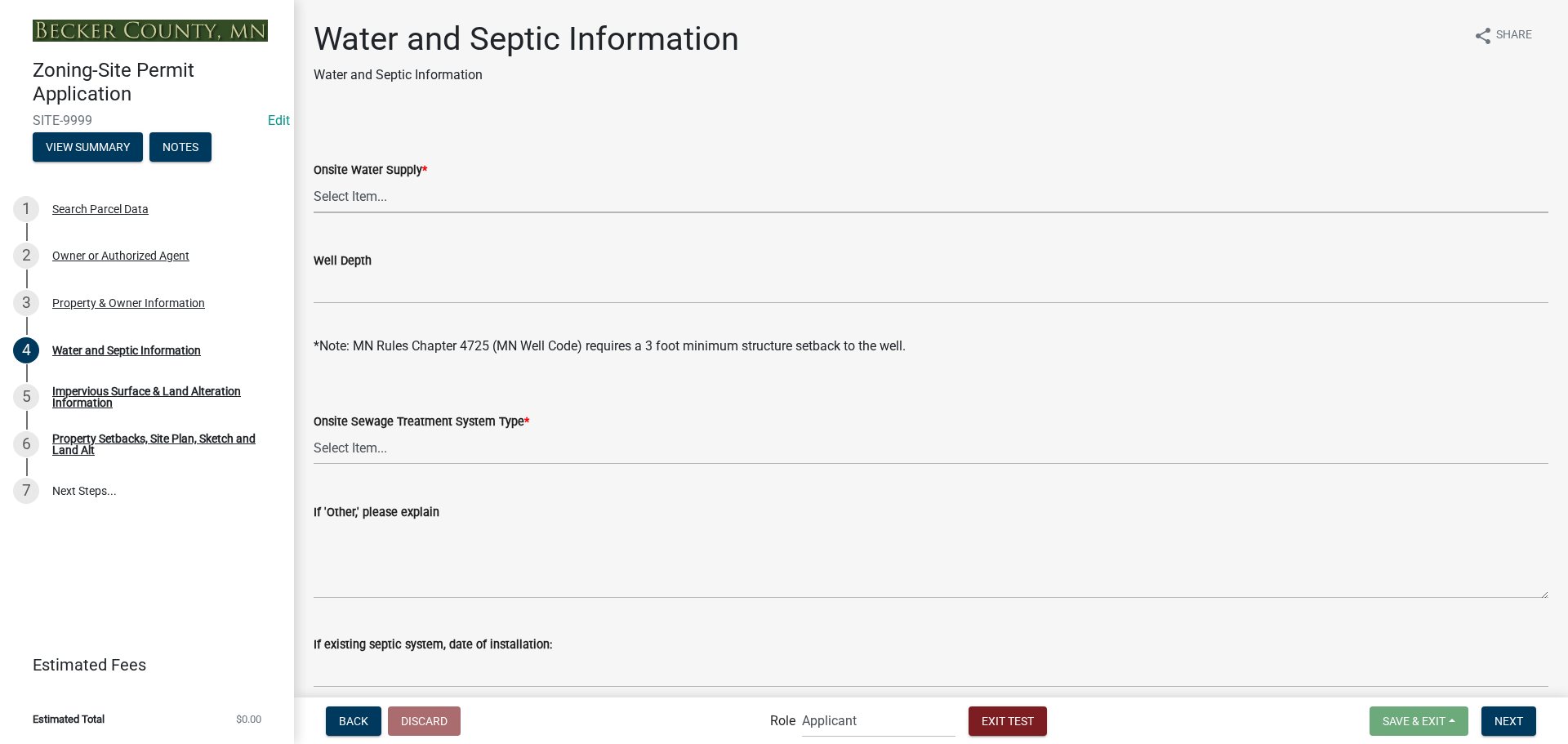
click at [464, 202] on select "Select Item... Well New Well to be Installed Attached to City Water System No o…" at bounding box center [931, 196] width 1235 height 34
click at [314, 179] on select "Select Item... Well New Well to be Installed Attached to City Water System No o…" at bounding box center [931, 196] width 1235 height 34
select select "36c179e4-d9bc-4e26-9fa7-a2562bd8114c"
click at [461, 450] on select "Select Item... No existing or proposed septic Proposed New or Corrected Septic …" at bounding box center [931, 448] width 1235 height 34
click at [314, 431] on select "Select Item... No existing or proposed septic Proposed New or Corrected Septic …" at bounding box center [931, 448] width 1235 height 34
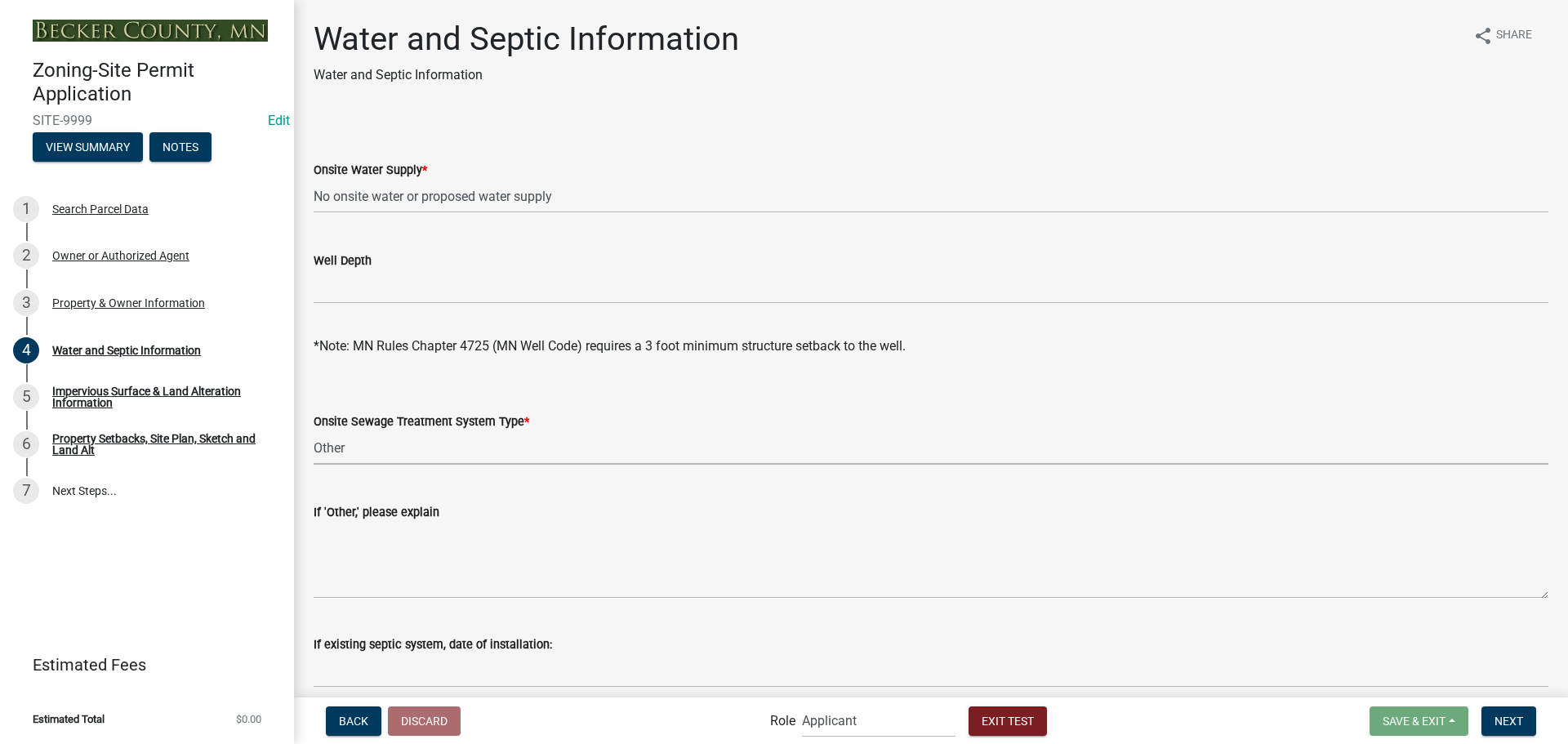
select select "f3b2b20d-722a-45c9-937d-ba31bc47848e"
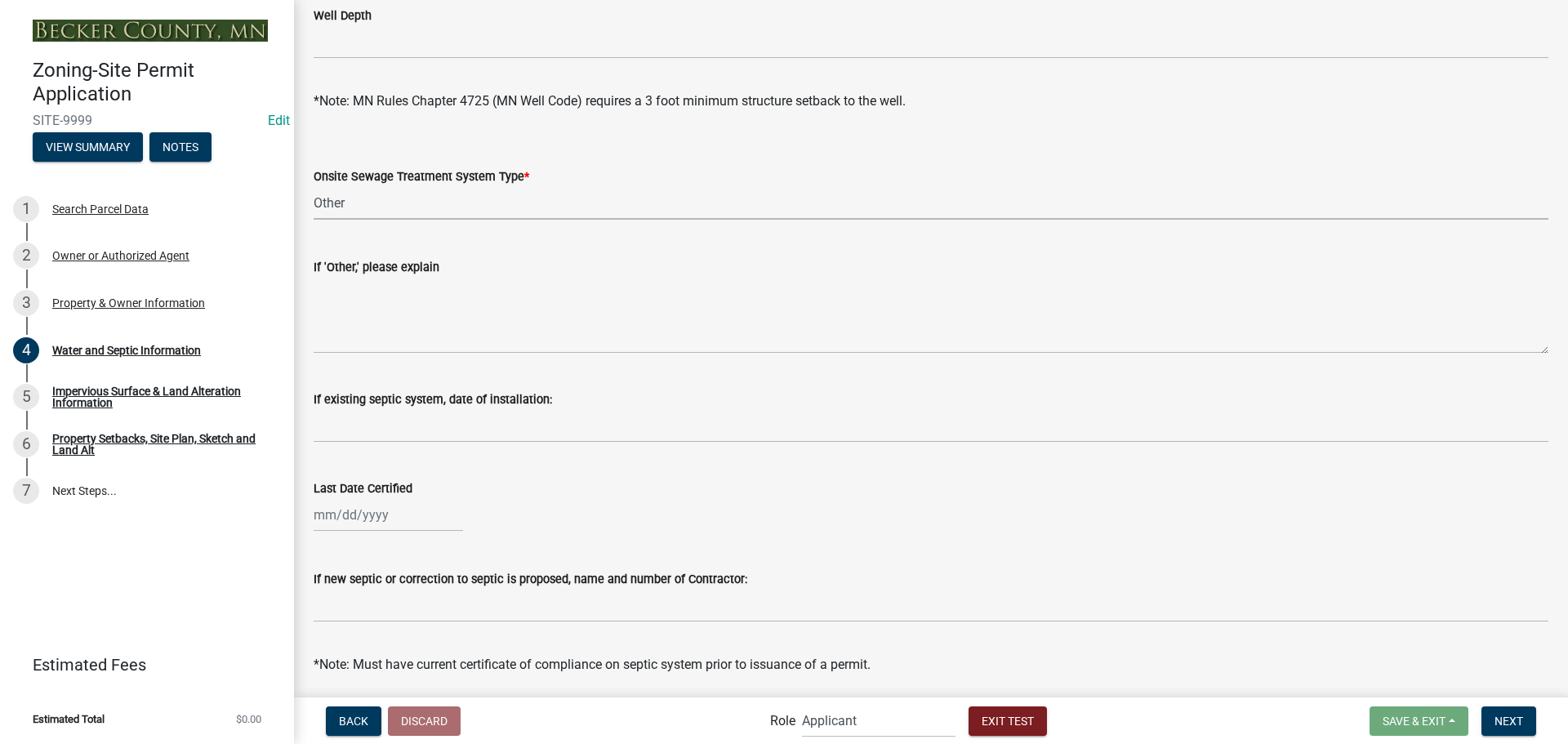
scroll to position [473, 0]
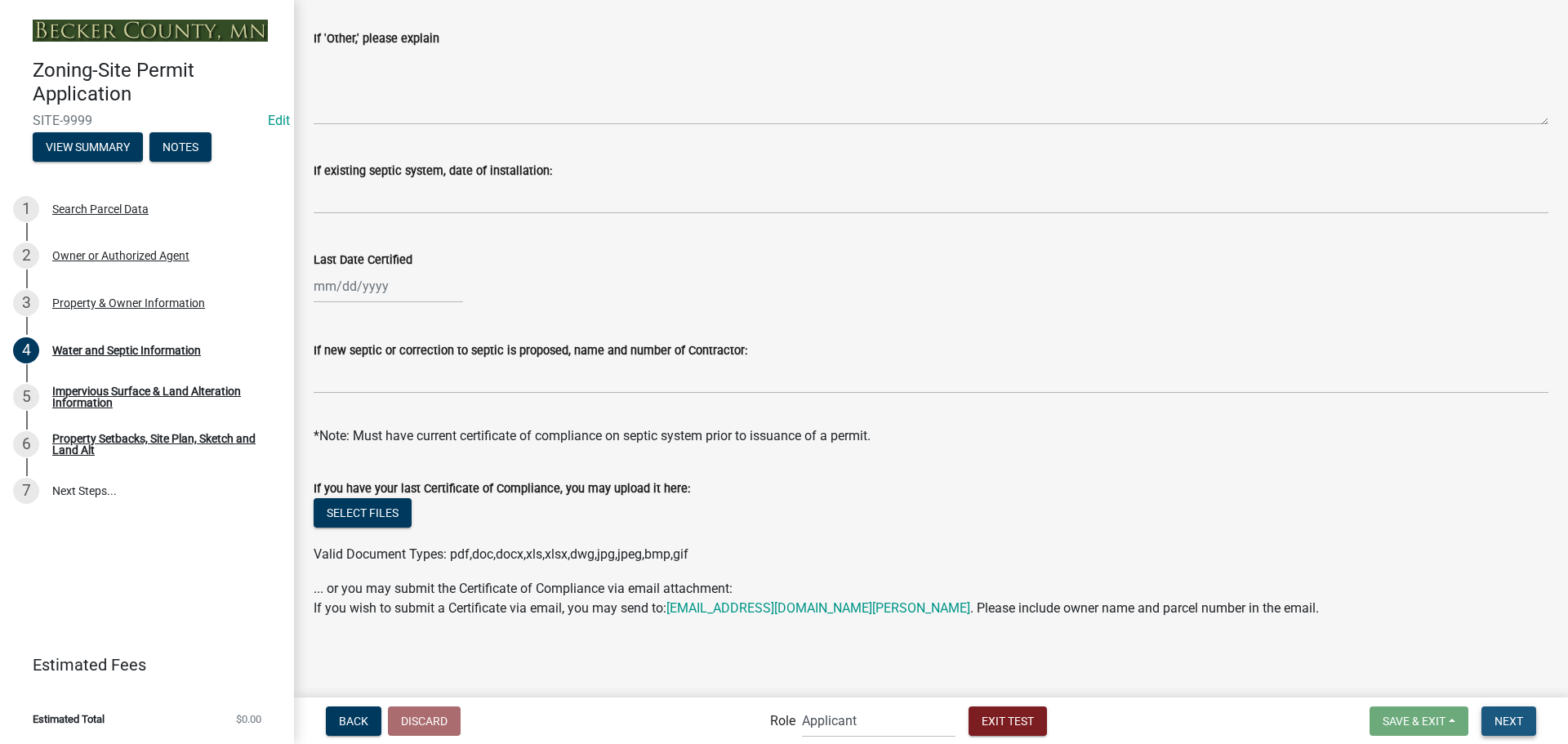
click at [1514, 718] on span "Next" at bounding box center [1509, 720] width 29 height 13
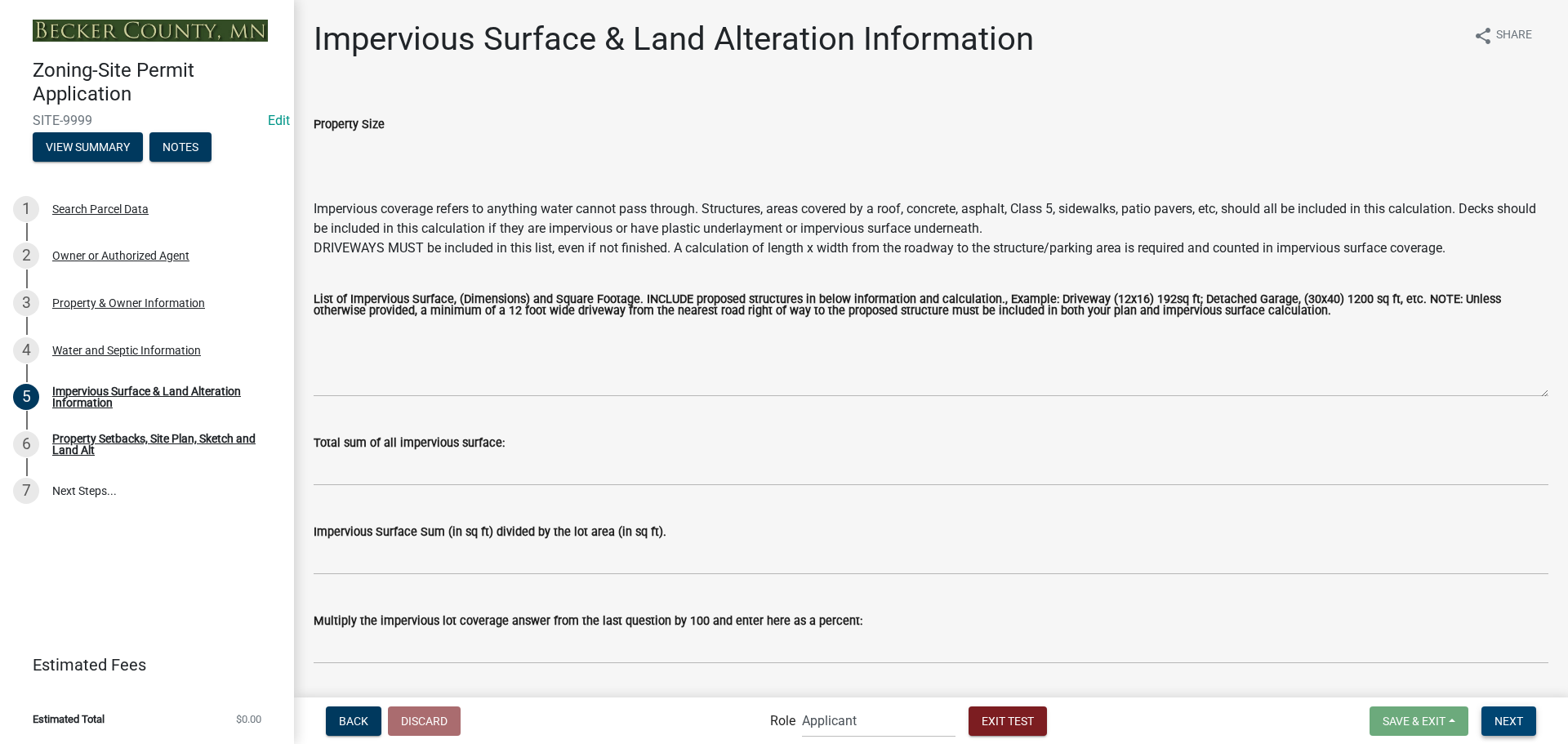
click at [1499, 715] on span "Next" at bounding box center [1509, 720] width 29 height 13
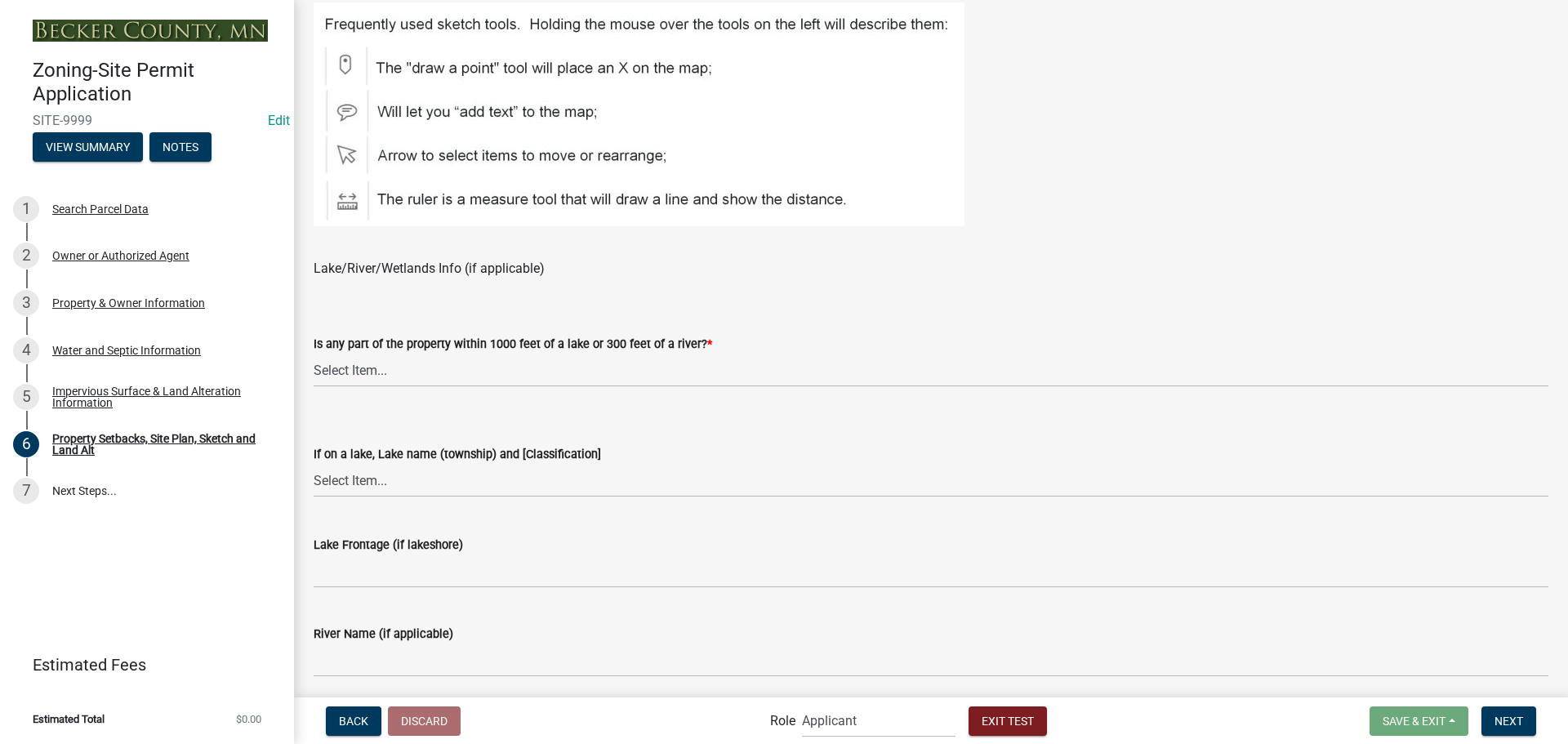
scroll to position [979, 0]
click at [516, 374] on select "Select Item... Shoreland-Riparian (Property is bordering a lake, river or strea…" at bounding box center [931, 368] width 1235 height 34
click at [314, 351] on select "Select Item... Shoreland-Riparian (Property is bordering a lake, river or strea…" at bounding box center [931, 368] width 1235 height 34
select select "bc359128-44fe-43a6-b559-d4174f4d38cf"
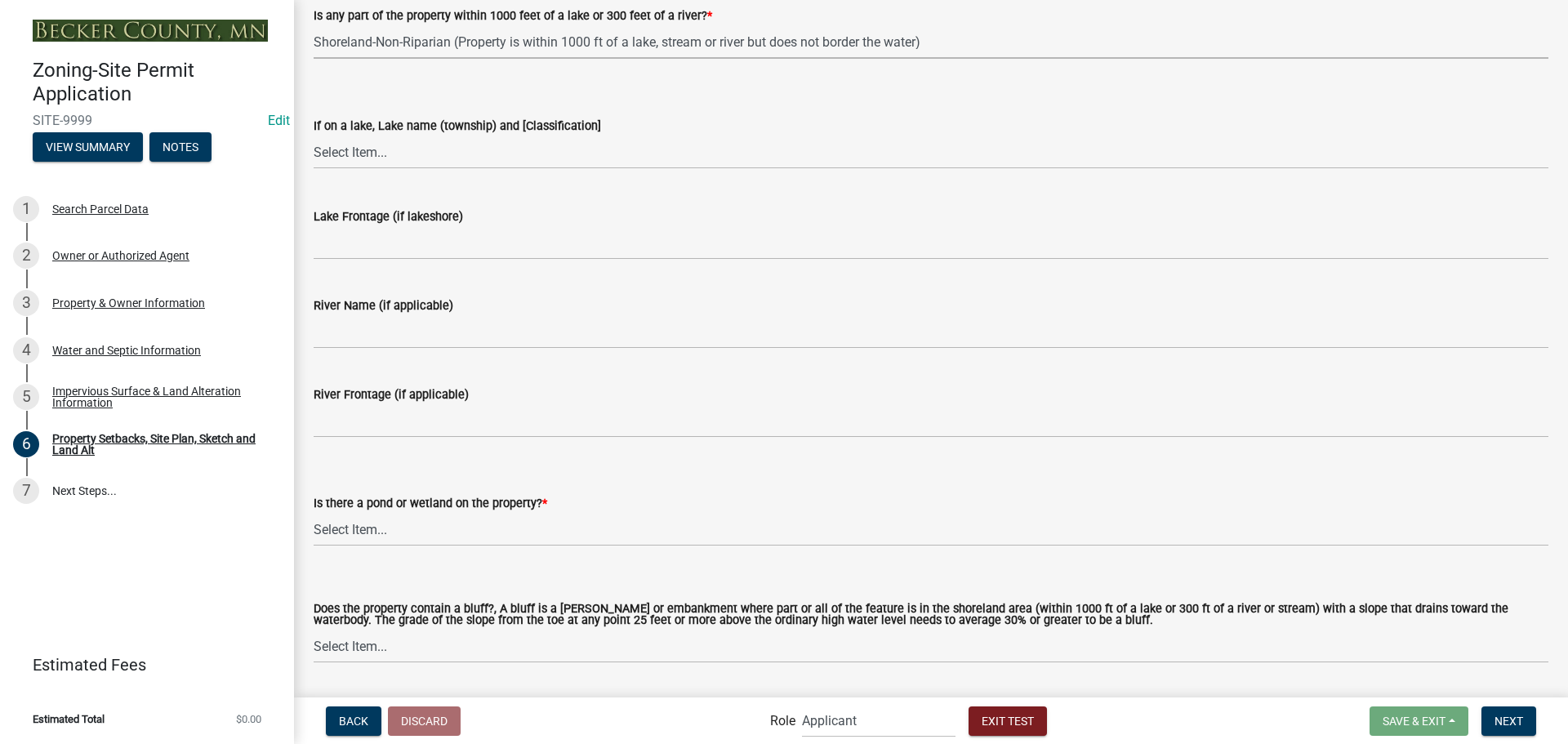
scroll to position [1551, 0]
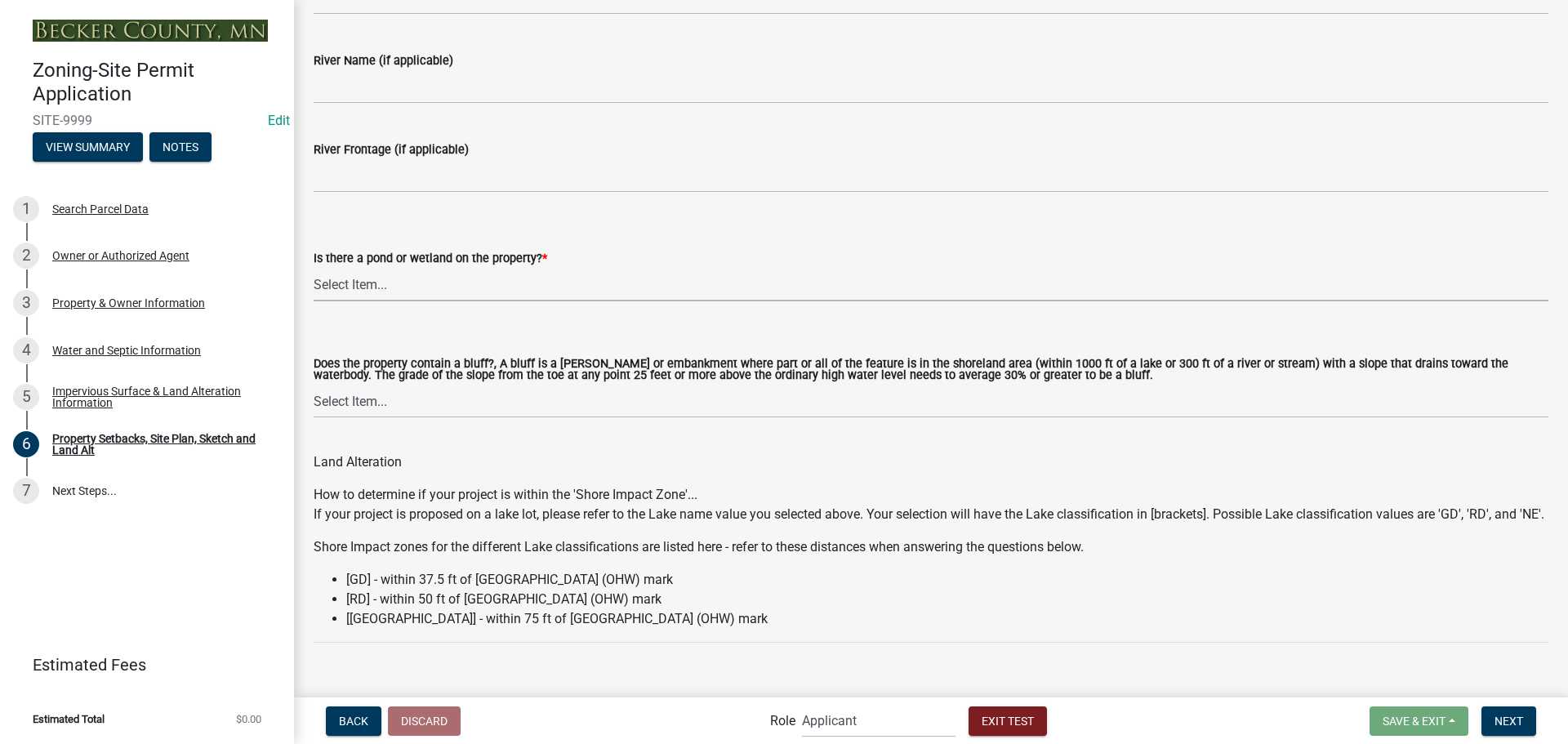
click at [510, 281] on select "Select Item... Yes No" at bounding box center [931, 284] width 1235 height 34
click at [314, 267] on select "Select Item... Yes No" at bounding box center [931, 284] width 1235 height 34
select select "b56a4575-9846-47cf-8067-c59a4853da22"
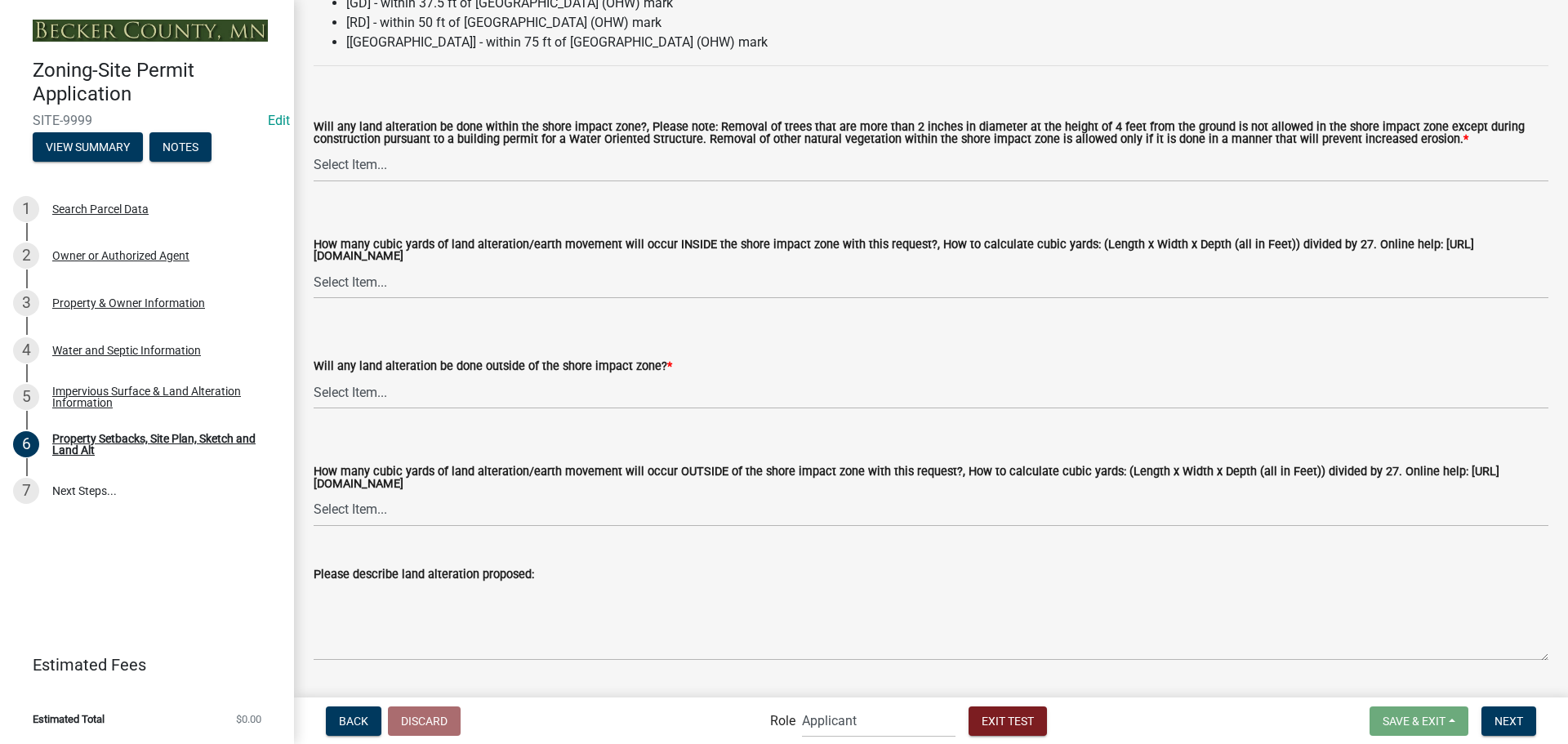
scroll to position [2285, 0]
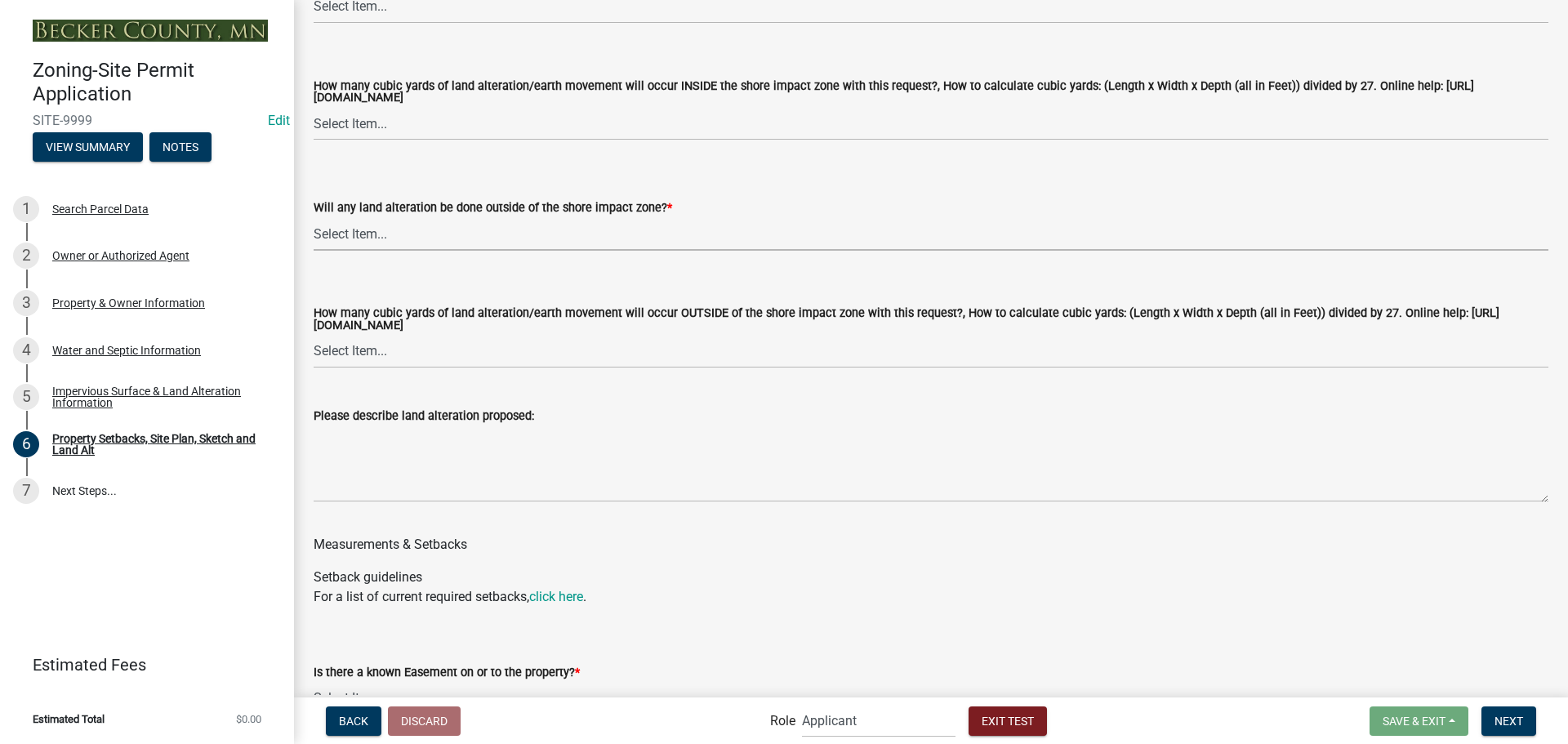
click at [498, 250] on select "Select Item... Yes No N/A" at bounding box center [931, 234] width 1235 height 34
click at [314, 239] on select "Select Item... Yes No N/A" at bounding box center [931, 234] width 1235 height 34
select select "5ad4ab64-b44e-481c-9000-9e5907aa74e1"
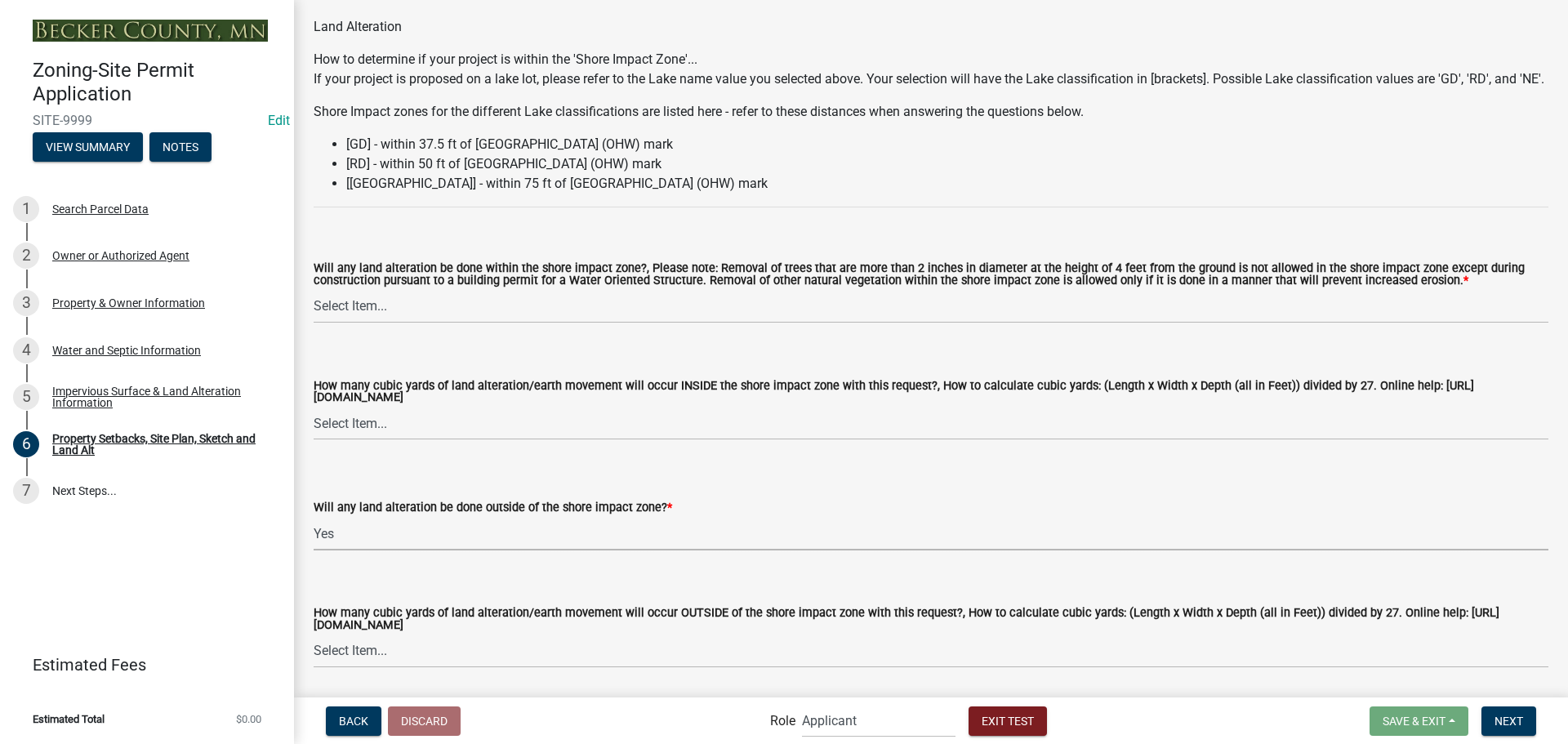
scroll to position [1959, 0]
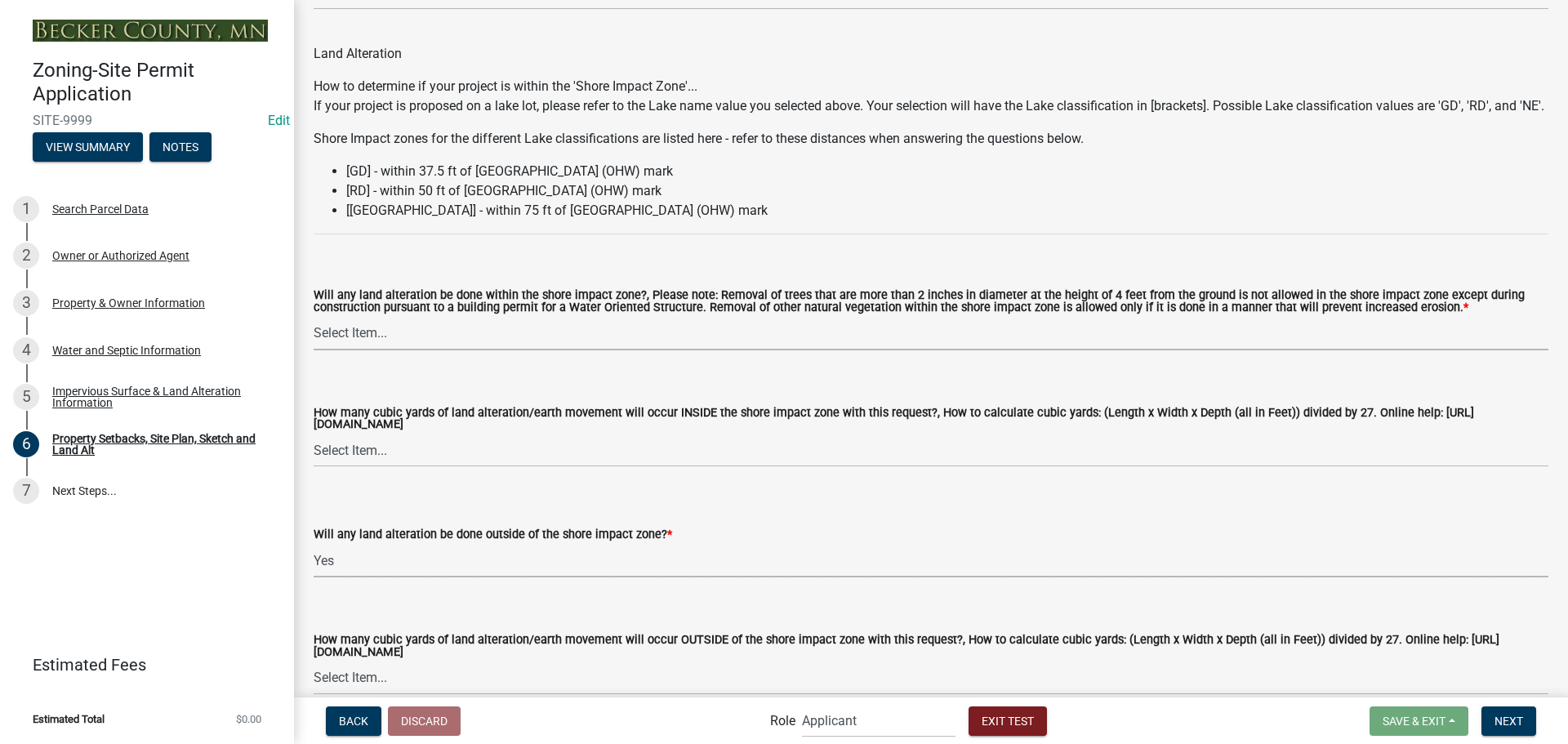
click at [469, 347] on select "Select Item... Yes No N/A" at bounding box center [931, 333] width 1235 height 34
click at [314, 337] on select "Select Item... Yes No N/A" at bounding box center [931, 333] width 1235 height 34
select select "e8ab2dc3-aa3f-46f3-9b4a-37eb25ad84af"
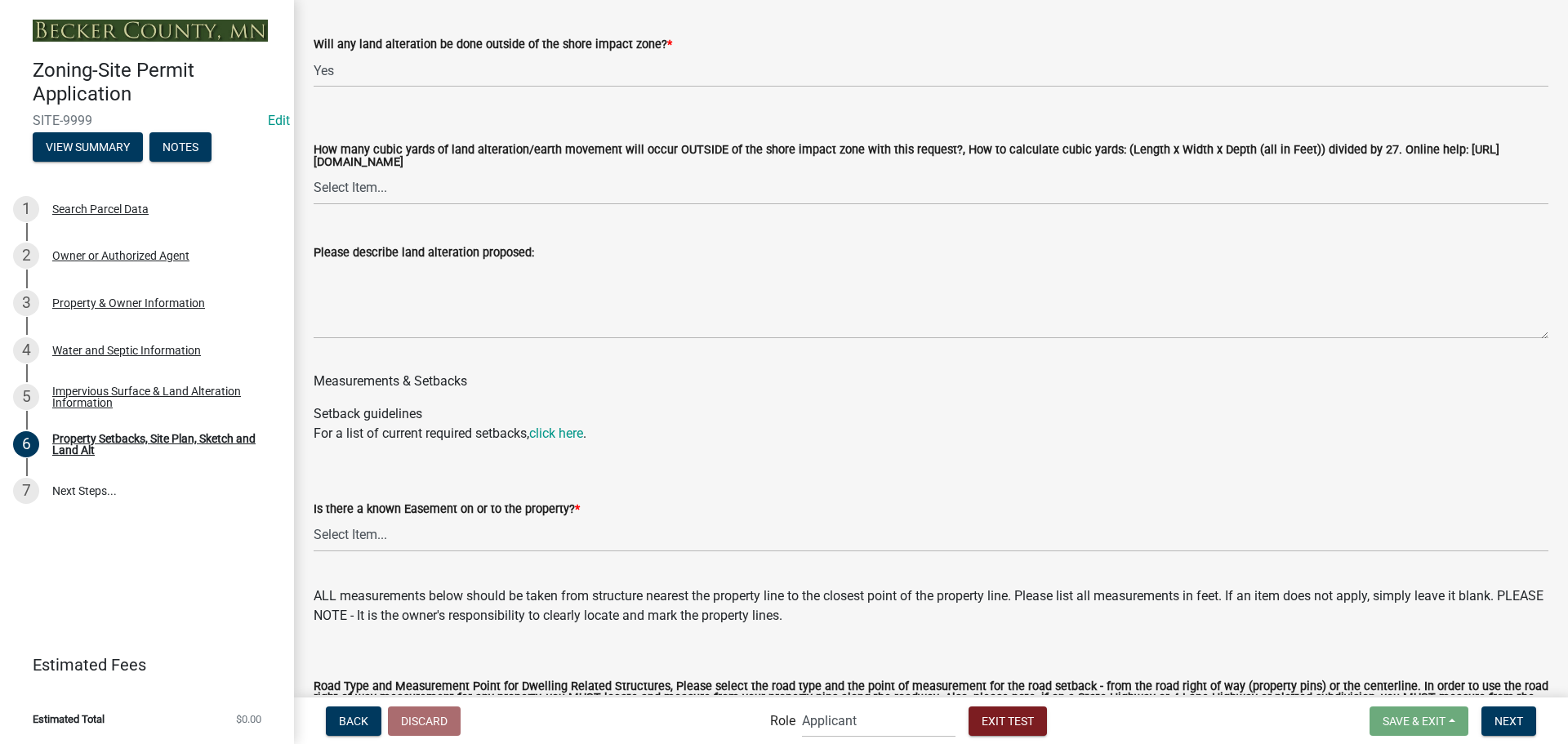
scroll to position [2694, 0]
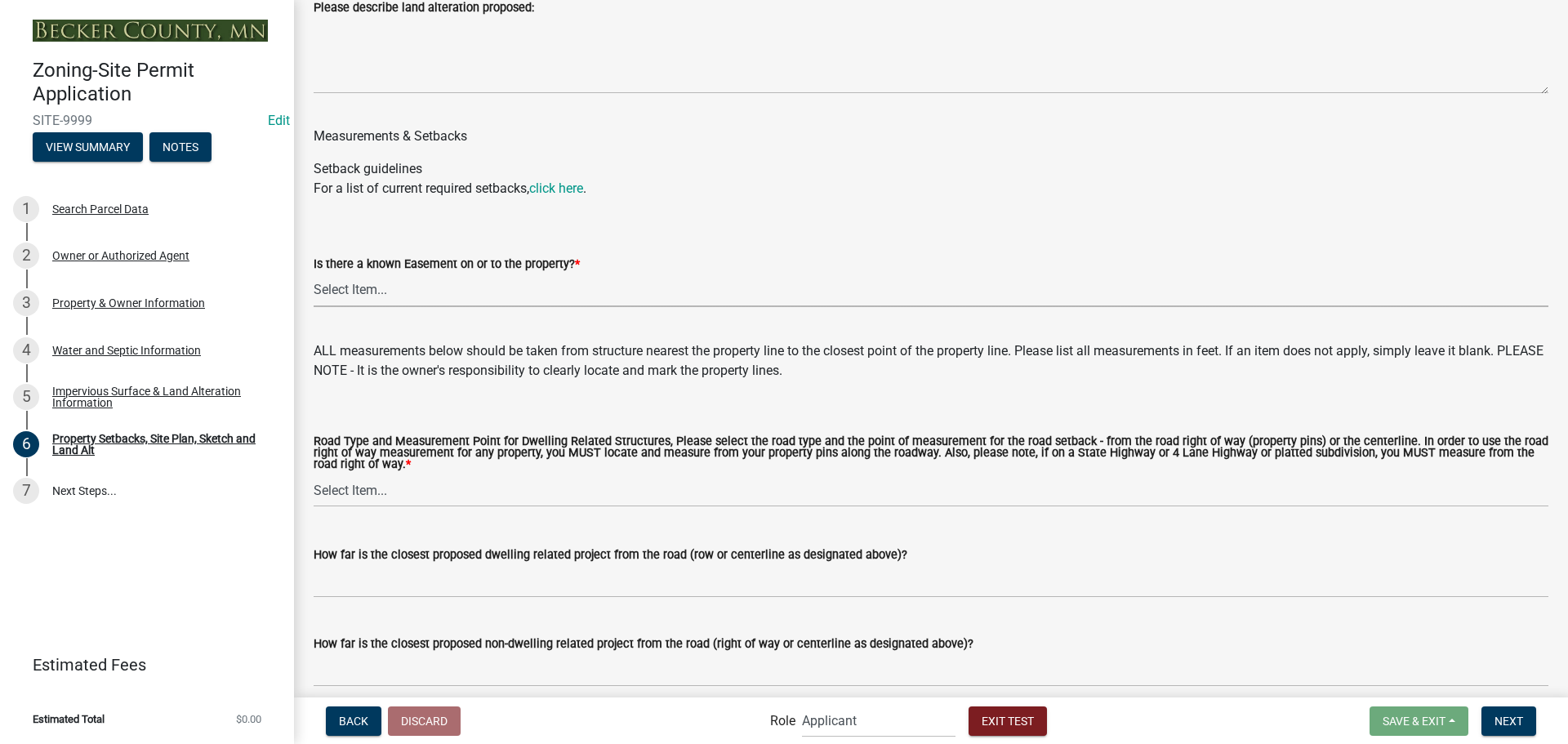
click at [440, 303] on select "Select Item... Yes No" at bounding box center [931, 290] width 1235 height 34
click at [314, 295] on select "Select Item... Yes No" at bounding box center [931, 290] width 1235 height 34
select select "c8b8ea71-7088-4e87-a493-7bc88cc2835b"
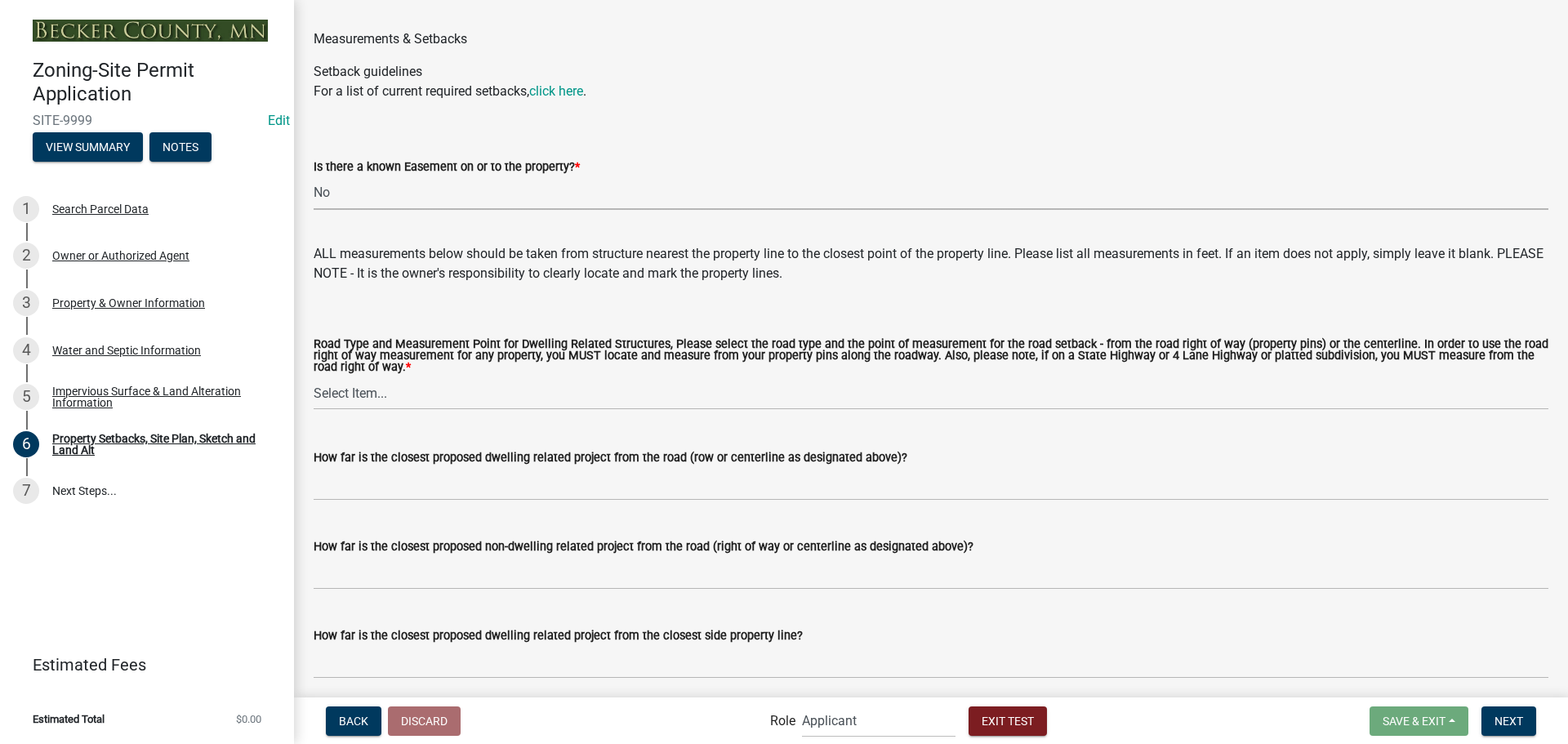
scroll to position [2938, 0]
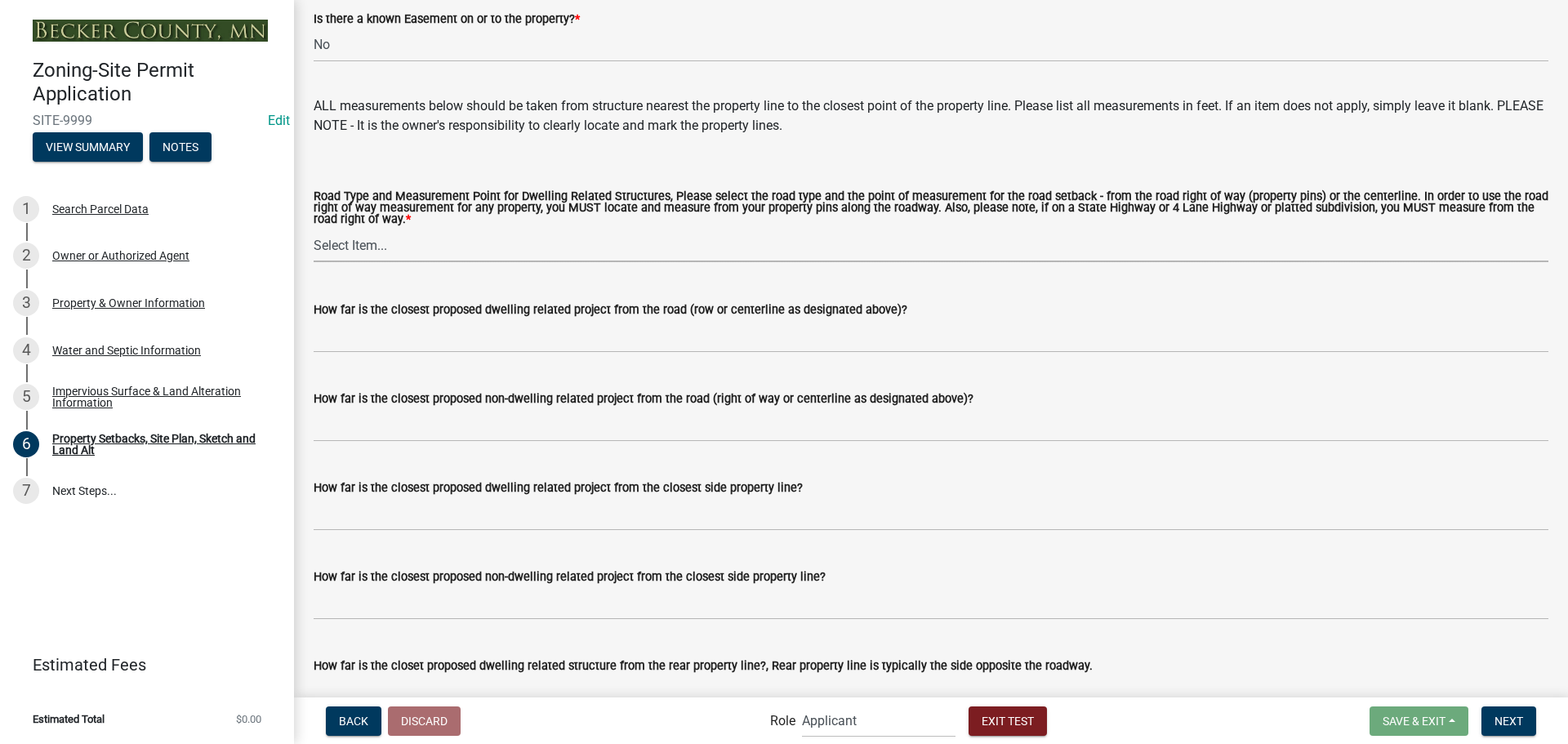
click at [444, 262] on select "Select Item... Private Easement - Right of Way Private Easement - Centerline Pu…" at bounding box center [931, 245] width 1235 height 34
click at [314, 252] on select "Select Item... Private Easement - Right of Way Private Easement - Centerline Pu…" at bounding box center [931, 245] width 1235 height 34
select select "133211ff-91ce-4a0a-9235-b48a7e2069a0"
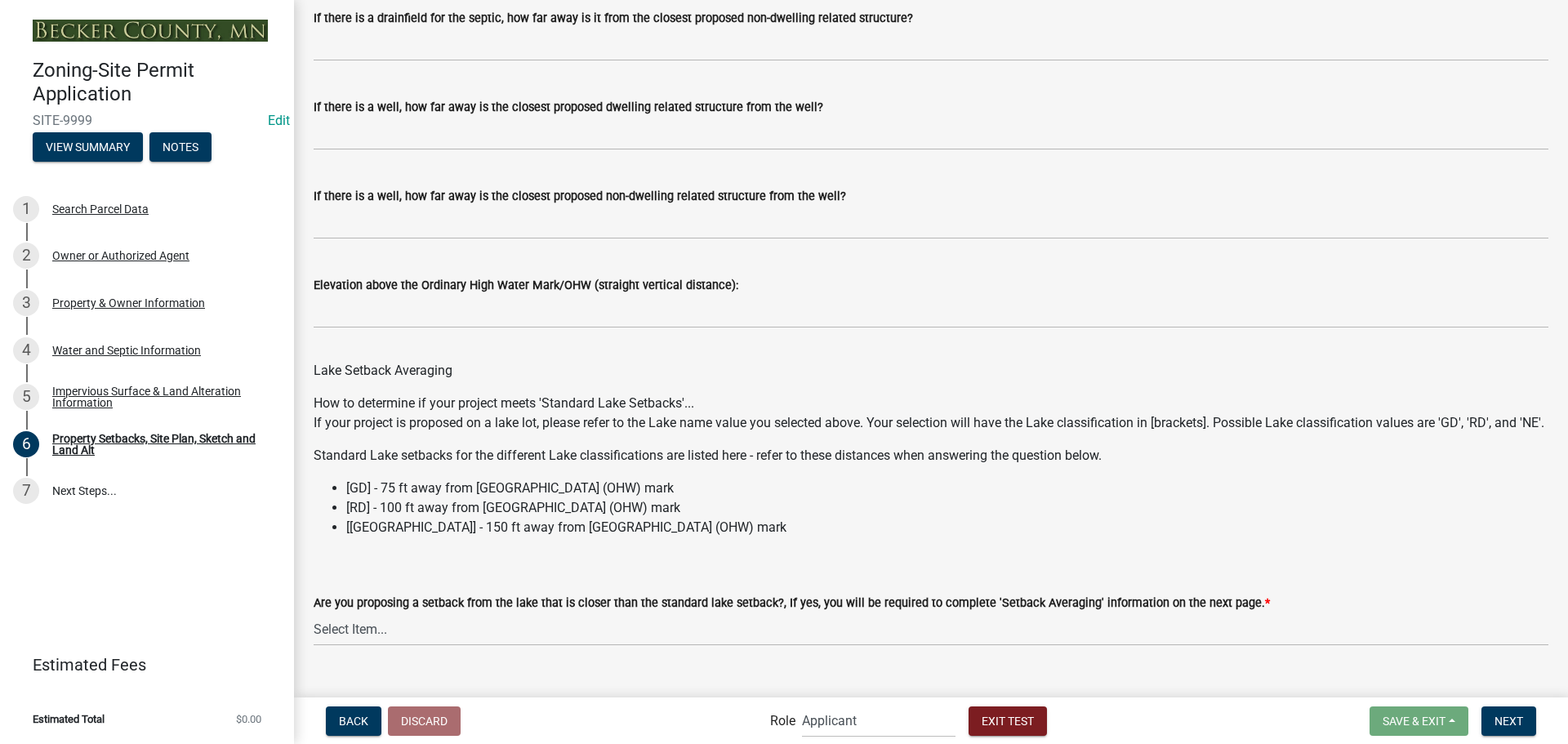
scroll to position [4637, 0]
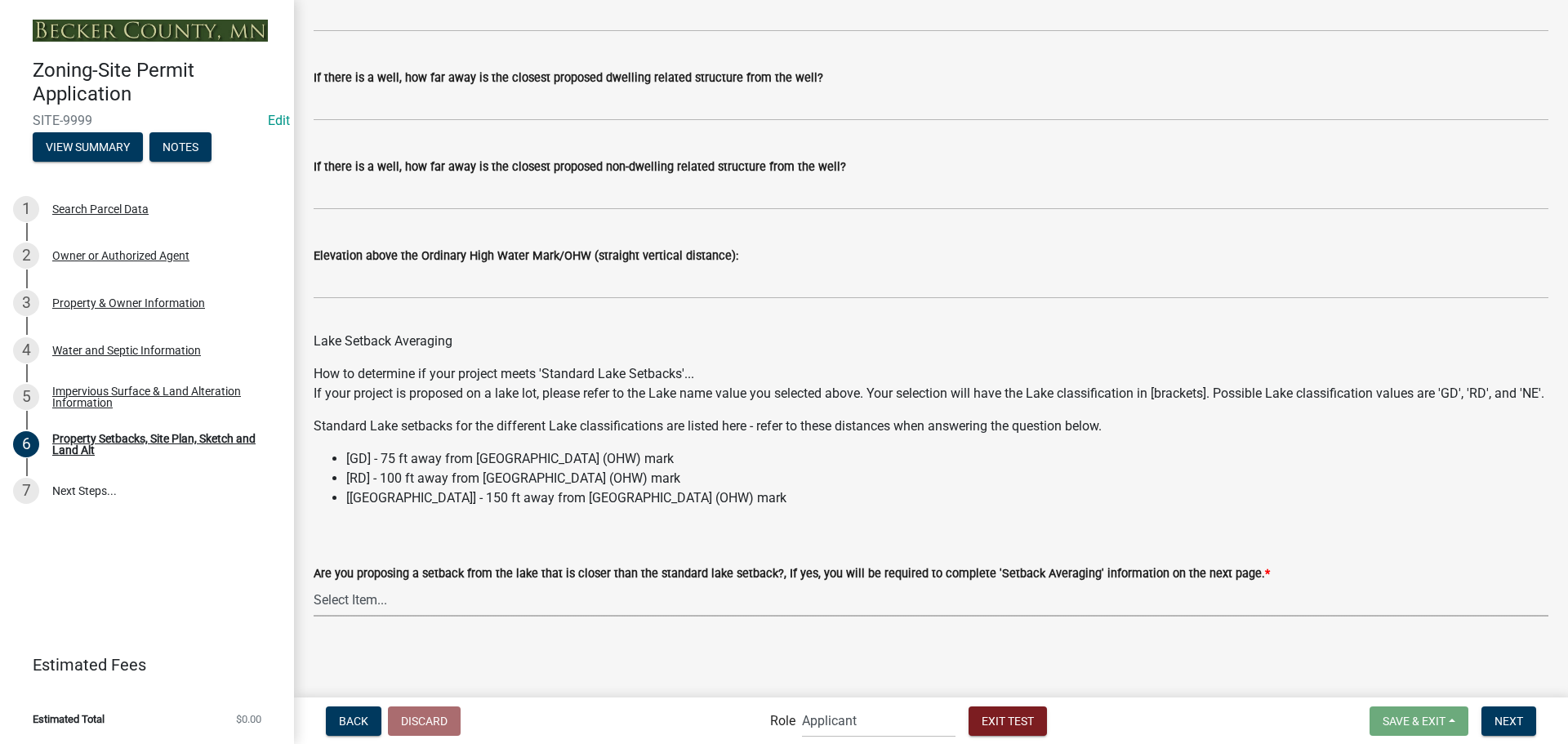
click at [679, 602] on select "Select Item... Yes No N/A" at bounding box center [931, 599] width 1235 height 34
click at [314, 583] on select "Select Item... Yes No N/A" at bounding box center [931, 599] width 1235 height 34
select select "19d13e65-c93d-443e-910a-7a17299544cc"
click at [1513, 729] on button "Next" at bounding box center [1509, 721] width 54 height 30
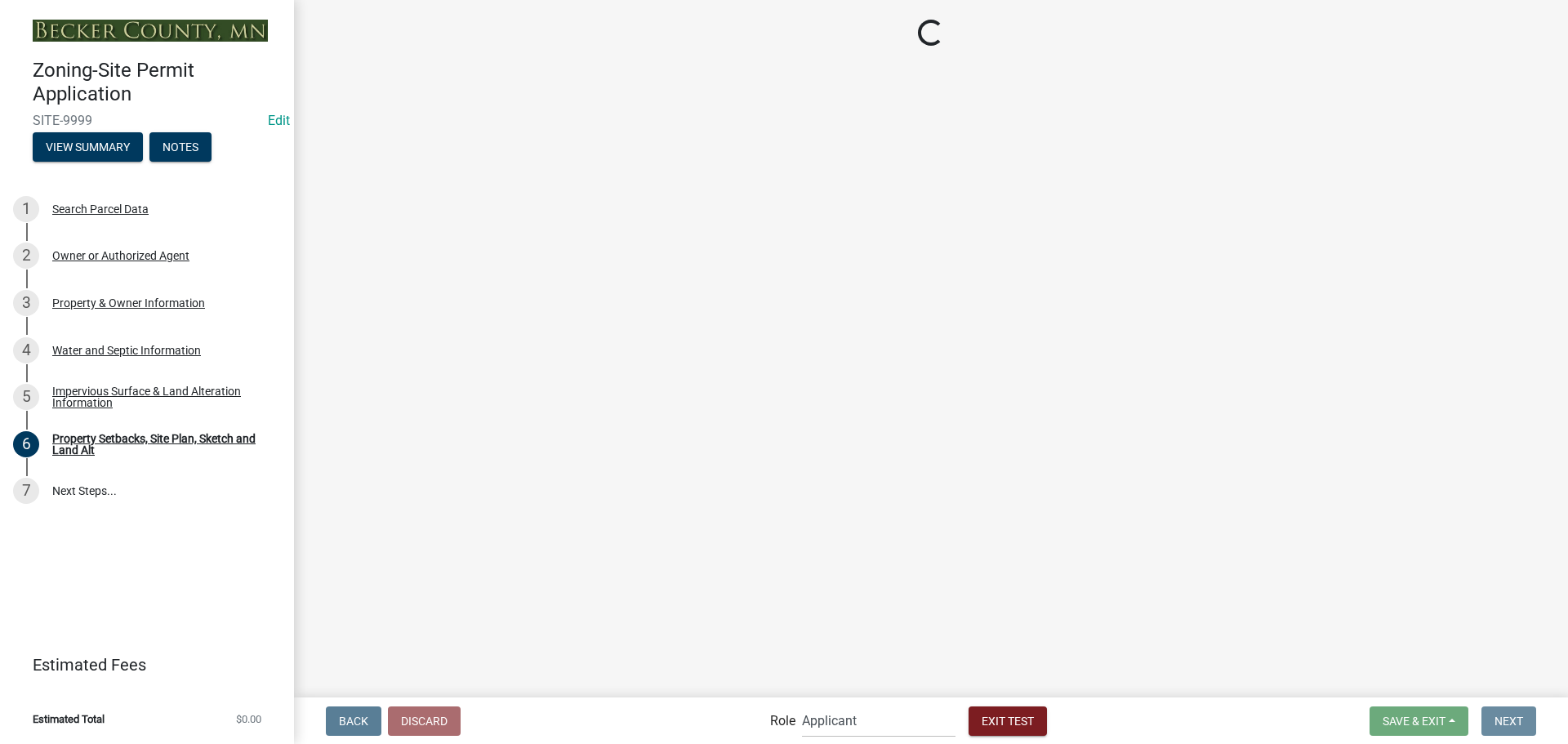
scroll to position [0, 0]
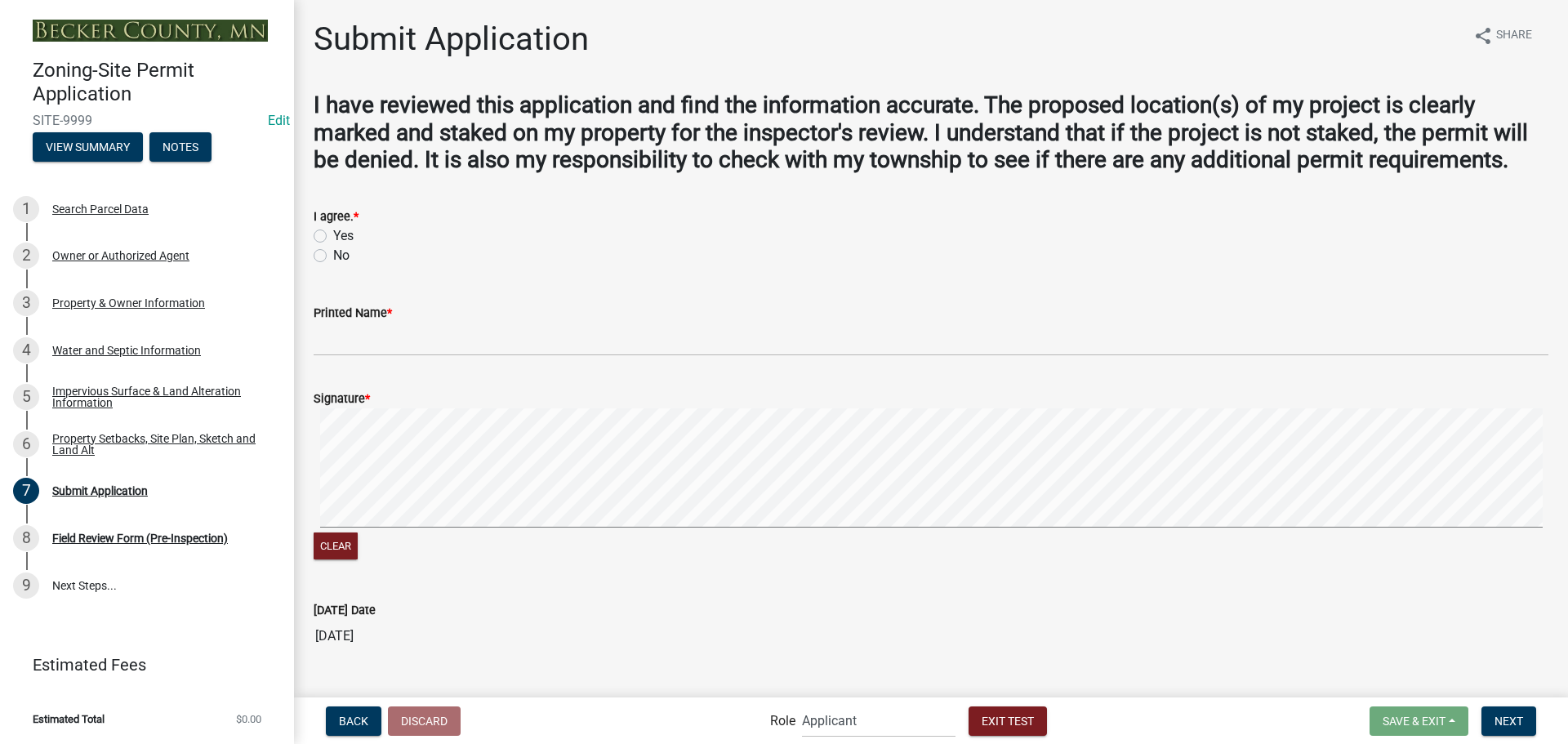
click at [334, 235] on label "Yes" at bounding box center [343, 236] width 21 height 20
click at [334, 235] on input "Yes" at bounding box center [338, 231] width 11 height 11
radio input "true"
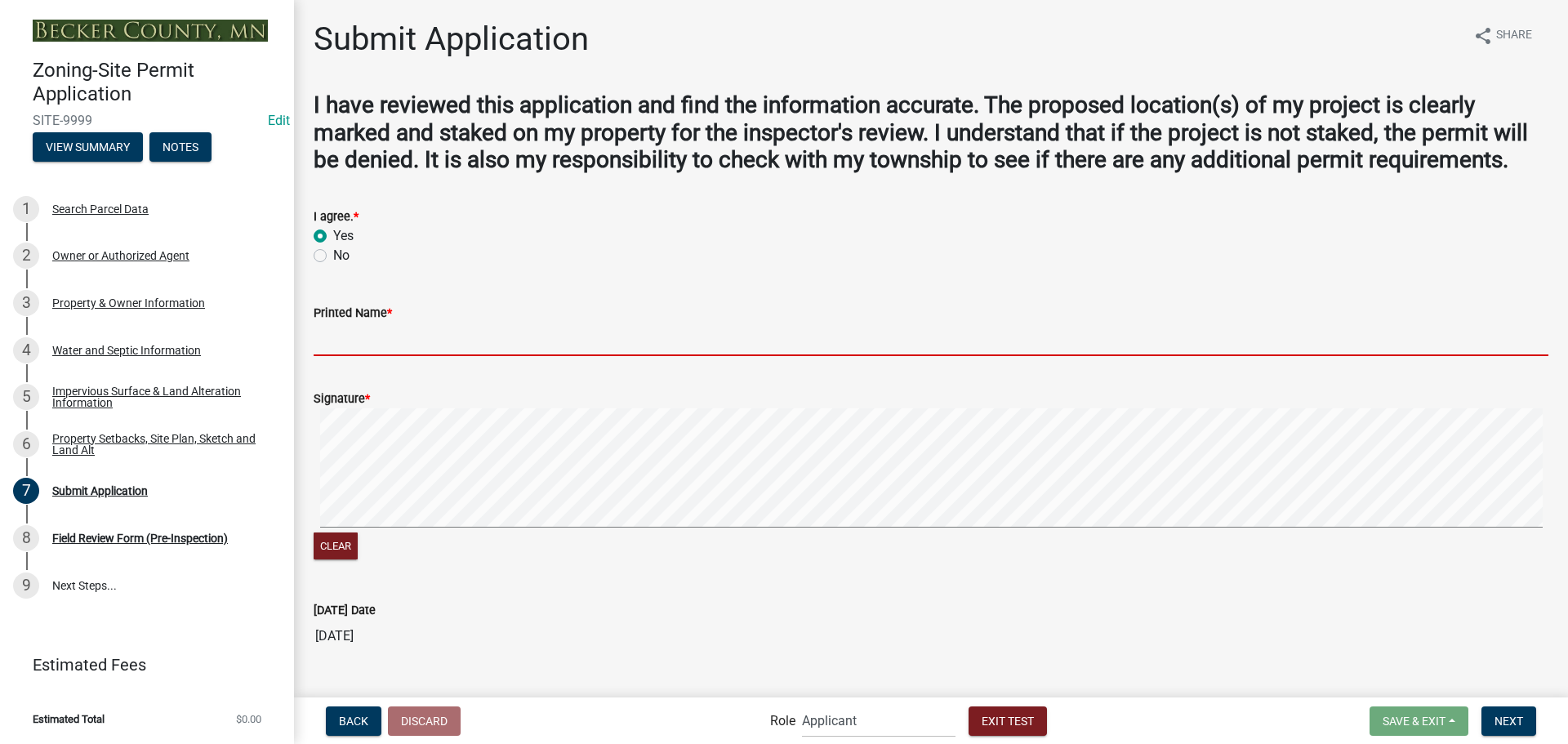
click at [366, 344] on input "Printed Name *" at bounding box center [931, 339] width 1235 height 34
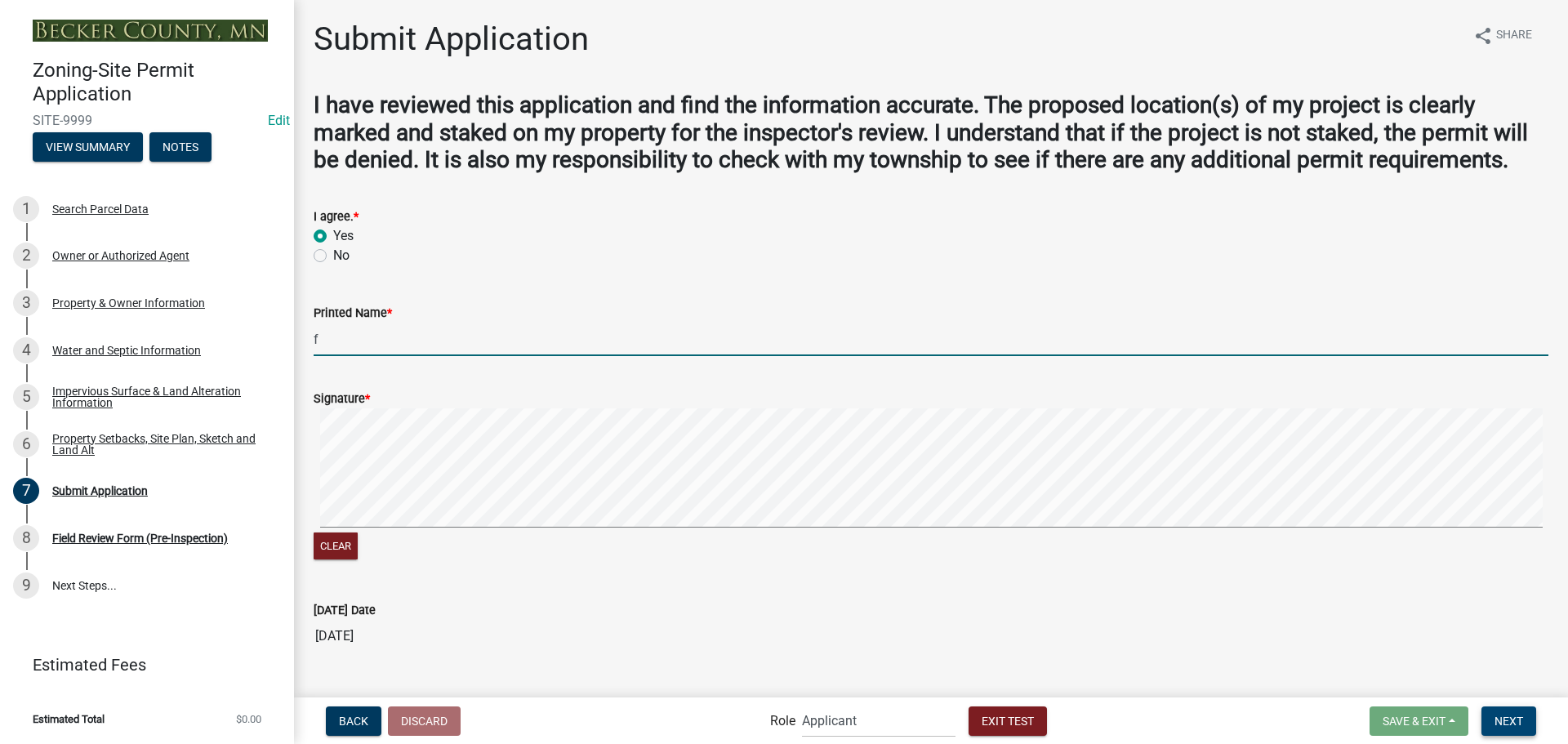
type input "f"
click at [1517, 721] on span "Next" at bounding box center [1509, 720] width 29 height 13
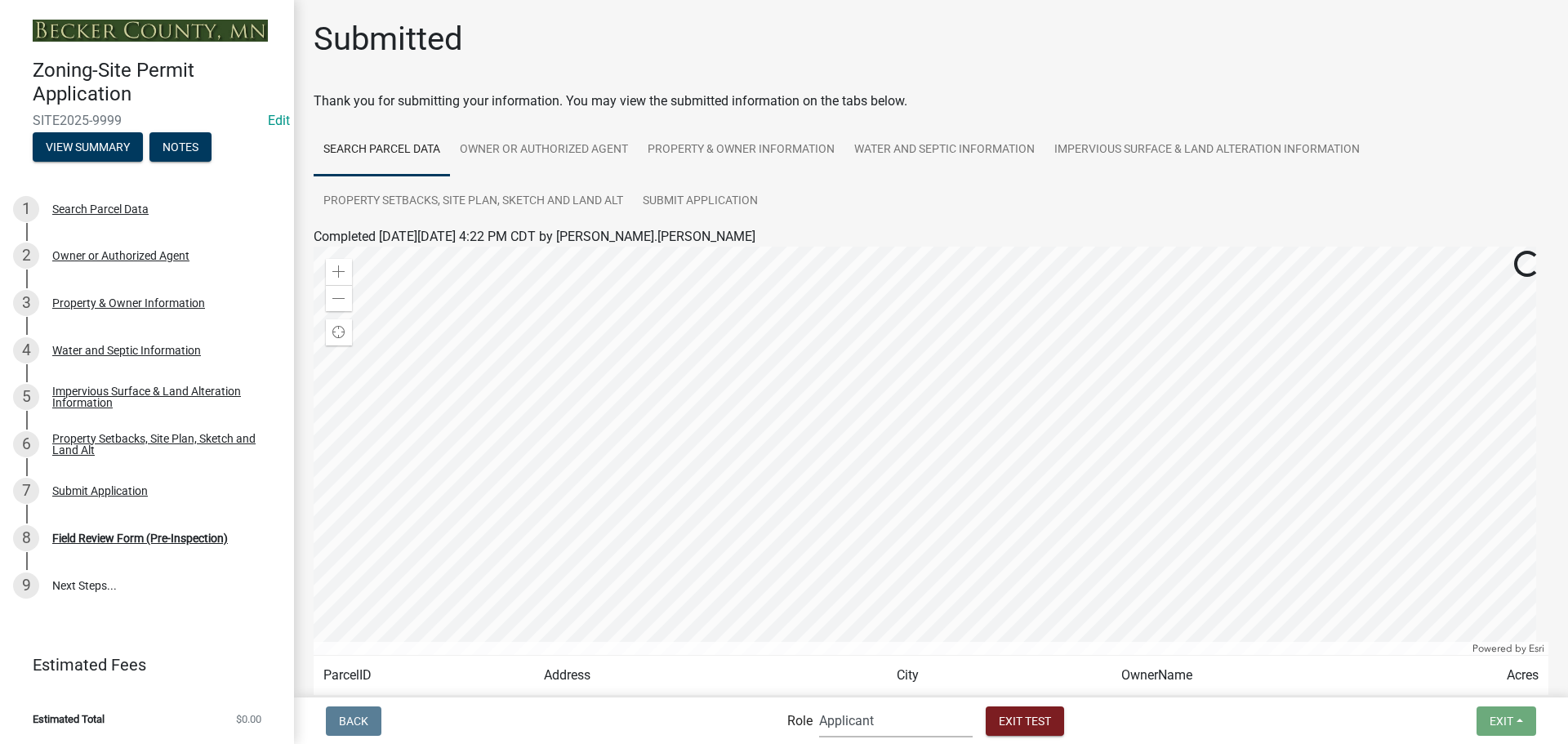
click at [896, 727] on select "Applicant Zoning Permit Assignment Planning and Zoning Admin" at bounding box center [896, 720] width 153 height 34
select select "fcf1b9e1-561d-4bf4-8373-0cf8a789fd57"
click at [819, 704] on select "Applicant Zoning Permit Assignment Planning and Zoning Admin" at bounding box center [896, 720] width 153 height 34
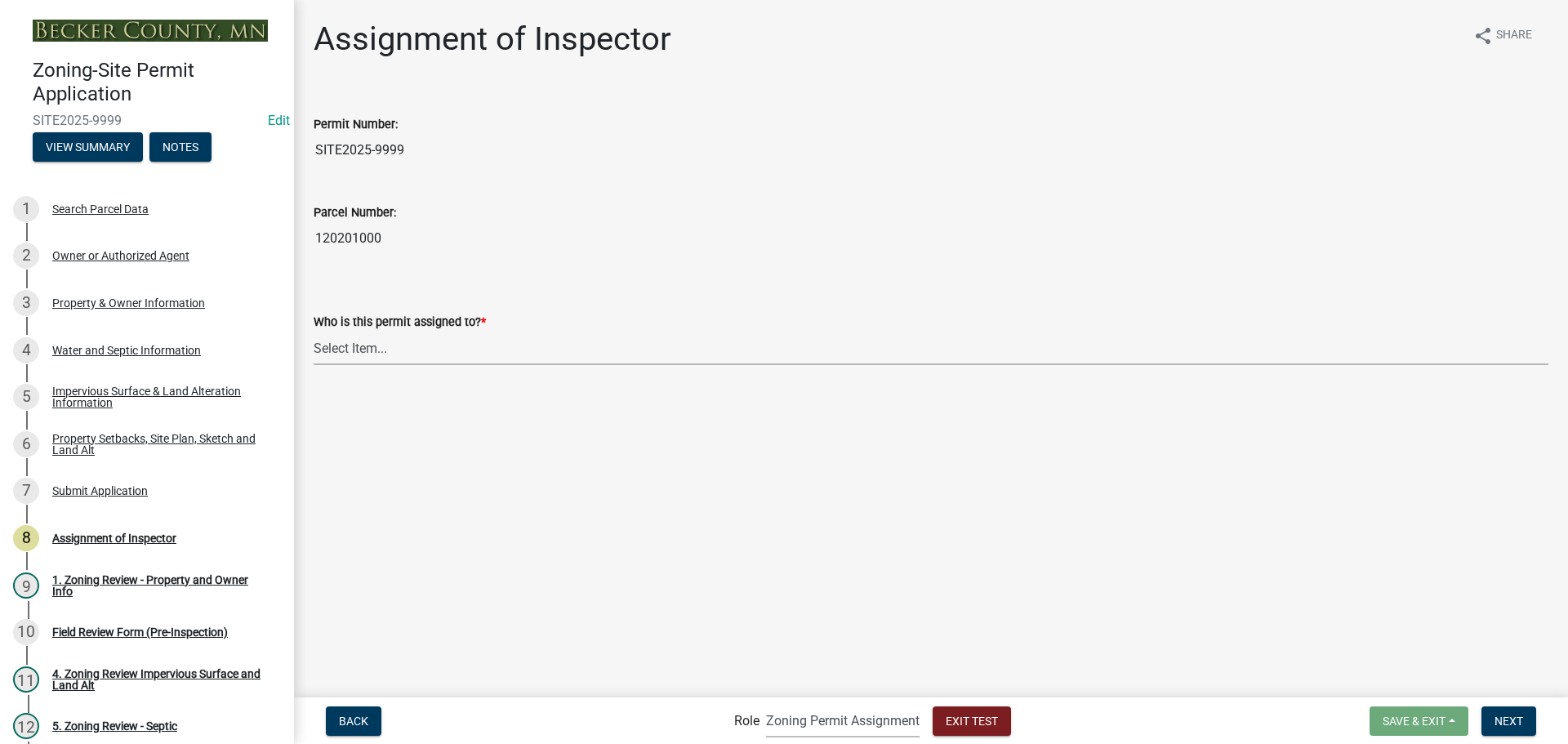
click at [464, 347] on select "Select Item... [PERSON_NAME] [PERSON_NAME] [PERSON_NAME] [PERSON_NAME] [PERSON_…" at bounding box center [931, 348] width 1235 height 34
click at [314, 332] on select "Select Item... [PERSON_NAME] [PERSON_NAME] [PERSON_NAME] [PERSON_NAME] [PERSON_…" at bounding box center [931, 348] width 1235 height 34
drag, startPoint x: 482, startPoint y: 348, endPoint x: 483, endPoint y: 362, distance: 14.0
click at [482, 348] on select "Select Item... [PERSON_NAME] [PERSON_NAME] [PERSON_NAME] [PERSON_NAME] [PERSON_…" at bounding box center [931, 348] width 1235 height 34
click at [314, 332] on select "Select Item... [PERSON_NAME] [PERSON_NAME] [PERSON_NAME] [PERSON_NAME] [PERSON_…" at bounding box center [931, 348] width 1235 height 34
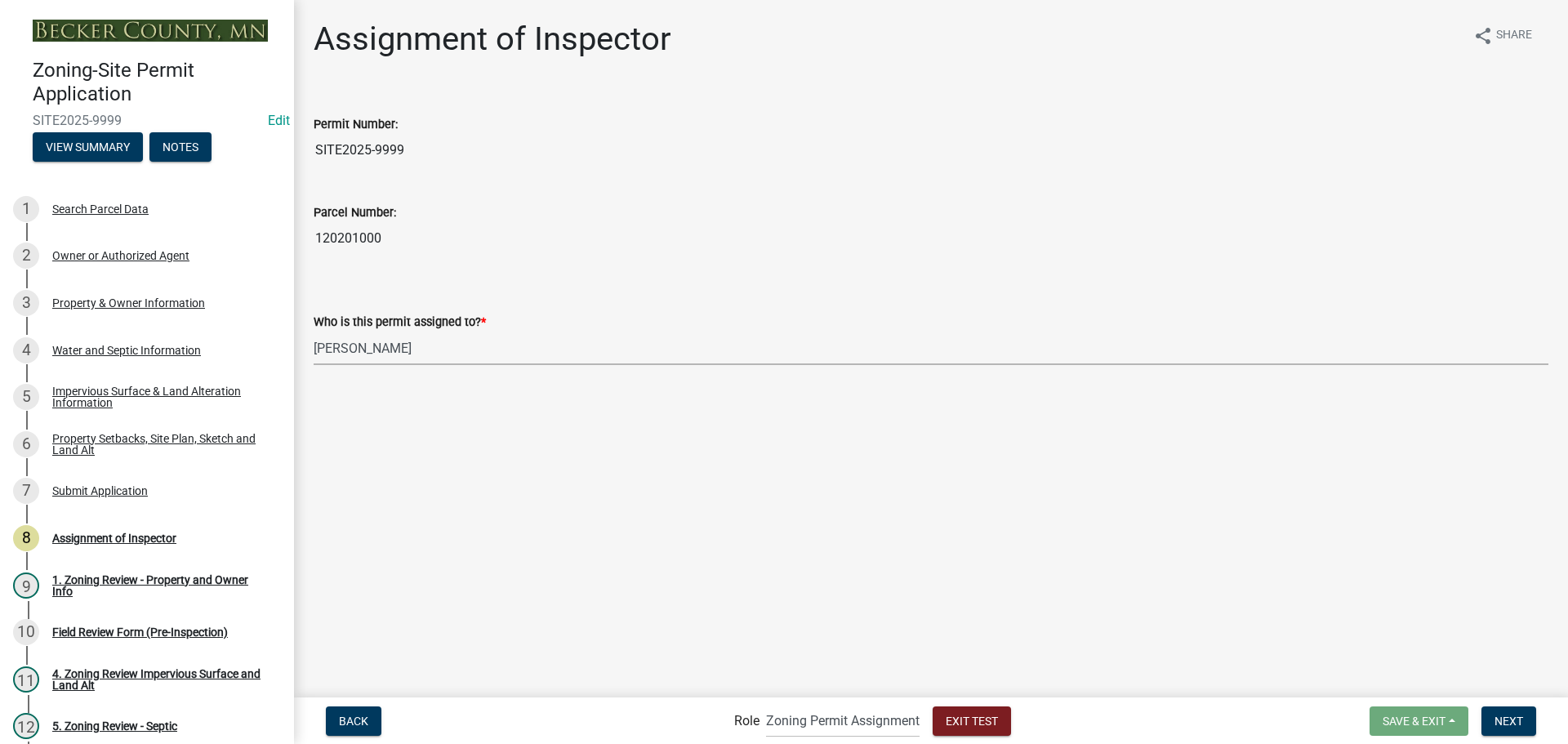
select select "46a4e5dd-5e54-4833-a695-492bd64ca2bd"
click at [1514, 727] on span "Next" at bounding box center [1509, 720] width 29 height 13
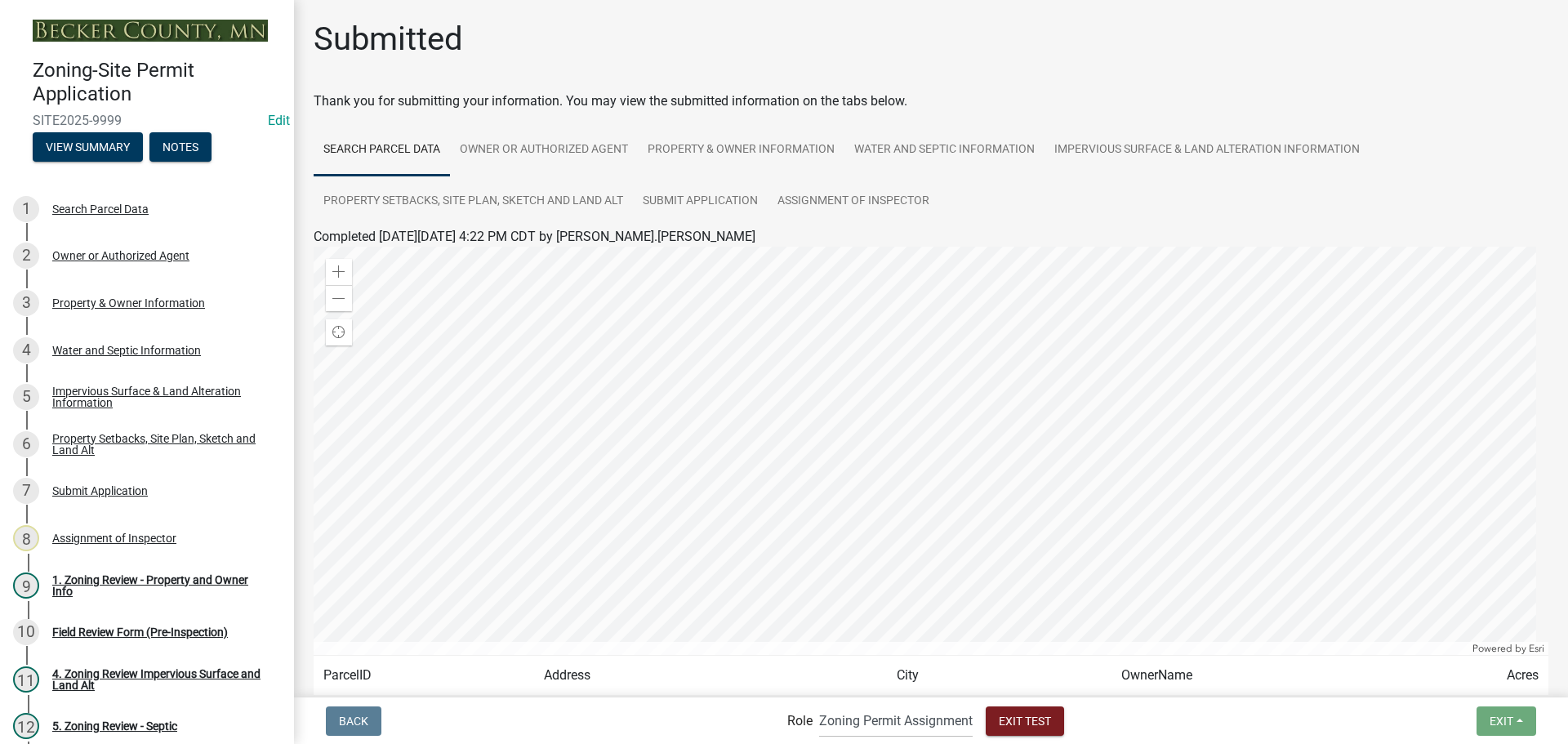
click at [803, 722] on label "Role" at bounding box center [800, 721] width 26 height 13
click at [836, 728] on select "Applicant Zoning Permit Assignment Planning and Zoning Admin" at bounding box center [896, 720] width 153 height 34
select select "429664df-f8d3-4860-9b5e-10f844c19355"
click at [819, 704] on select "Applicant Zoning Permit Assignment Planning and Zoning Admin" at bounding box center [896, 720] width 153 height 34
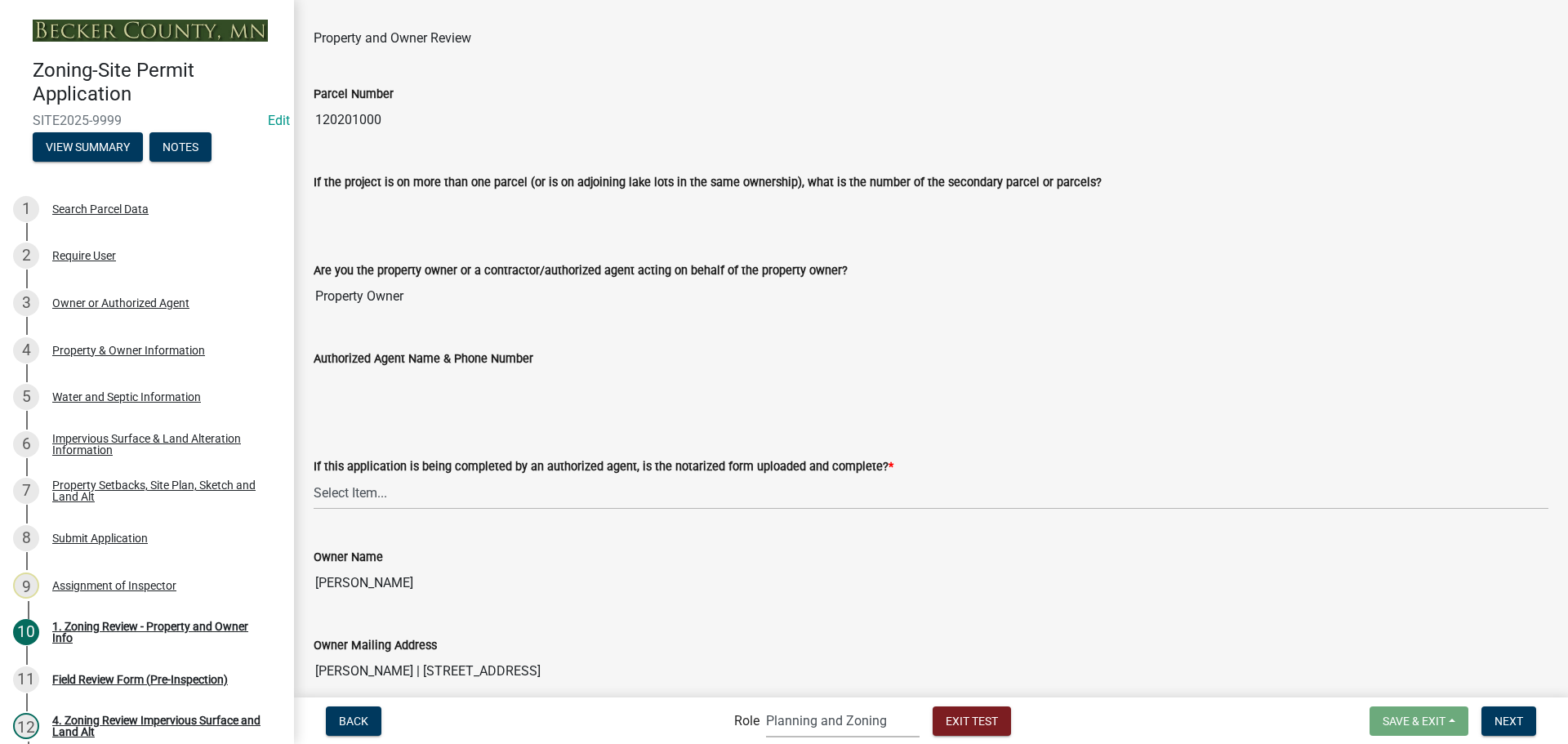
scroll to position [245, 0]
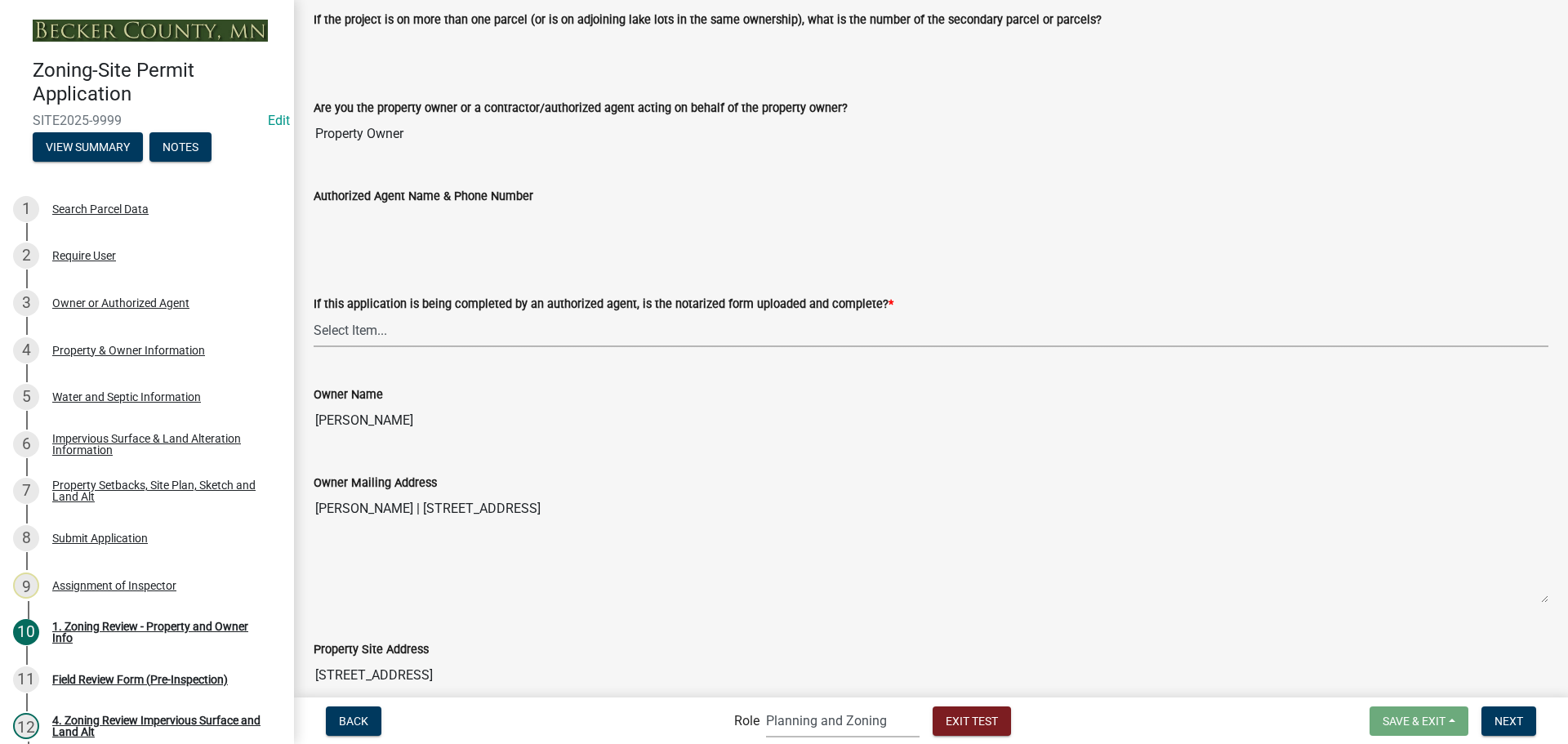
click at [502, 333] on select "Select Item... Yes No N/A" at bounding box center [931, 330] width 1235 height 34
click at [314, 314] on select "Select Item... Yes No N/A" at bounding box center [931, 330] width 1235 height 34
select select "cbb11d8f-4555-437c-8f31-3a7afda480c5"
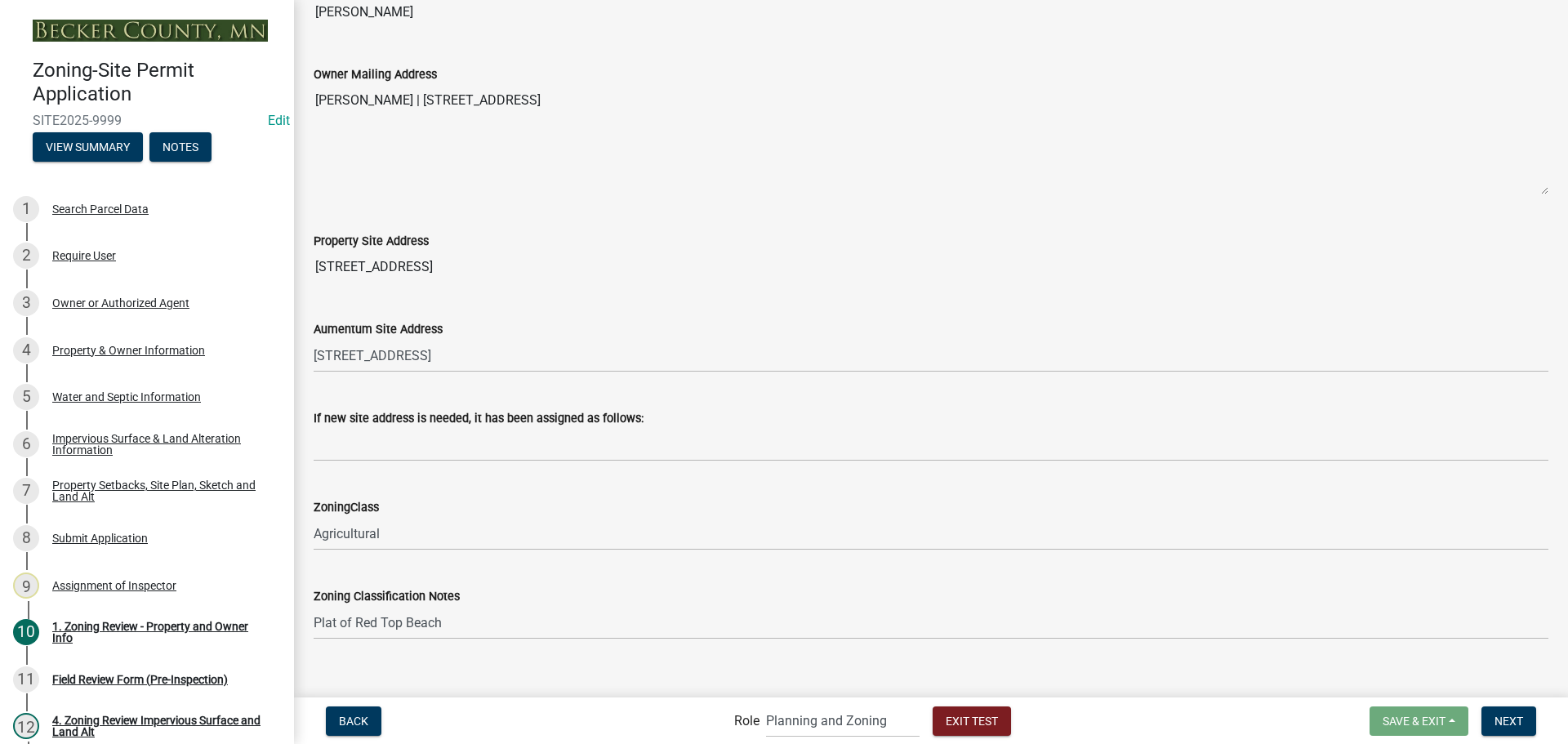
scroll to position [1061, 0]
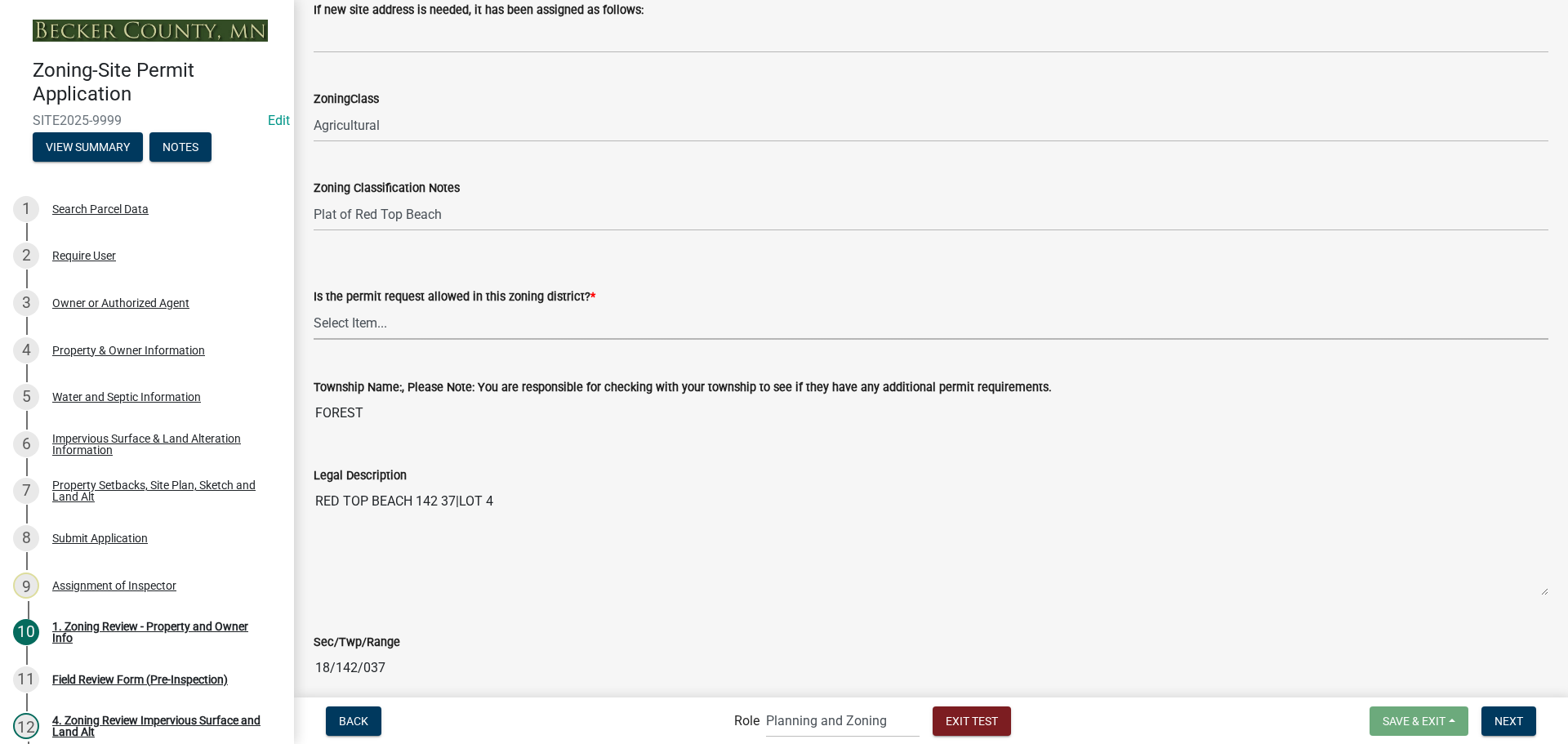
drag, startPoint x: 507, startPoint y: 323, endPoint x: 509, endPoint y: 337, distance: 14.1
click at [507, 323] on select "Select Item... Yes No" at bounding box center [931, 323] width 1235 height 34
click at [314, 306] on select "Select Item... Yes No" at bounding box center [931, 323] width 1235 height 34
select select "b4f32c46-6248-4748-b47c-fa4933858724"
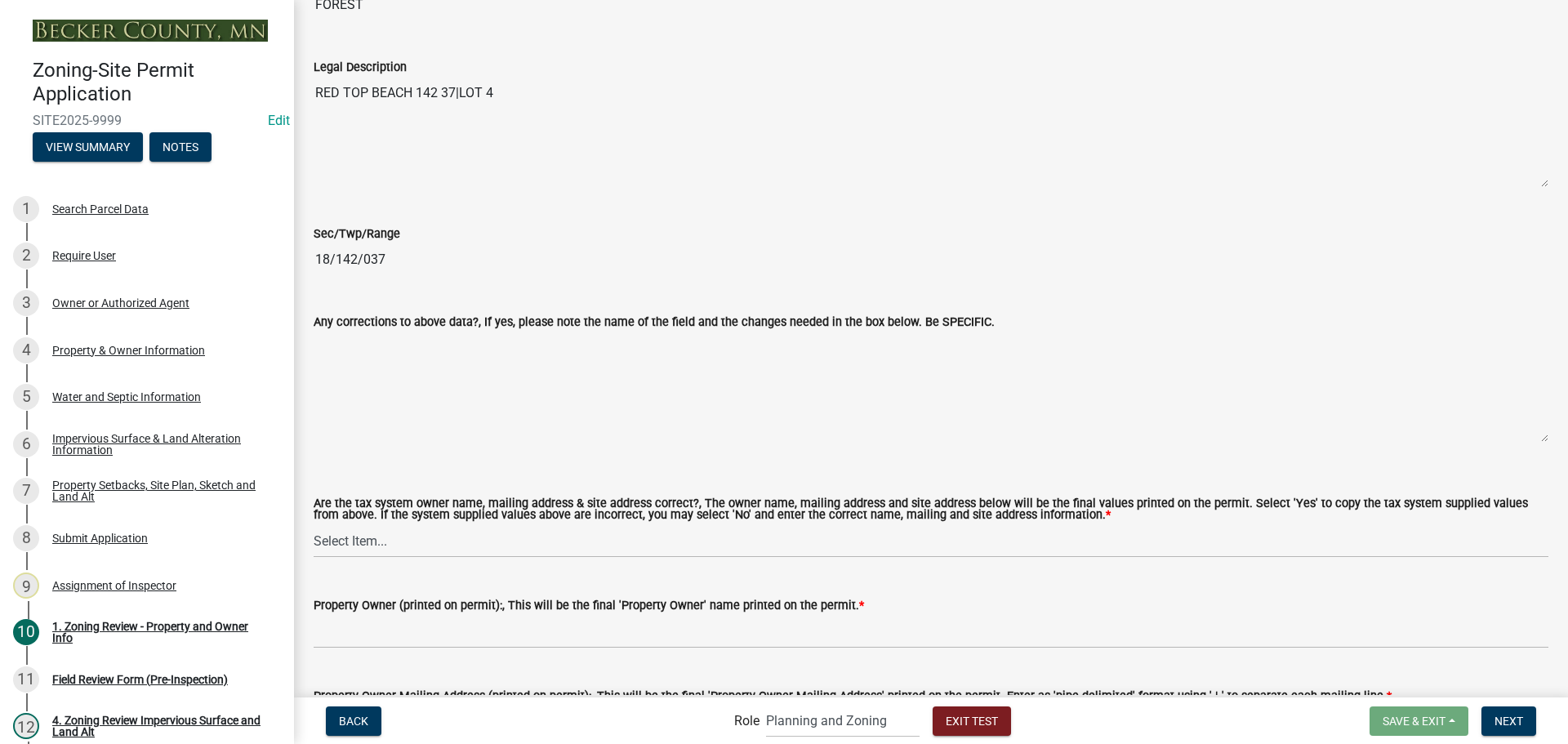
scroll to position [1796, 0]
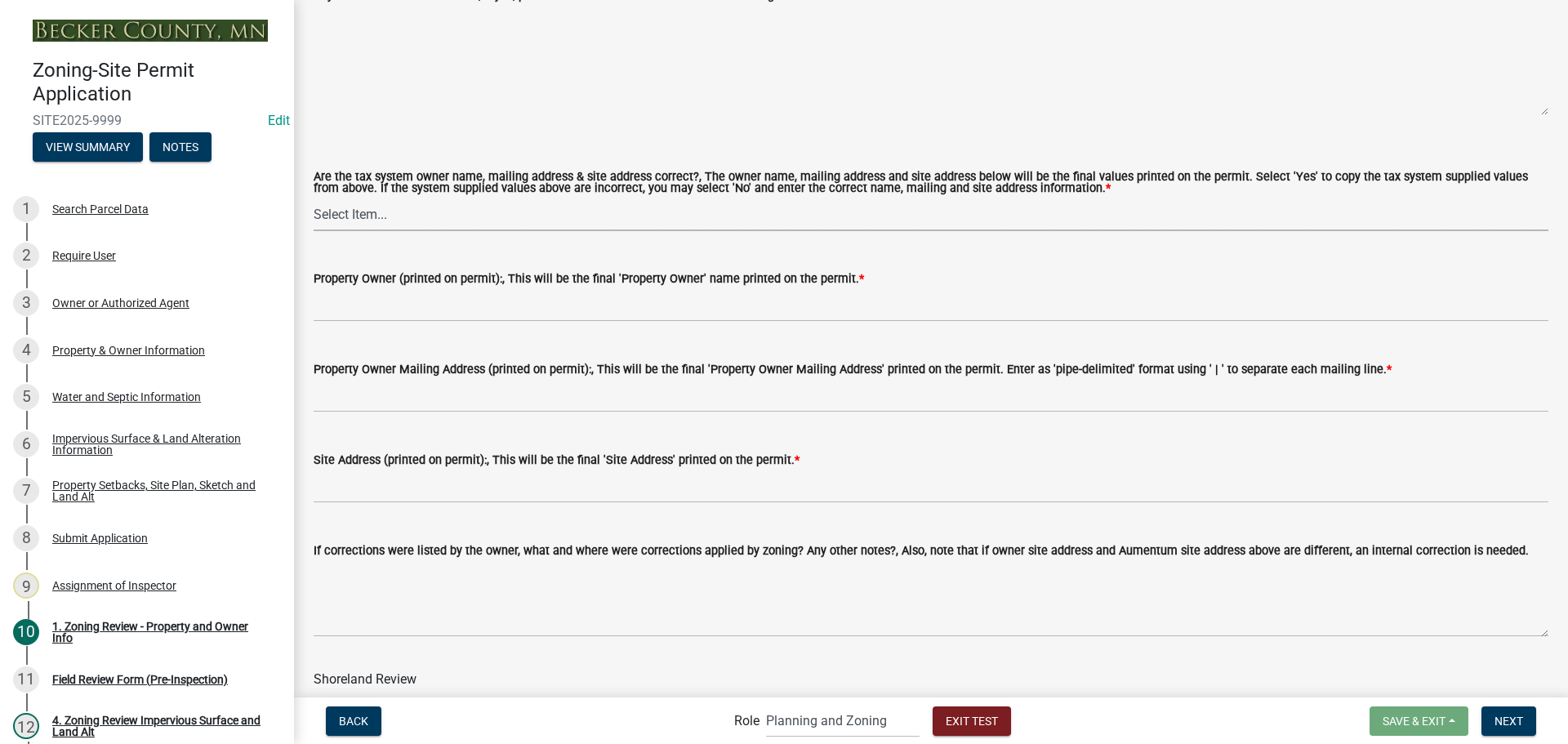
drag, startPoint x: 470, startPoint y: 215, endPoint x: 474, endPoint y: 230, distance: 15.5
click at [470, 215] on select "Select Item... Yes No" at bounding box center [931, 214] width 1235 height 34
click at [314, 198] on select "Select Item... Yes No" at bounding box center [931, 214] width 1235 height 34
select select "ab6c2257-4786-48e5-86d0-1194833f57c8"
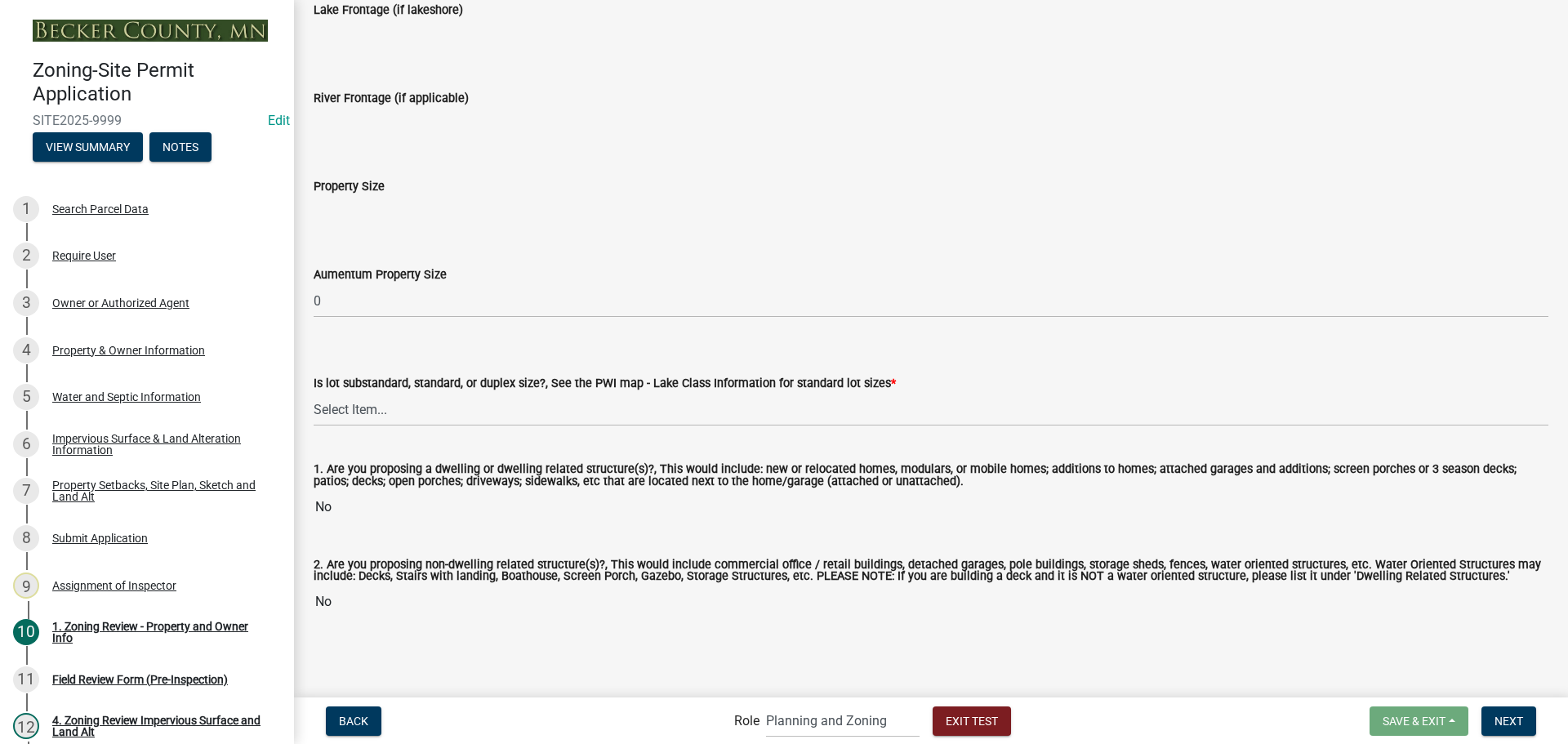
scroll to position [3282, 0]
click at [471, 412] on select "Select Item... Non-Riparian and not back lot Substandard Non-Riparian Backlot S…" at bounding box center [931, 409] width 1235 height 34
click at [314, 393] on select "Select Item... Non-Riparian and not back lot Substandard Non-Riparian Backlot S…" at bounding box center [931, 409] width 1235 height 34
select select "44b2ccf6-9e5f-4fd8-b0f7-29a2d02534ae"
click at [1511, 726] on span "Next" at bounding box center [1509, 720] width 29 height 13
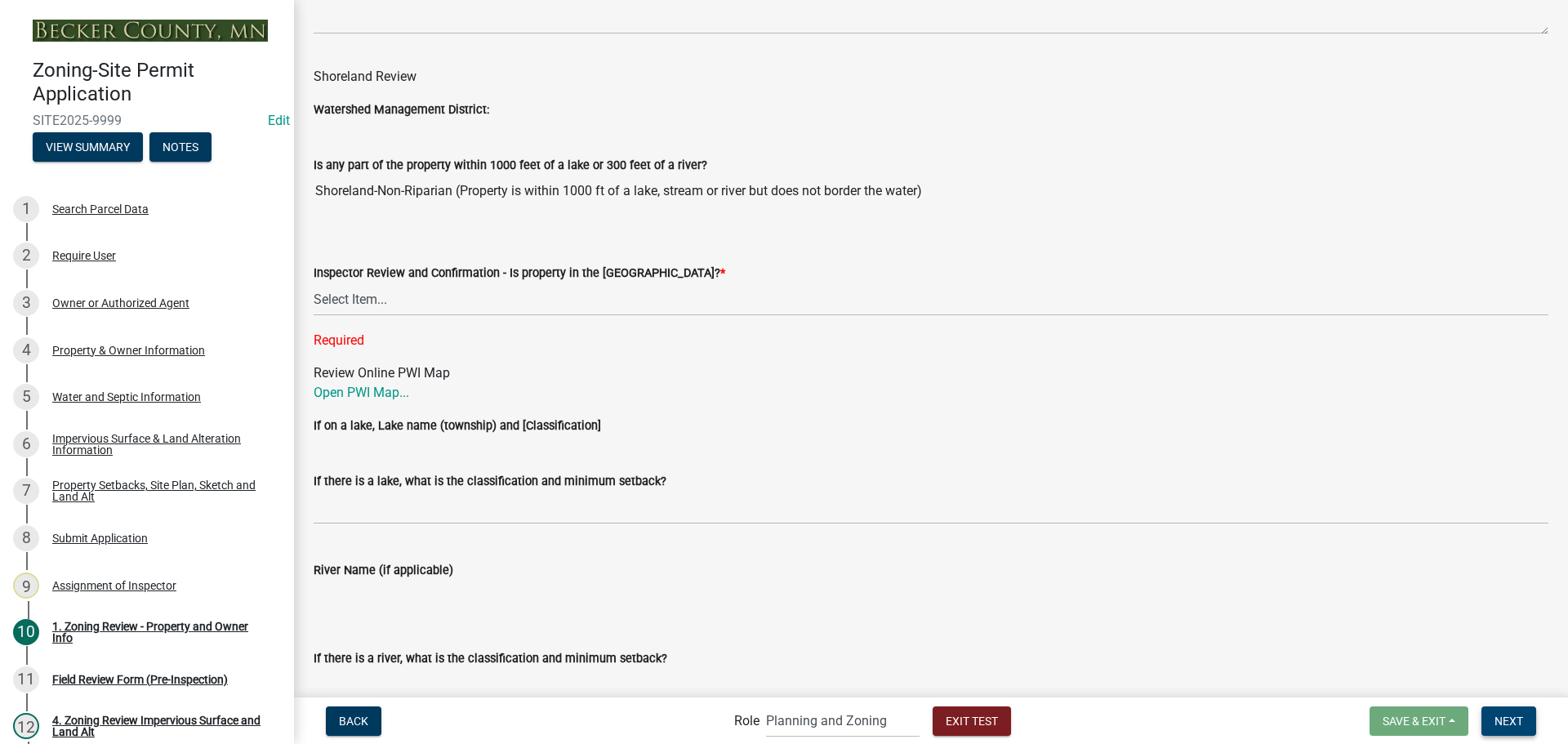
scroll to position [2253, 0]
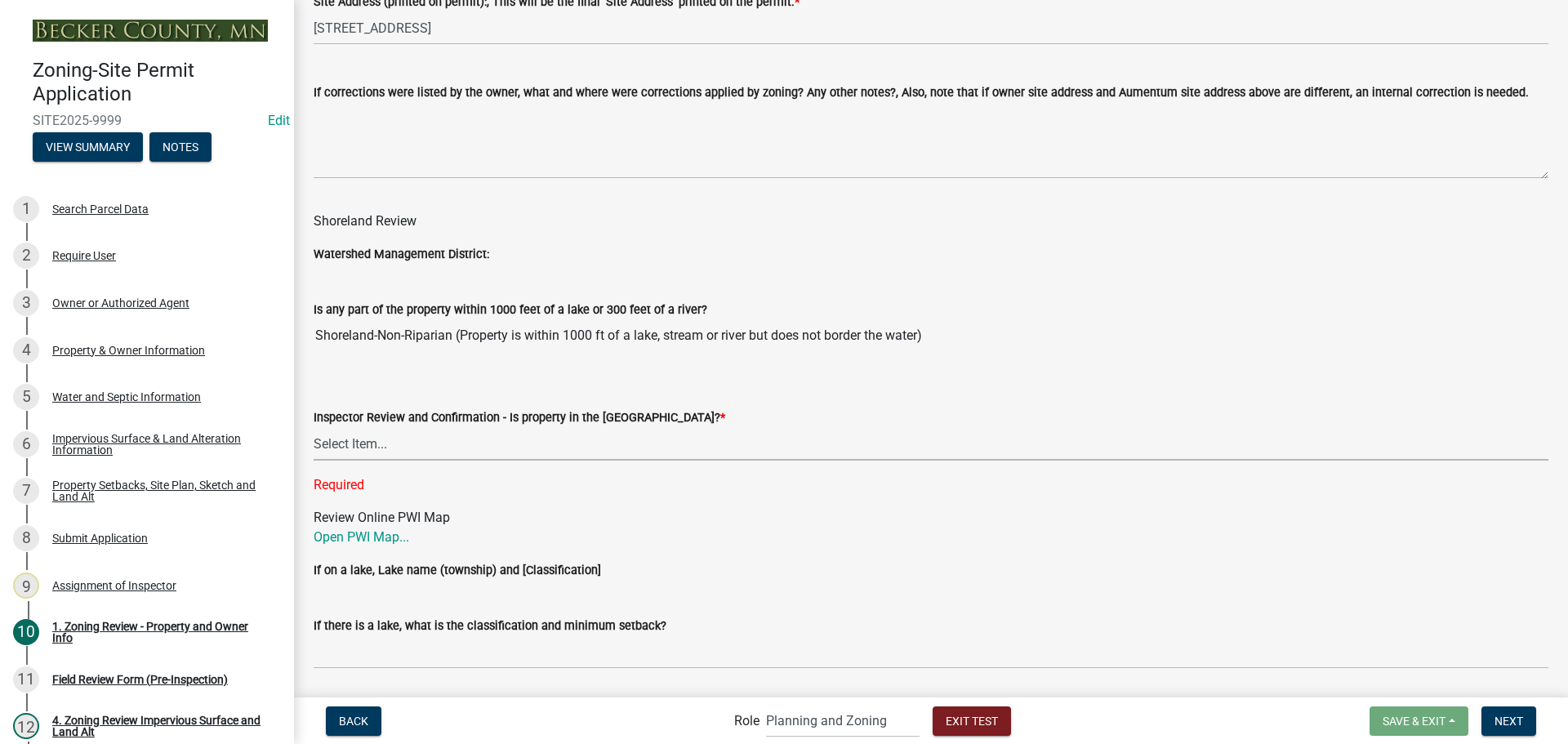
click at [464, 444] on select "Select Item... Within [GEOGRAPHIC_DATA] (SD) Not in [GEOGRAPHIC_DATA] (NOTSL)" at bounding box center [931, 444] width 1235 height 34
click at [314, 428] on select "Select Item... Within [GEOGRAPHIC_DATA] (SD) Not in [GEOGRAPHIC_DATA] (NOTSL)" at bounding box center [931, 444] width 1235 height 34
select select "de99b201-fb85-4000-88f5-6f49f4ff2101"
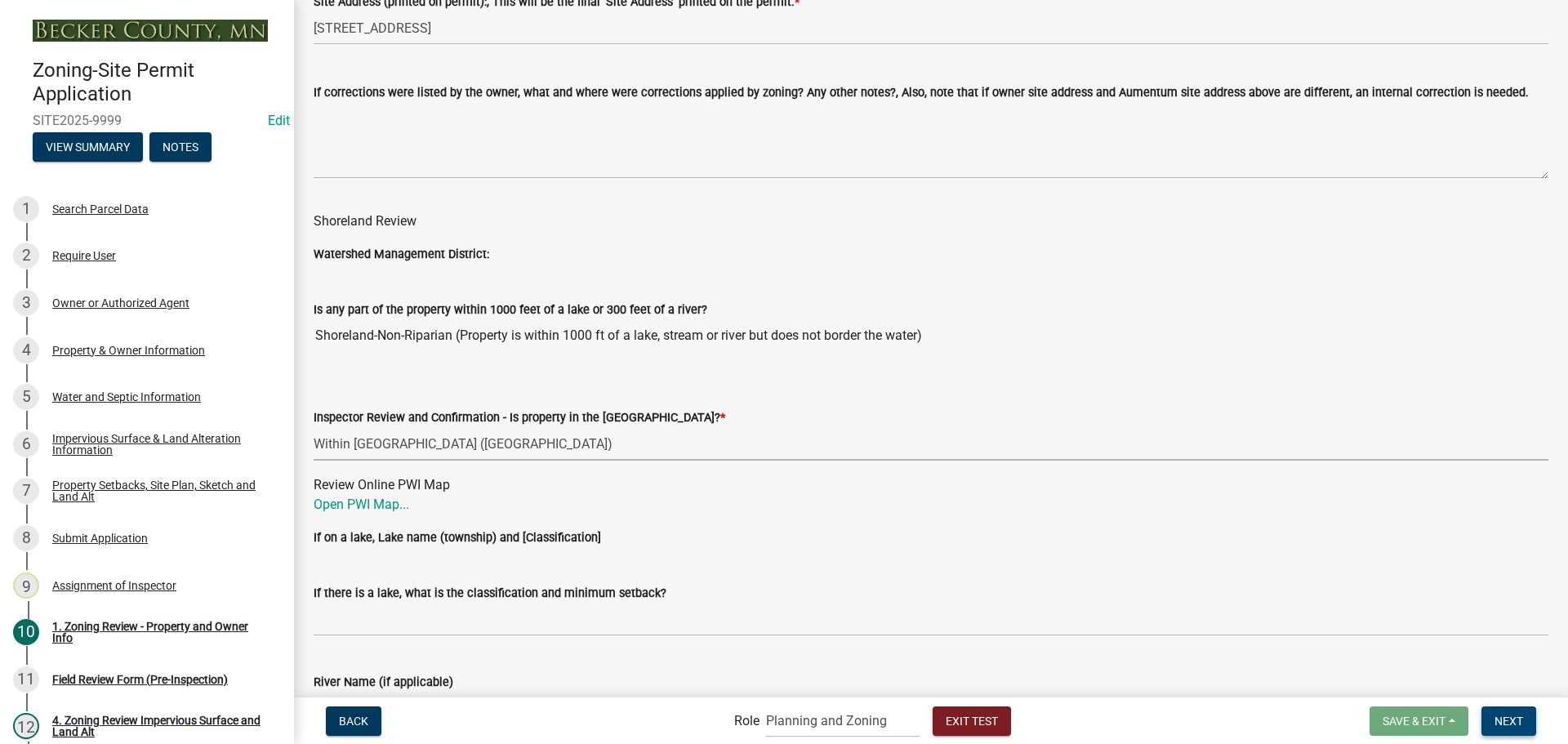
click at [1524, 720] on span "Next" at bounding box center [1509, 720] width 29 height 13
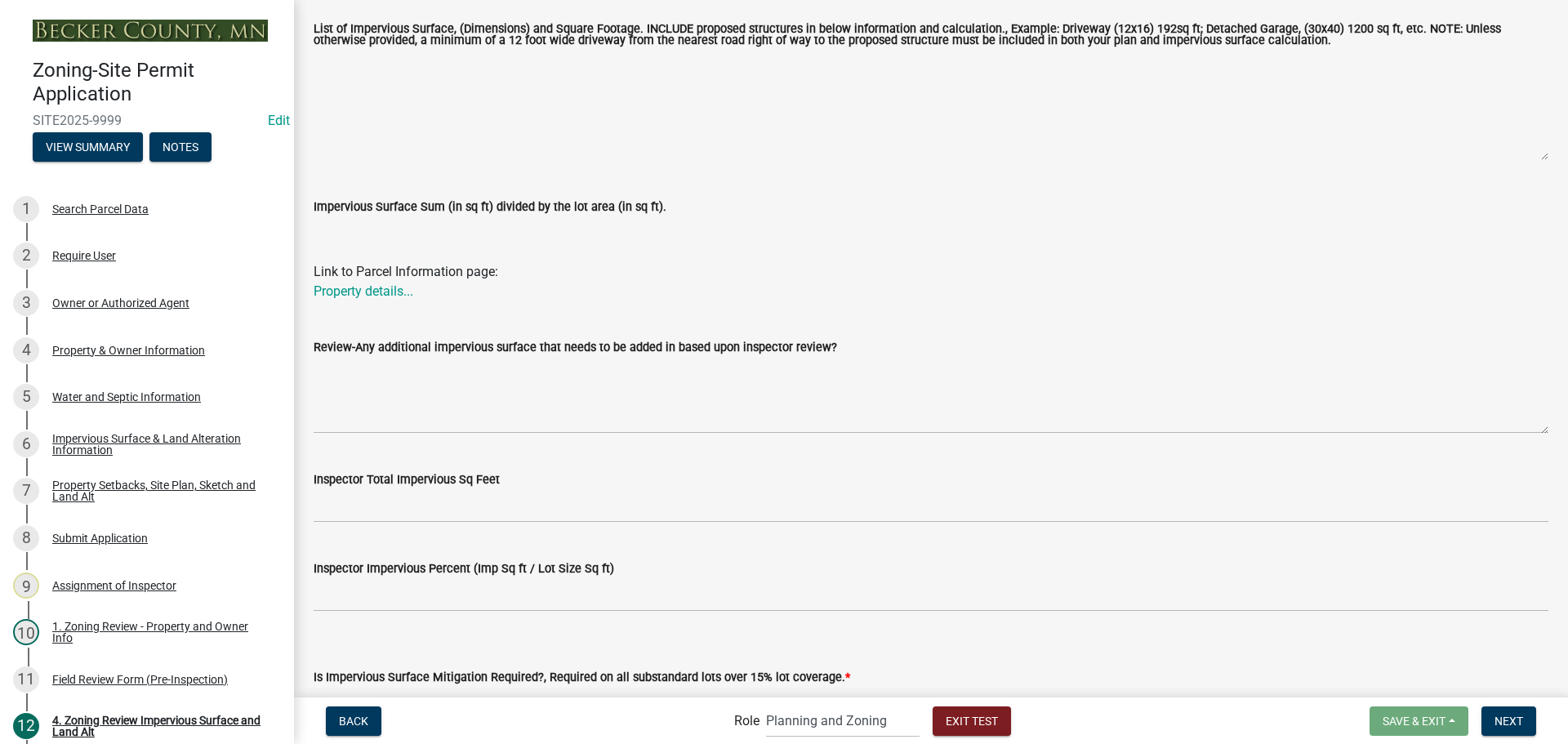
scroll to position [513, 0]
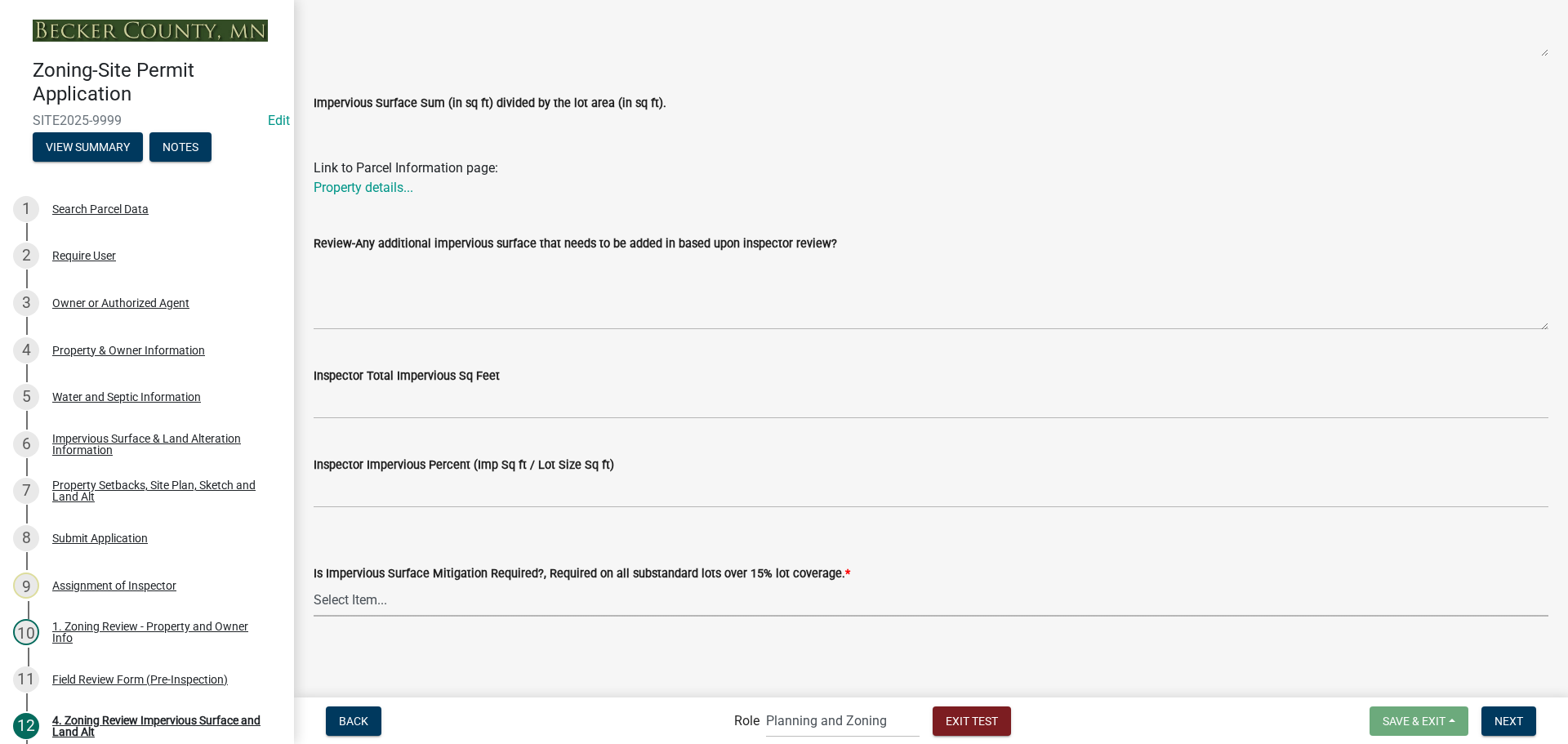
click at [500, 593] on select "Select Item... Yes- Over 15% substandard lot coverage No N/A" at bounding box center [931, 599] width 1235 height 34
click at [314, 583] on select "Select Item... Yes- Over 15% substandard lot coverage No N/A" at bounding box center [931, 599] width 1235 height 34
select select "e01e6f83-540c-4684-94c6-de0fe38ded07"
click at [1520, 721] on span "Next" at bounding box center [1509, 720] width 29 height 13
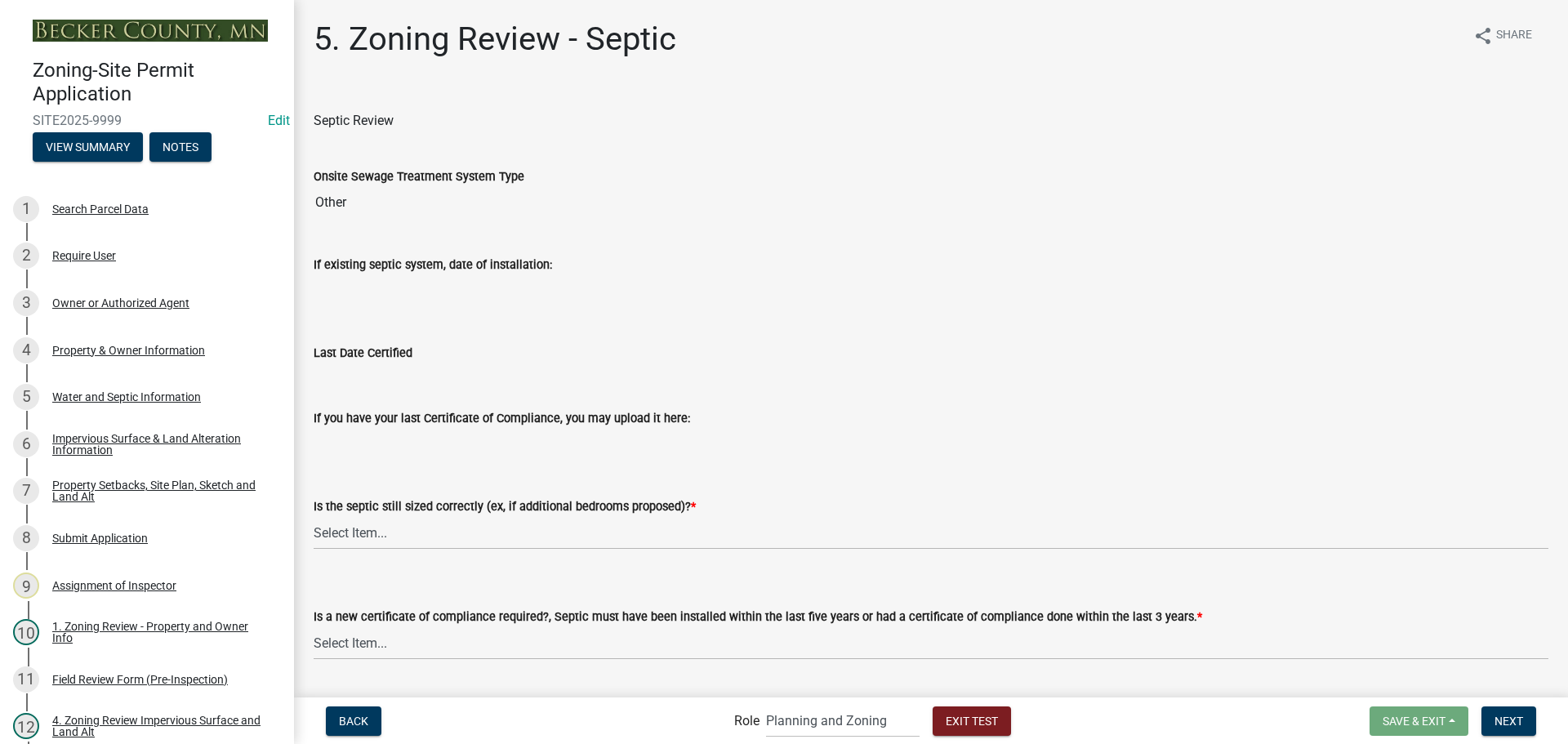
scroll to position [175, 0]
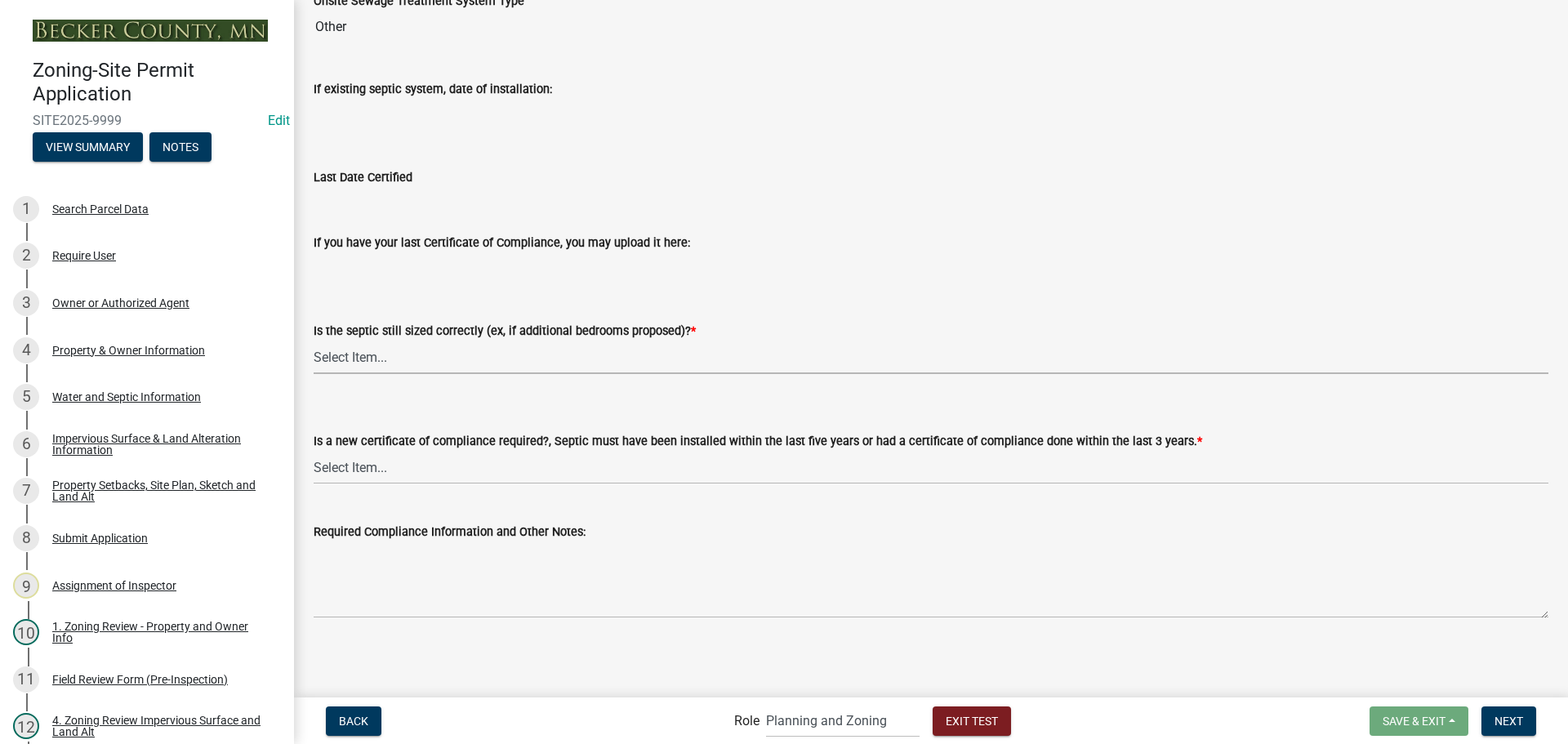
drag, startPoint x: 442, startPoint y: 350, endPoint x: 443, endPoint y: 369, distance: 19.0
click at [442, 350] on select "Select Item... Yes No N/A" at bounding box center [931, 357] width 1235 height 34
click at [314, 341] on select "Select Item... Yes No N/A" at bounding box center [931, 357] width 1235 height 34
select select "ffe0288f-179d-446d-9dfb-ee21a688edc6"
click at [1102, 455] on select "Select Item... Yes No" at bounding box center [931, 467] width 1235 height 34
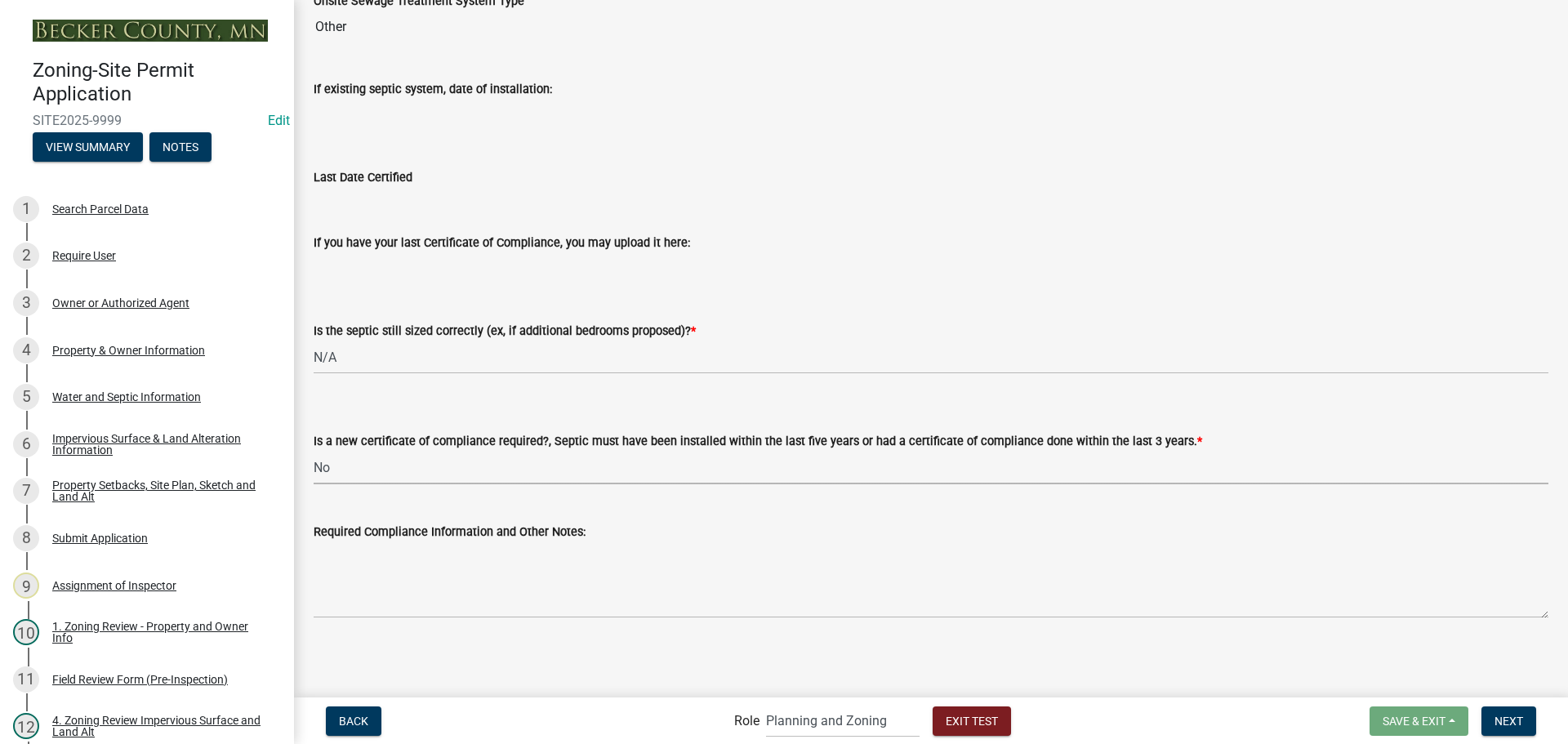
click at [314, 450] on select "Select Item... Yes No" at bounding box center [931, 467] width 1235 height 34
select select "2fd537d7-74b1-4ff9-a84c-837cf5598f43"
click at [1520, 725] on span "Next" at bounding box center [1509, 720] width 29 height 13
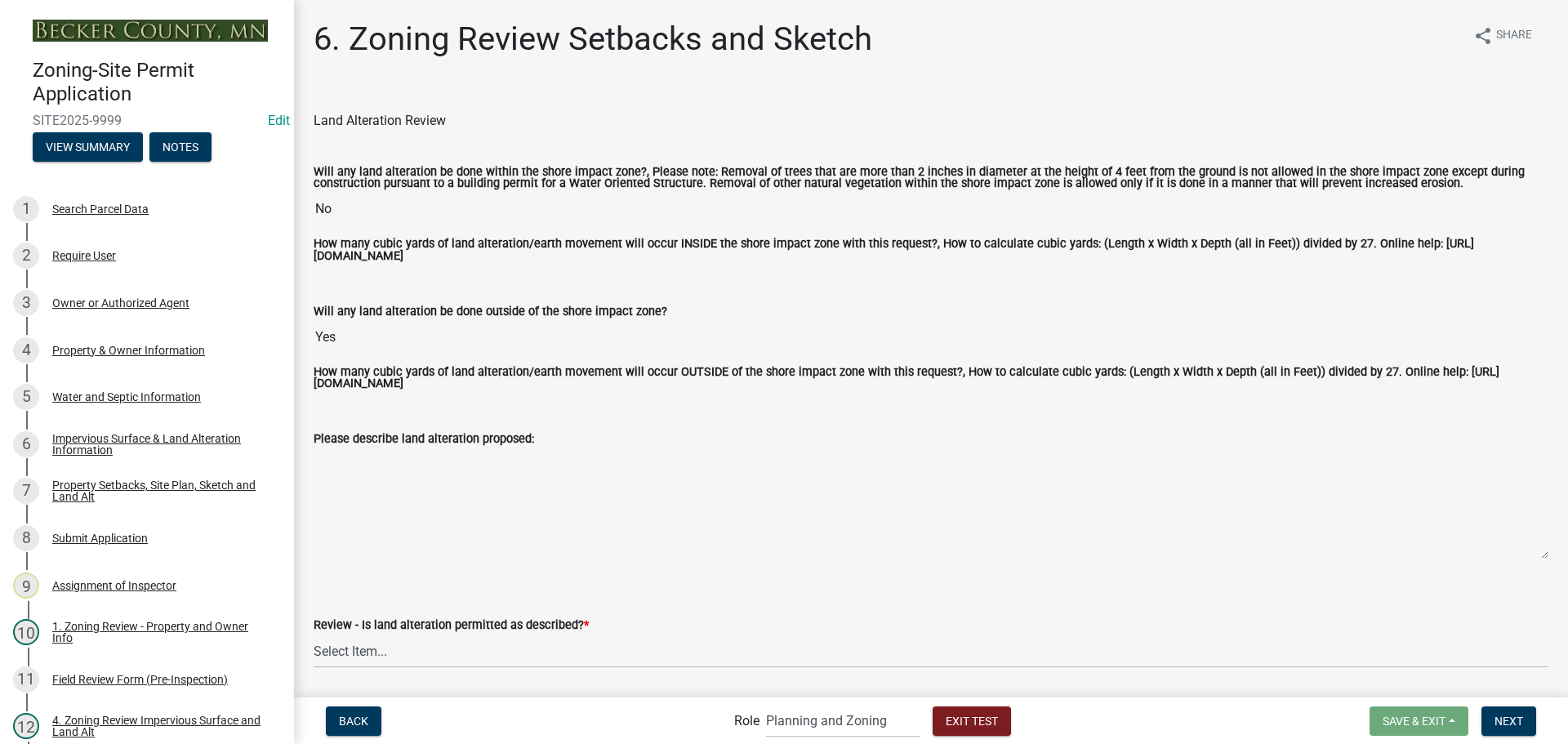
scroll to position [327, 0]
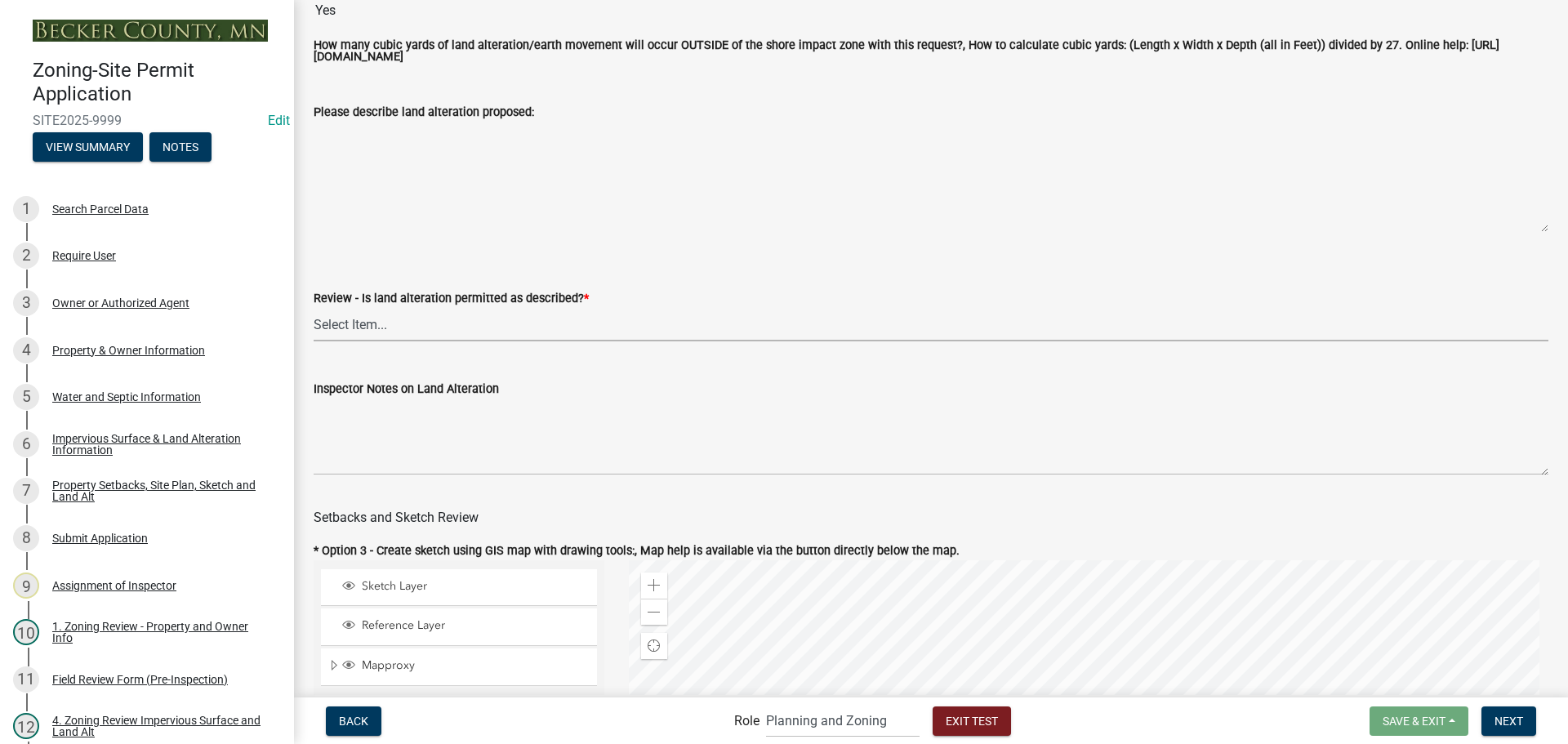
click at [450, 329] on select "Select Item... Yes No N/A" at bounding box center [931, 324] width 1235 height 34
click at [314, 310] on select "Select Item... Yes No N/A" at bounding box center [931, 324] width 1235 height 34
select select "cada6796-d529-4ebb-b6d4-faca8dd705c9"
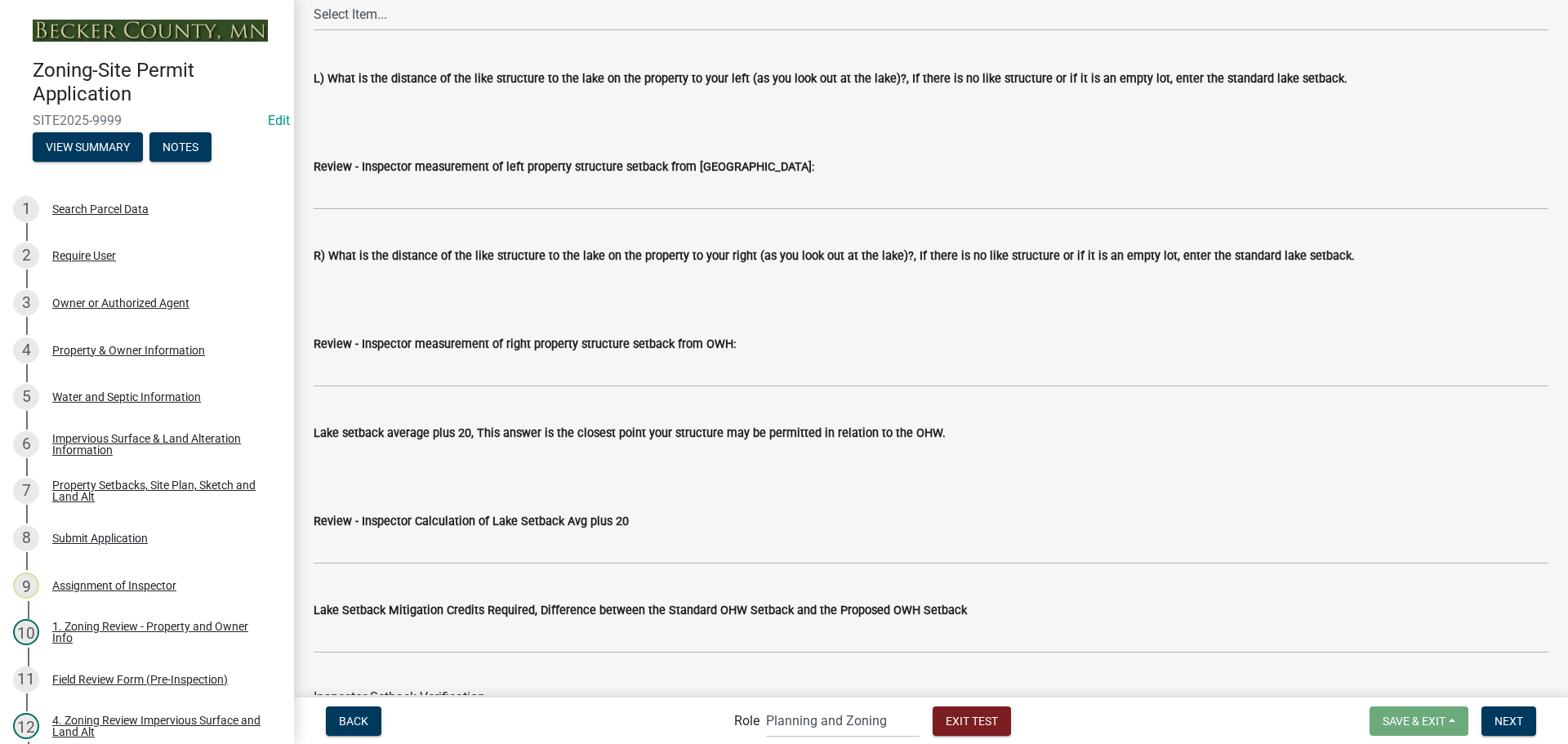
scroll to position [4816, 0]
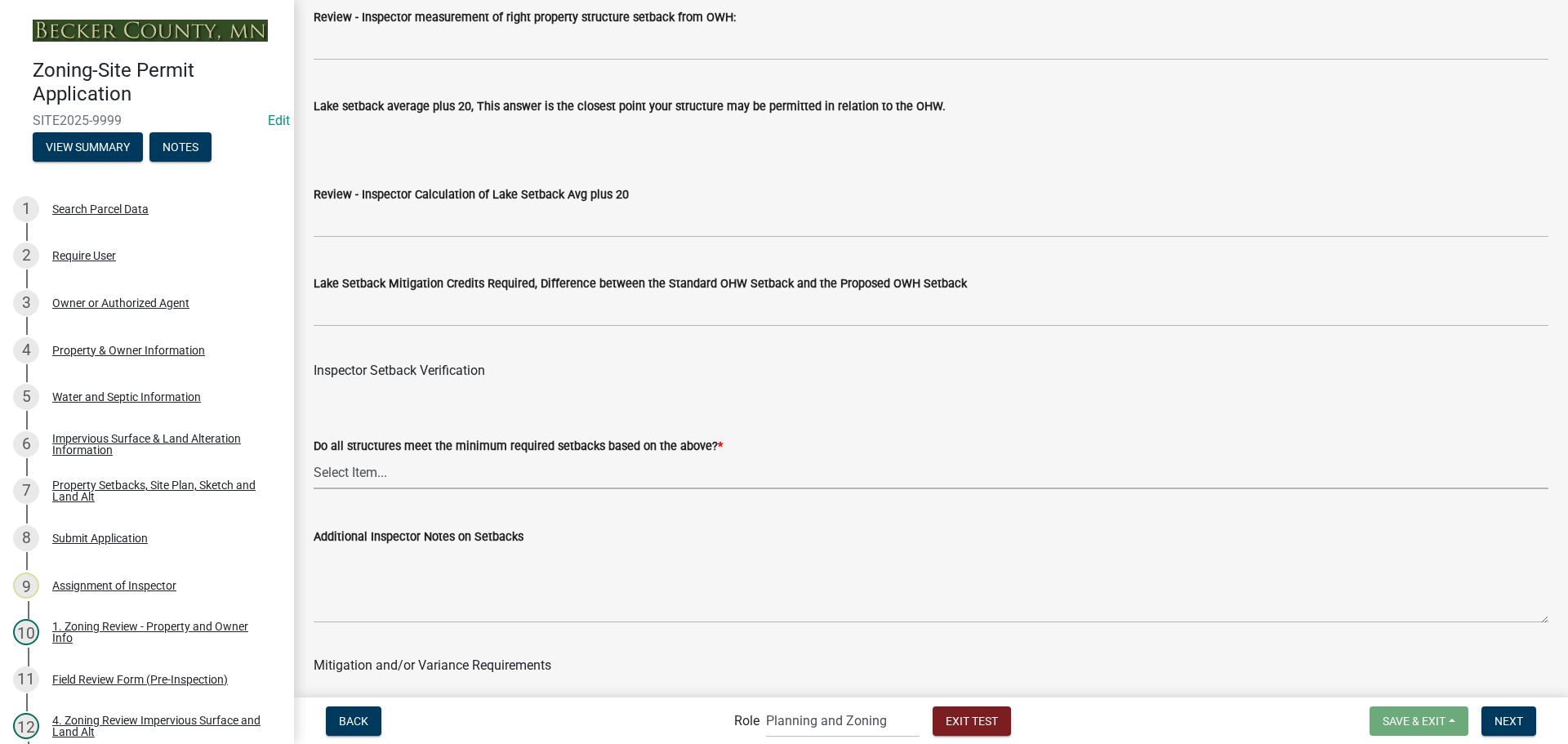
click at [564, 474] on select "Select Item... Yes No" at bounding box center [931, 472] width 1235 height 34
click at [314, 458] on select "Select Item... Yes No" at bounding box center [931, 472] width 1235 height 34
select select "1355ee8a-8cf1-4796-8594-a9df27e9dfb0"
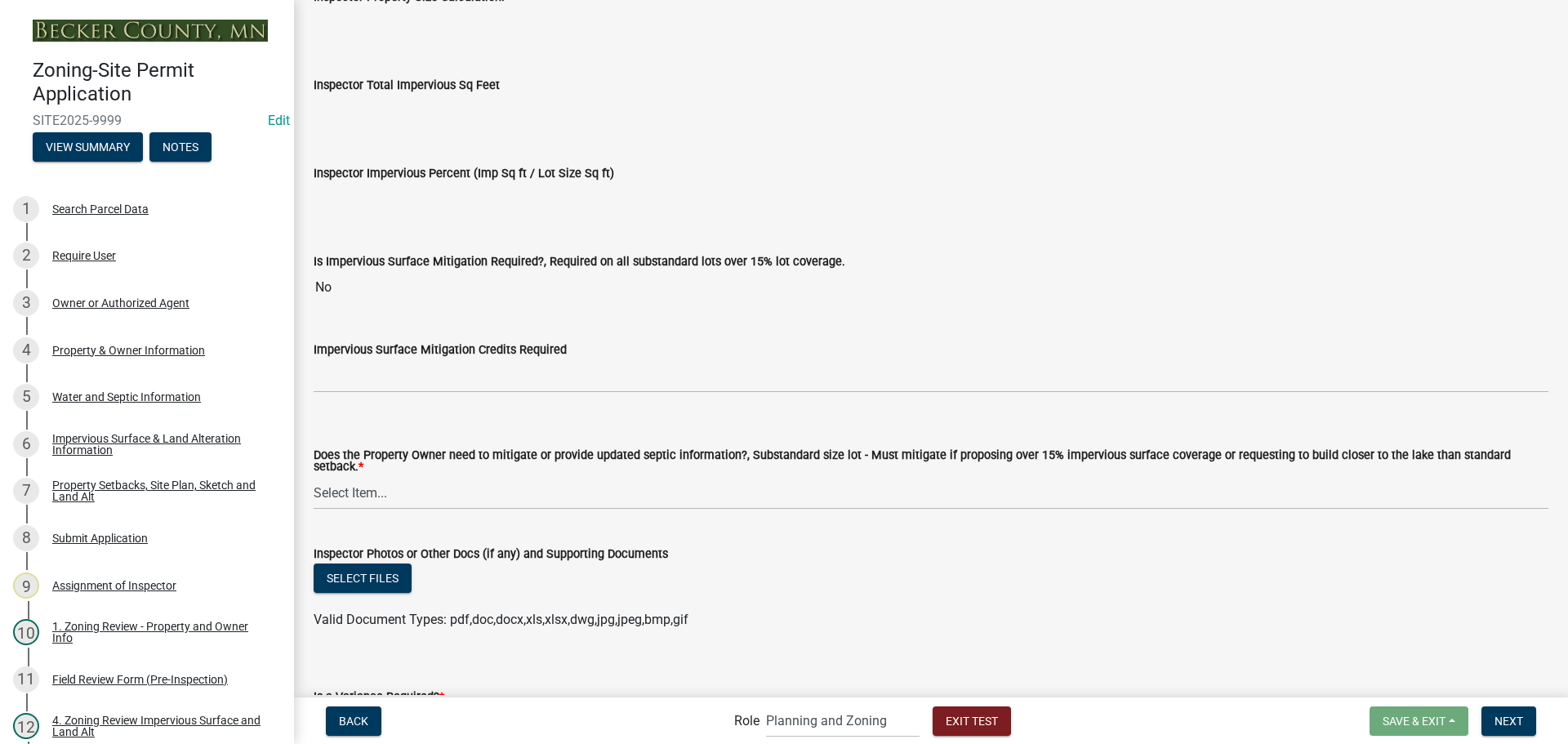
scroll to position [5836, 0]
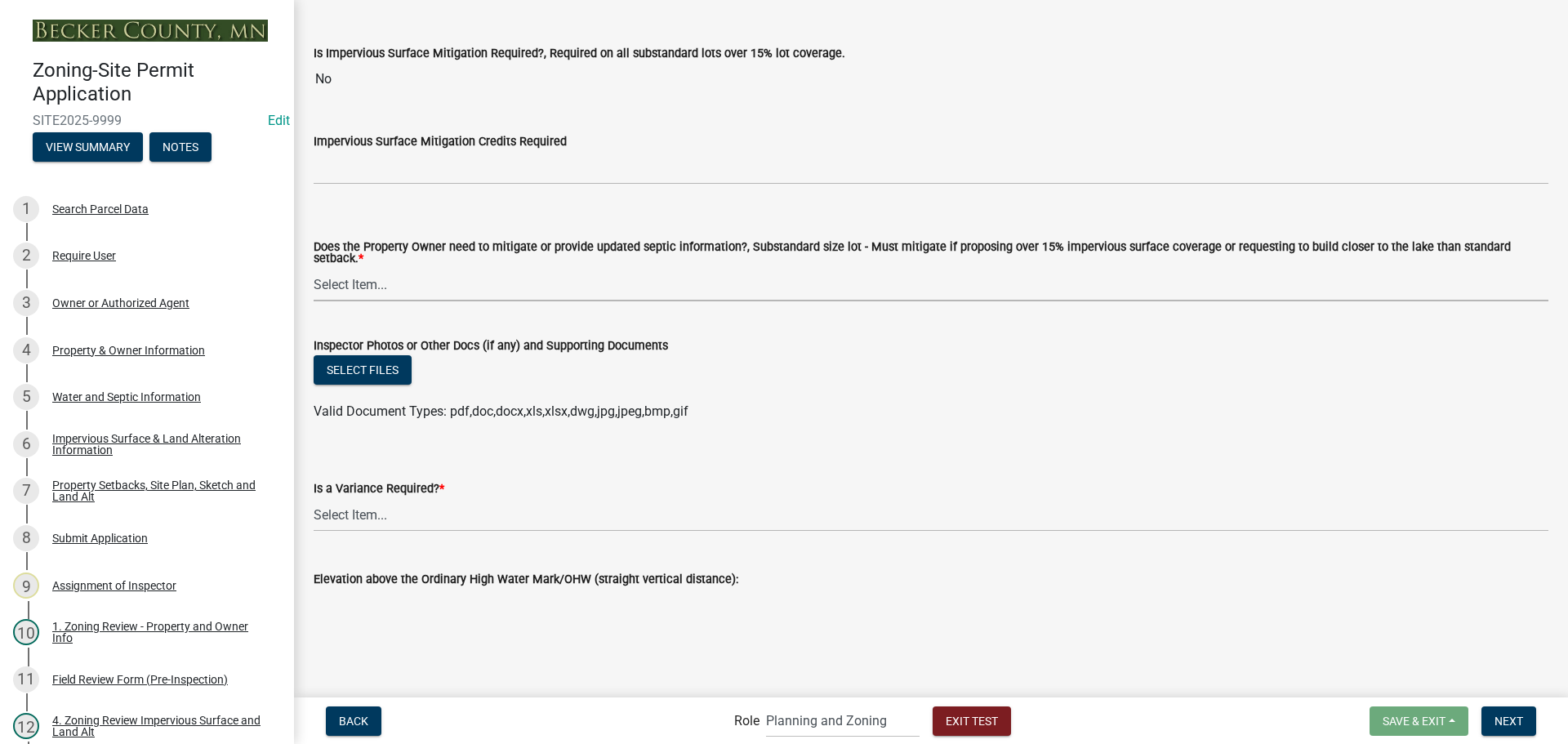
click at [507, 281] on select "Select Item... No Mitigation or additional Septic Information is required Septi…" at bounding box center [931, 284] width 1235 height 34
click at [314, 267] on select "Select Item... No Mitigation or additional Septic Information is required Septi…" at bounding box center [931, 284] width 1235 height 34
select select "90ee664a-1dc2-440e-be2c-90a87c157e77"
click at [713, 517] on select "Select Item... Yes No" at bounding box center [931, 514] width 1235 height 34
click at [314, 498] on select "Select Item... Yes No" at bounding box center [931, 514] width 1235 height 34
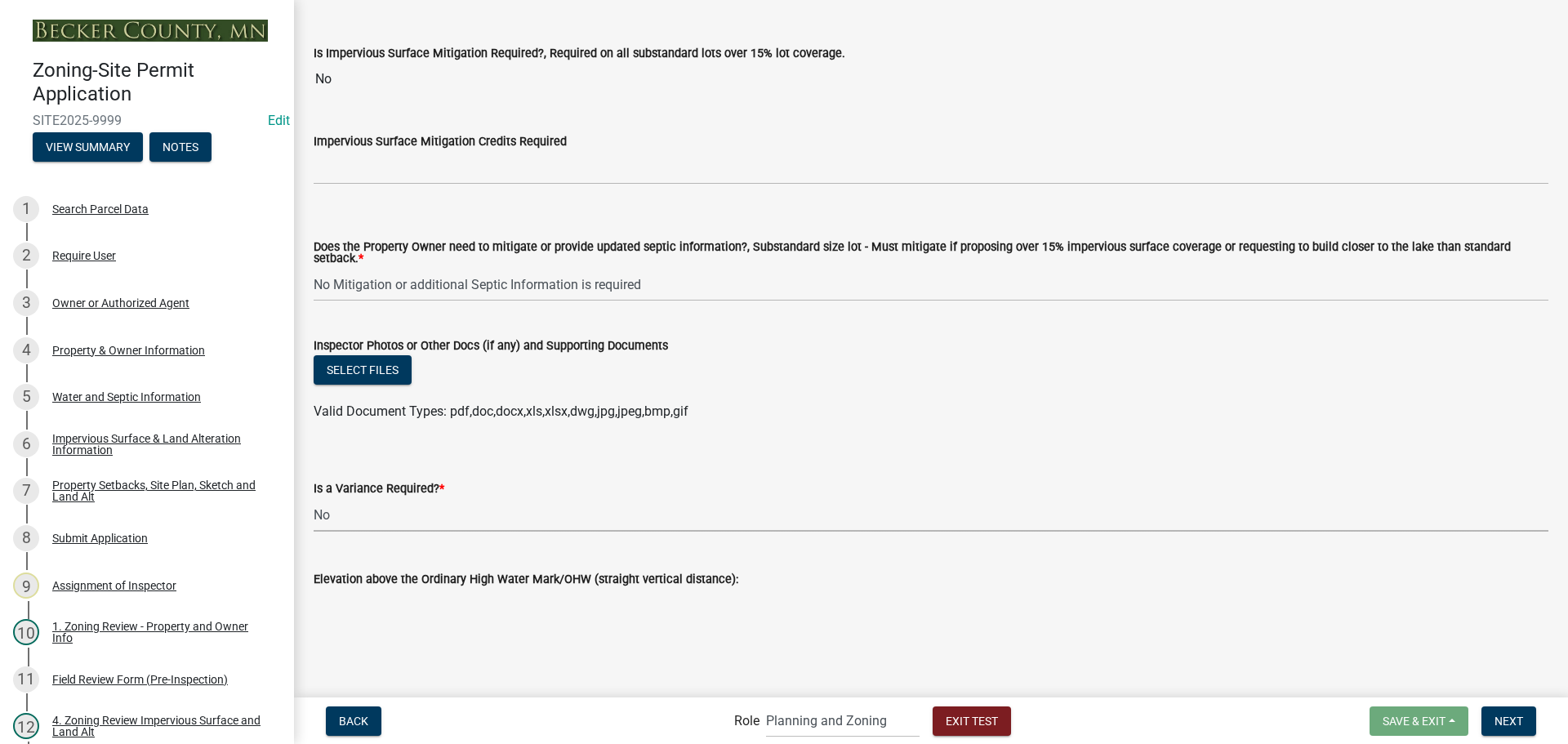
select select "f2187563-aefa-492e-adce-9c256a51e9d2"
click at [1514, 720] on span "Next" at bounding box center [1509, 720] width 29 height 13
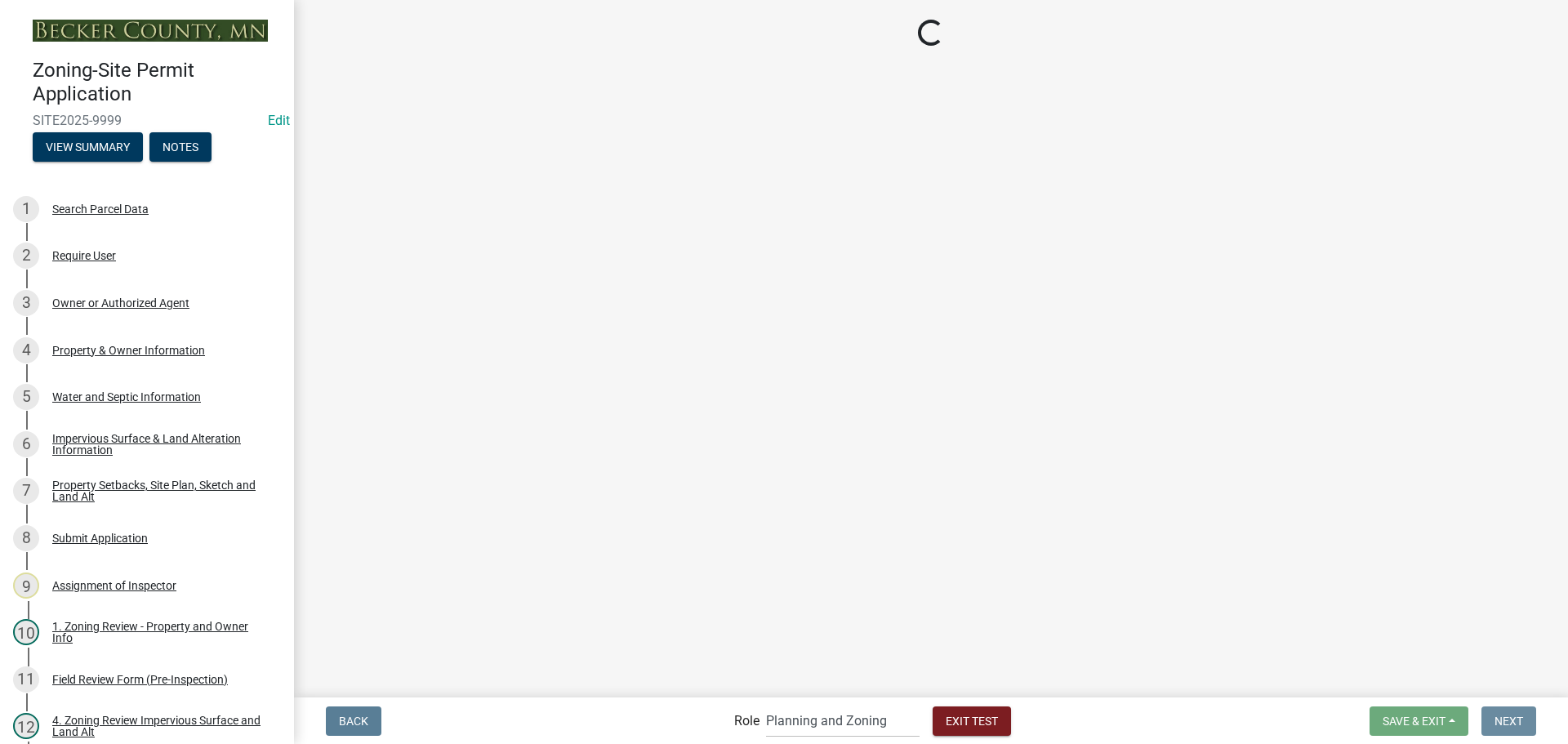
scroll to position [0, 0]
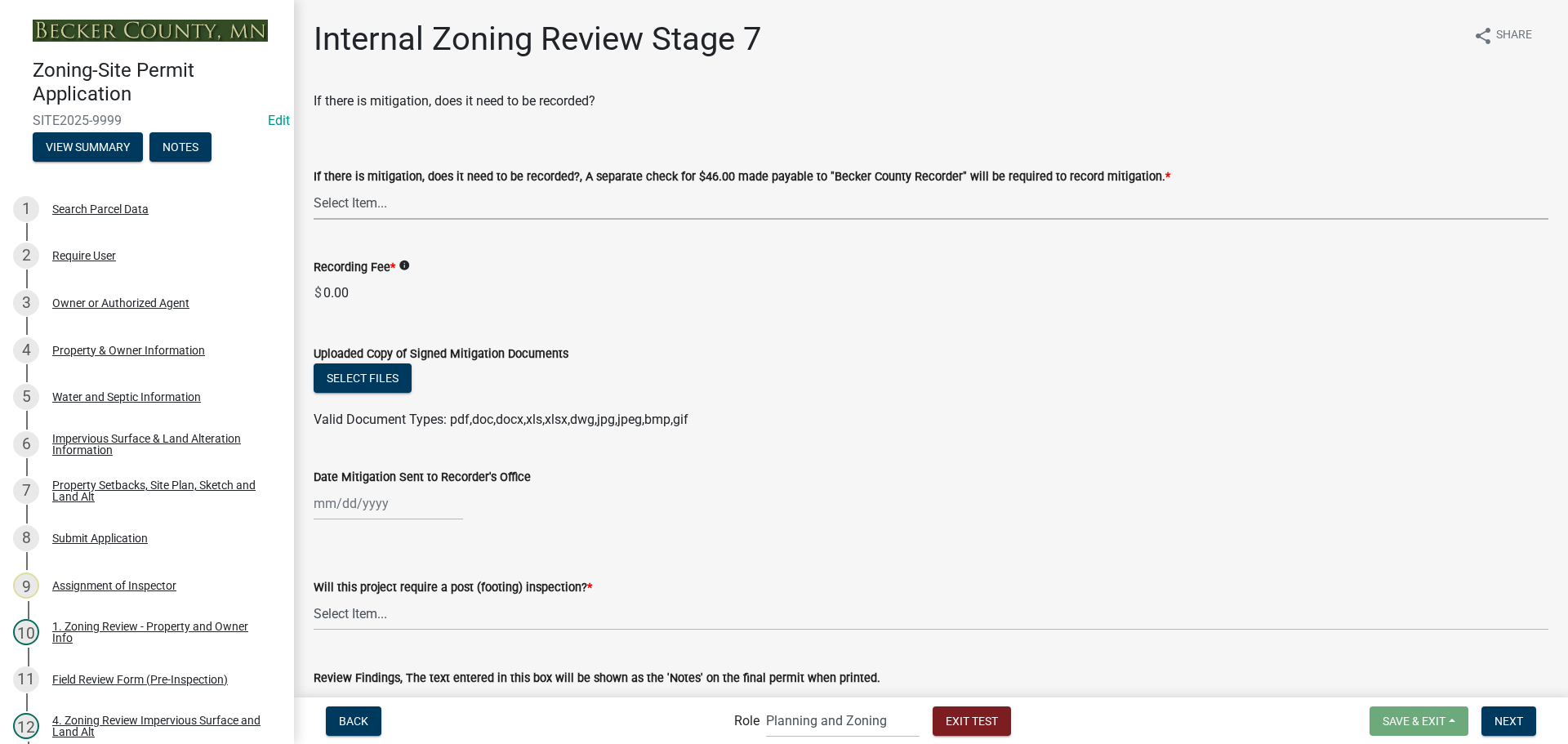
drag, startPoint x: 548, startPoint y: 198, endPoint x: 548, endPoint y: 218, distance: 20.0
click at [548, 198] on select "Select Item... Yes No N/A" at bounding box center [931, 202] width 1235 height 34
click at [314, 186] on select "Select Item... Yes No N/A" at bounding box center [931, 202] width 1235 height 34
select select "a3547d78-d162-4c03-a5e6-44db720e788b"
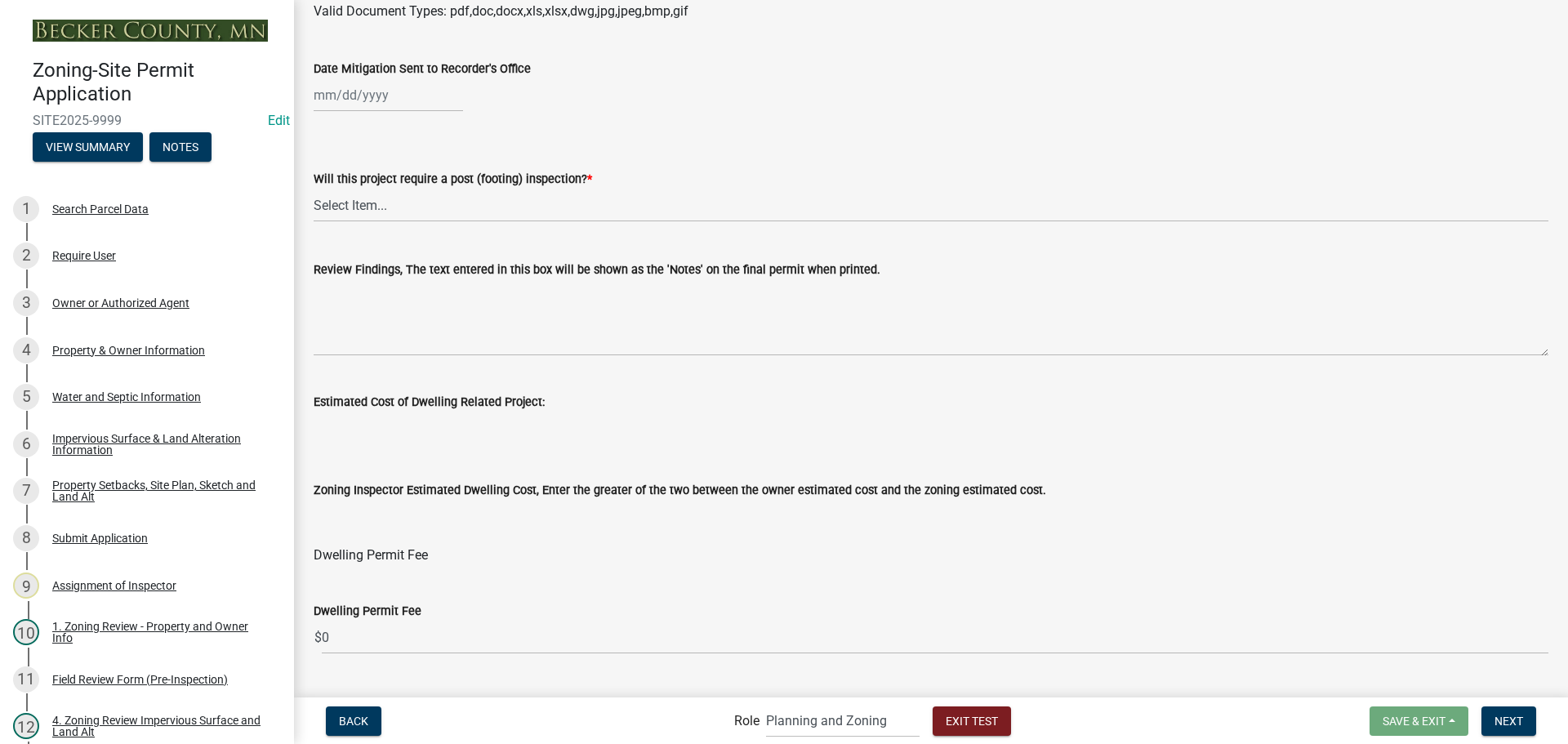
scroll to position [469, 0]
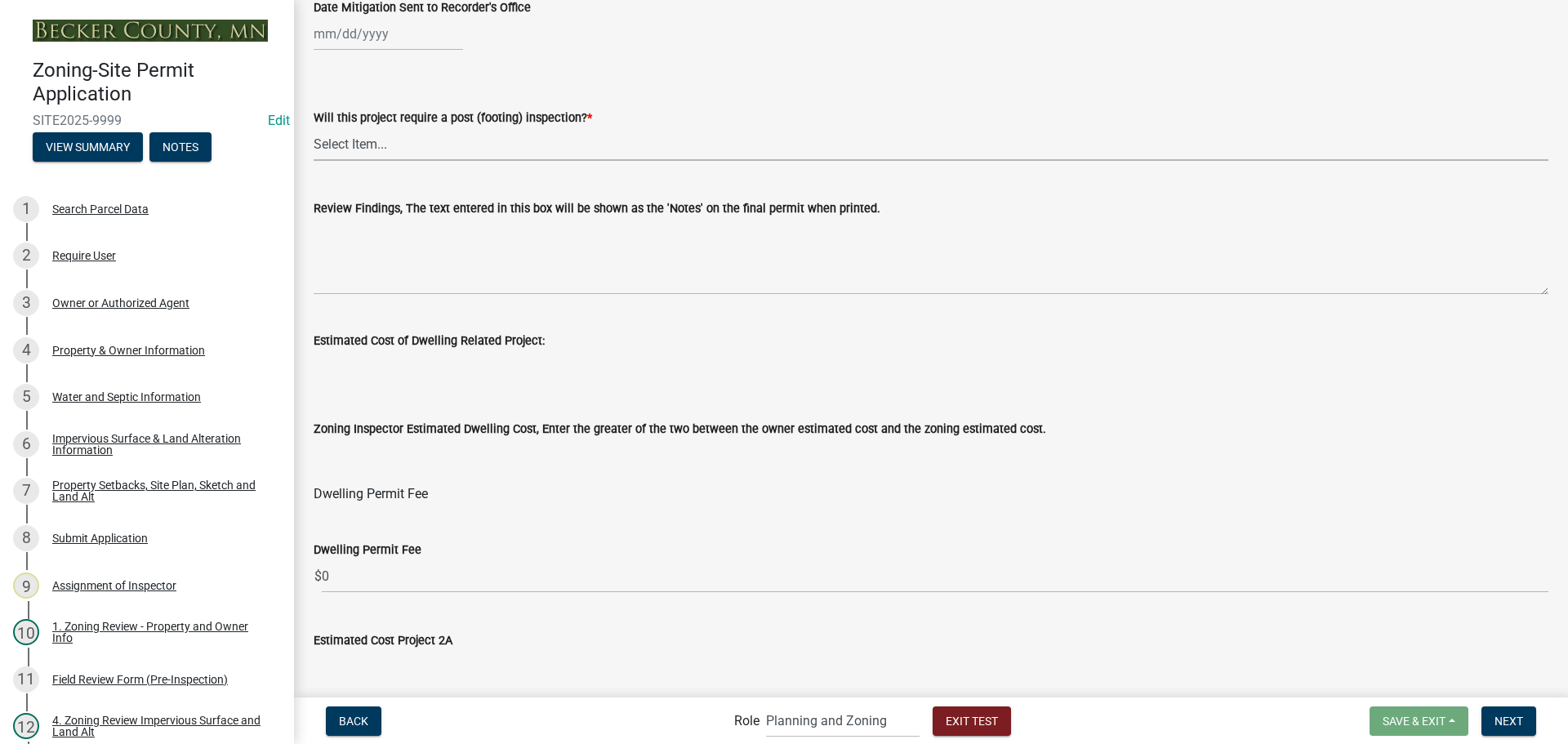
click at [390, 142] on select "Select Item... No Yes" at bounding box center [931, 144] width 1235 height 34
click at [314, 128] on select "Select Item... No Yes" at bounding box center [931, 144] width 1235 height 34
select select "70fe76f0-d291-438e-ac1a-5869b7b7f697"
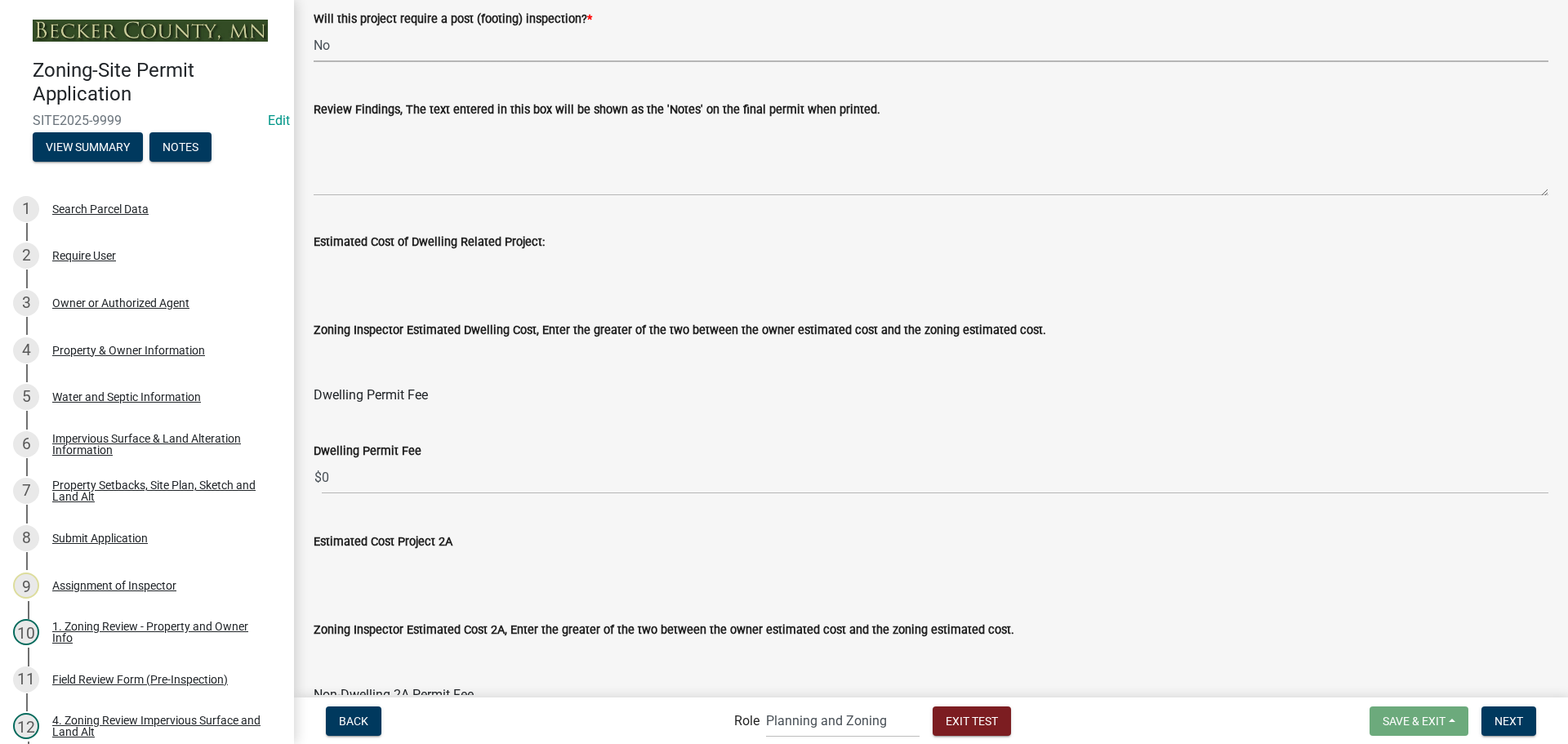
scroll to position [796, 0]
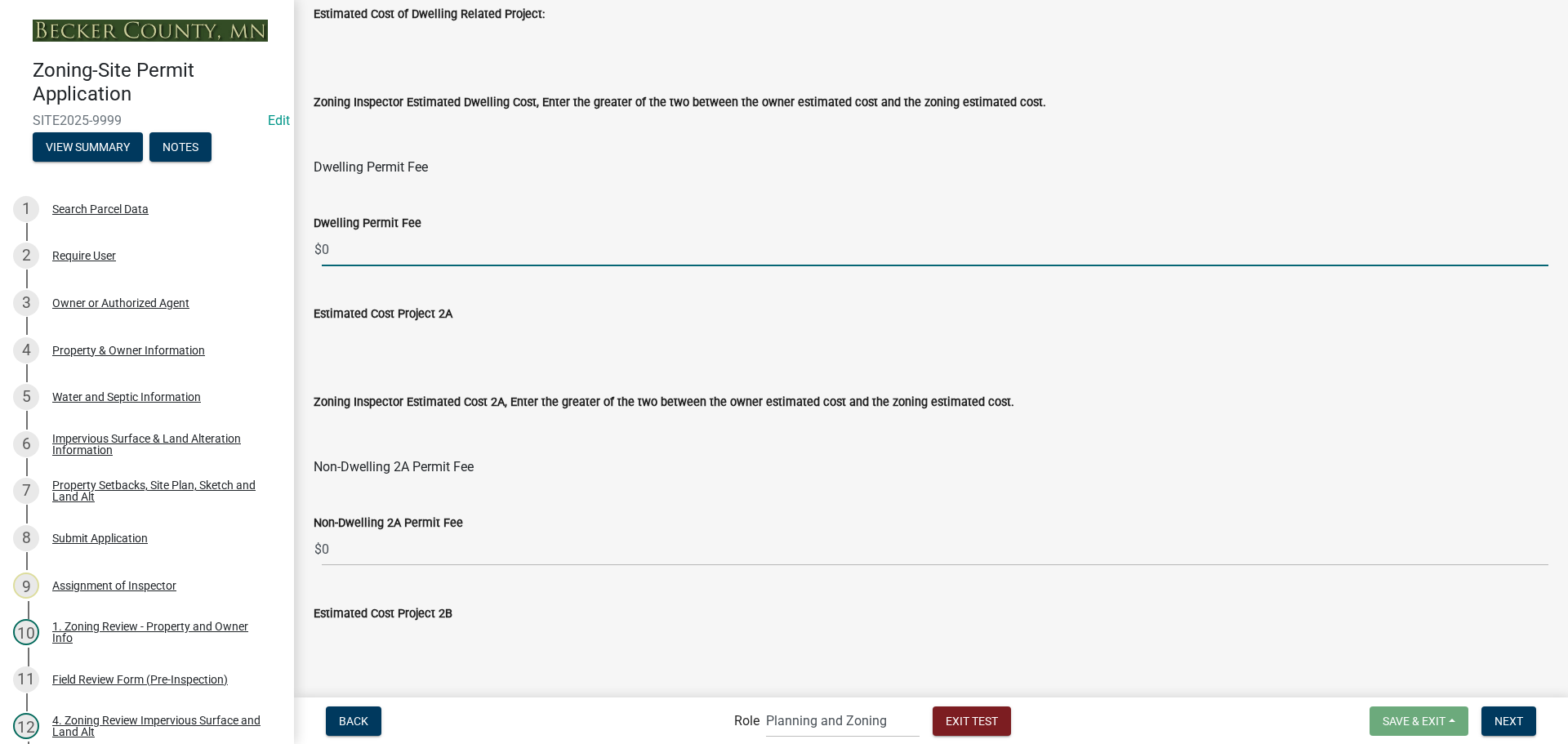
click at [391, 258] on input "0" at bounding box center [936, 249] width 1227 height 34
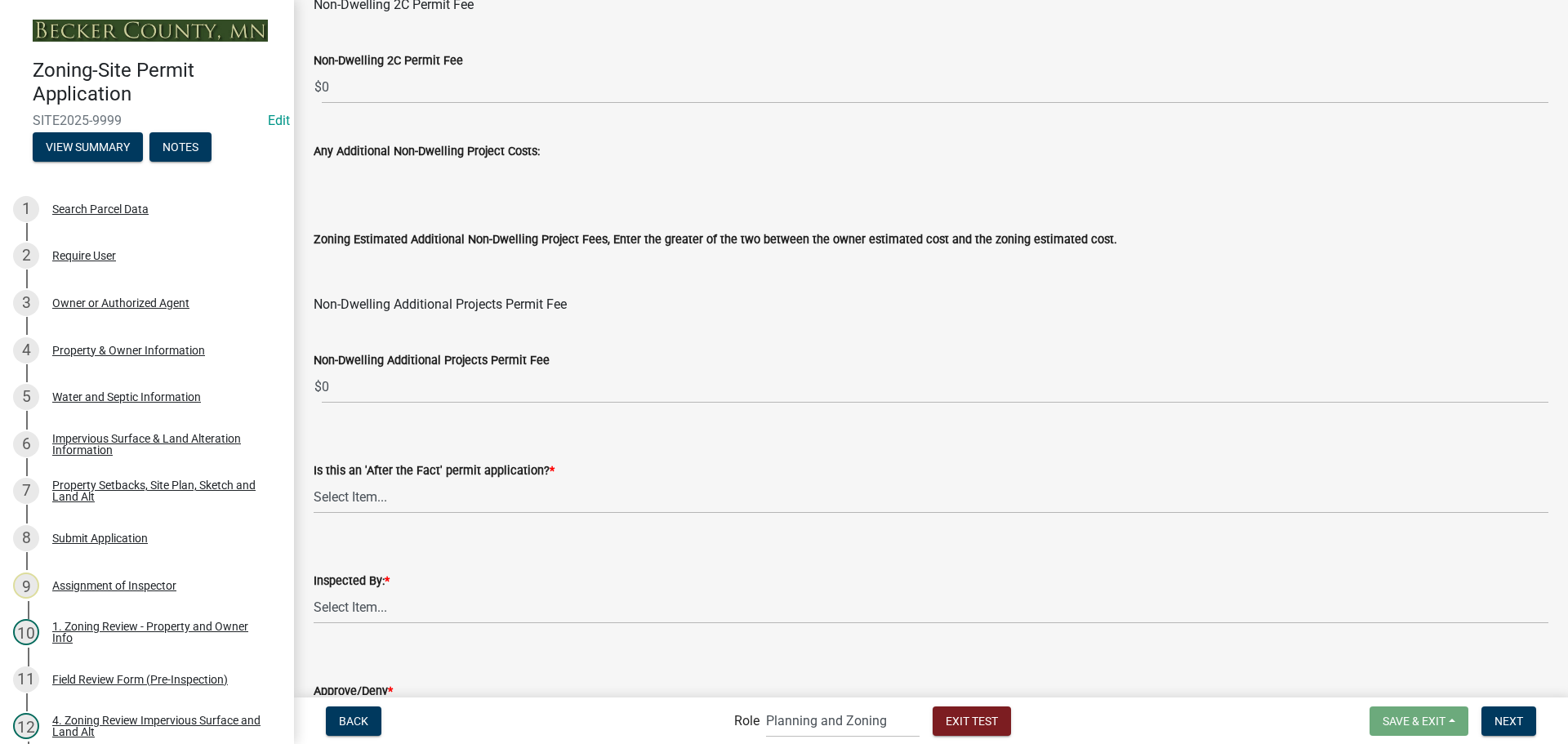
scroll to position [1974, 0]
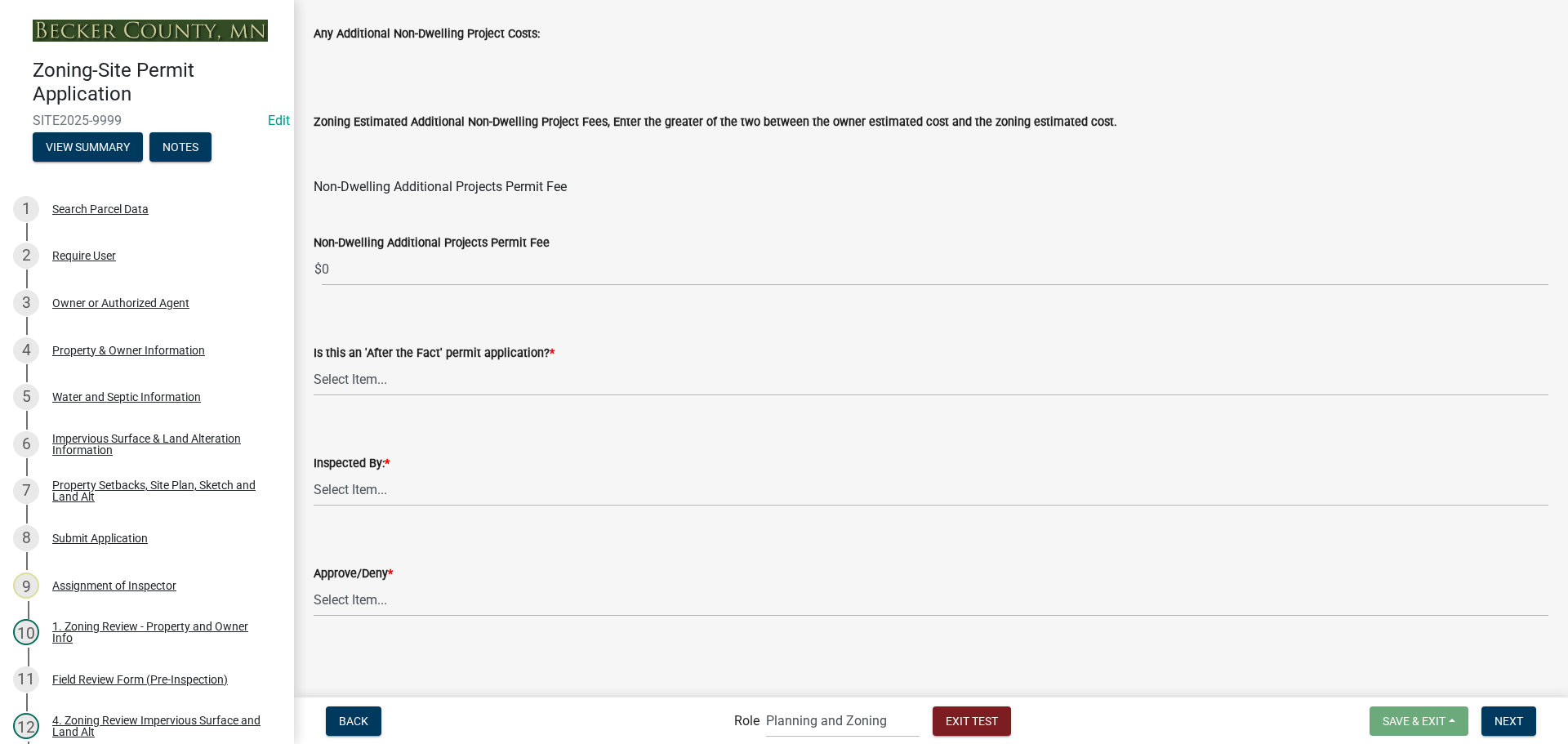
type input "12"
click at [451, 379] on select "Select Item... No Yes" at bounding box center [931, 379] width 1235 height 34
click at [314, 362] on select "Select Item... No Yes" at bounding box center [931, 379] width 1235 height 34
select select "bbe3a6c5-1893-4527-8578-ada07a3b8ea5"
drag, startPoint x: 459, startPoint y: 490, endPoint x: 459, endPoint y: 503, distance: 13.0
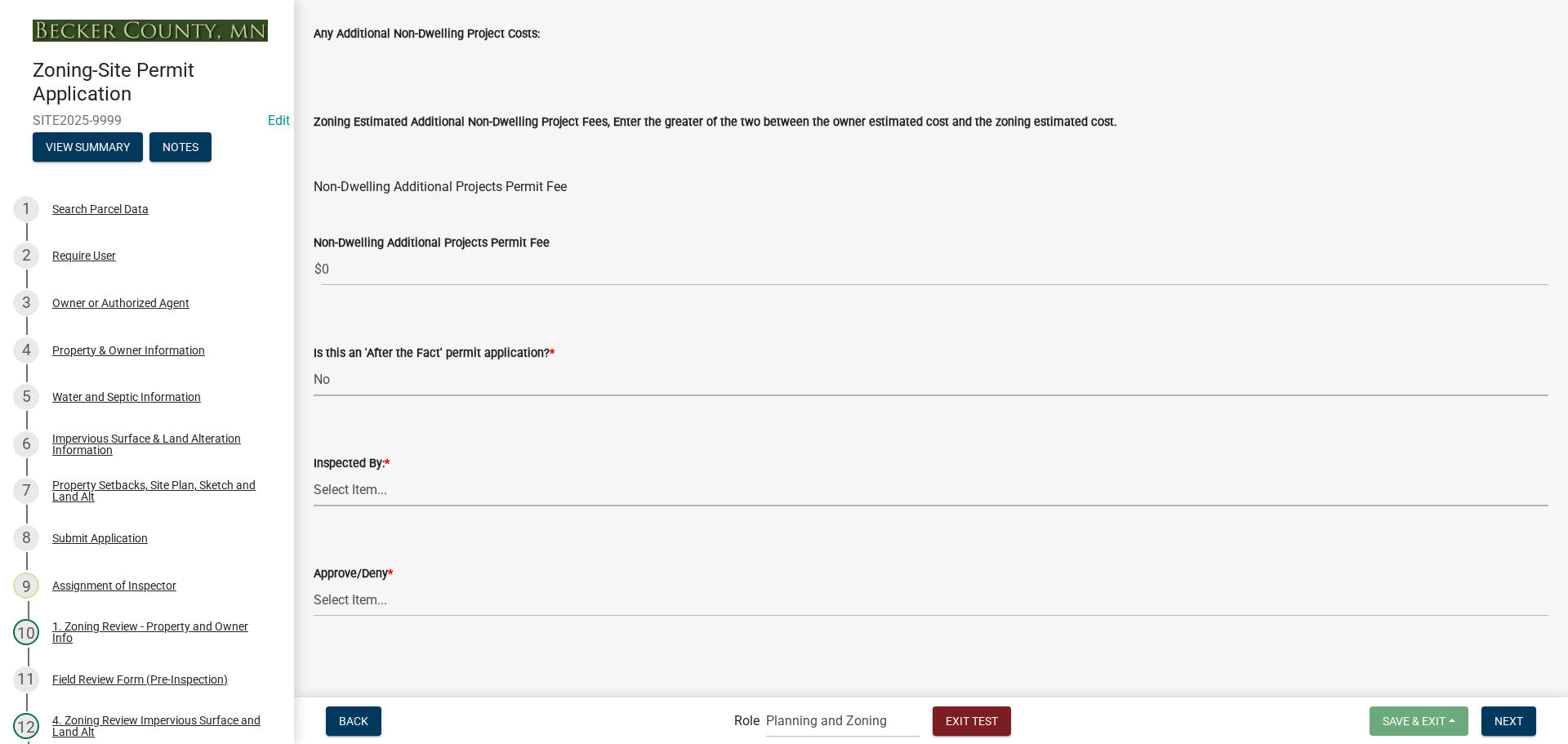
click at [459, 490] on select "Select Item... [PERSON_NAME] [PERSON_NAME] [PERSON_NAME] [PERSON_NAME] [PERSON_…" at bounding box center [931, 489] width 1235 height 34
click at [314, 472] on select "Select Item... [PERSON_NAME] [PERSON_NAME] [PERSON_NAME] [PERSON_NAME] [PERSON_…" at bounding box center [931, 489] width 1235 height 34
select select "46a4e5dd-5e54-4833-a695-492bd64ca2bd"
click at [448, 601] on select "Select Item... Approve Deny" at bounding box center [931, 599] width 1235 height 34
click at [314, 583] on select "Select Item... Approve Deny" at bounding box center [931, 599] width 1235 height 34
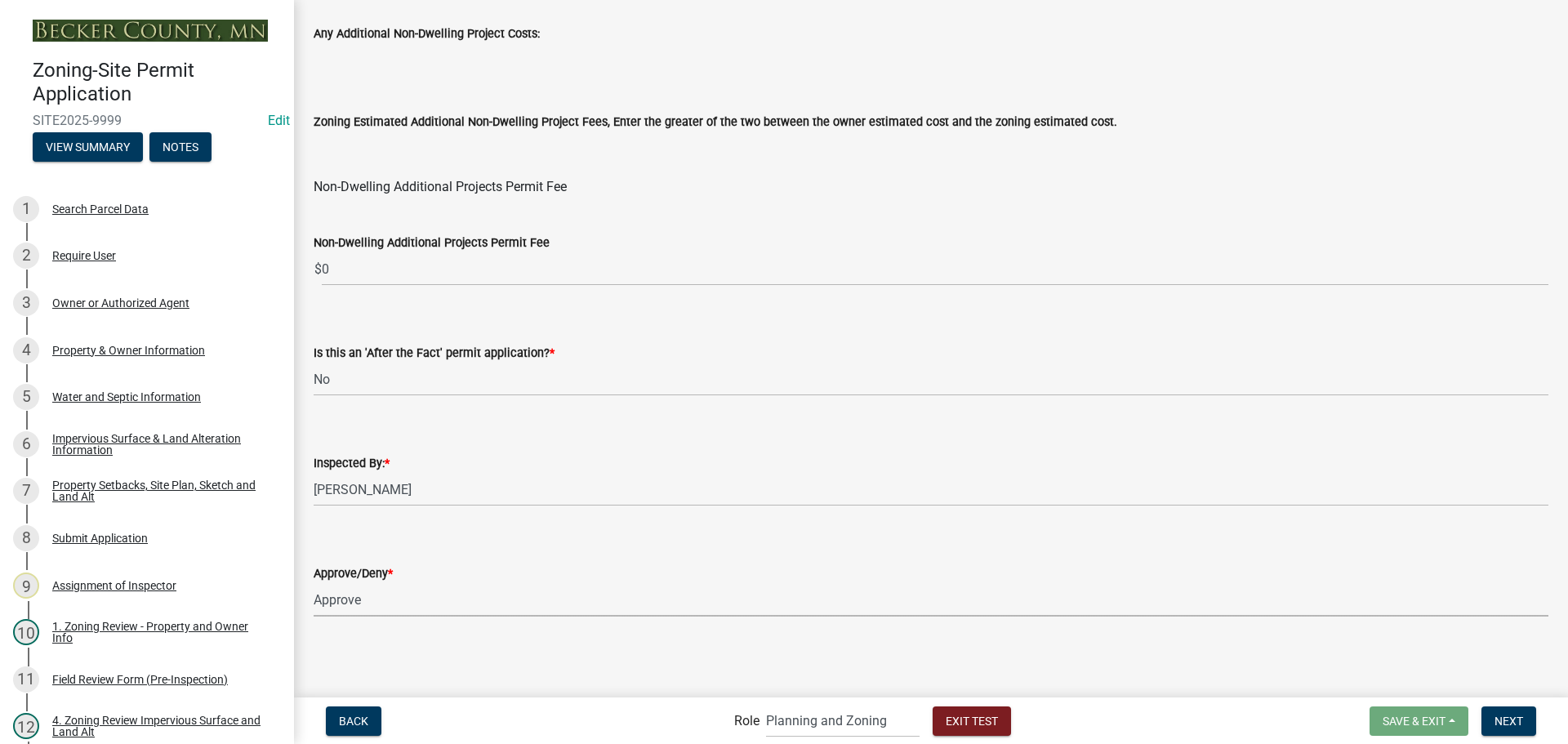
select select "97c9e5a4-d35f-4903-ad68-b764687ac9e9"
click at [1504, 729] on button "Next" at bounding box center [1509, 721] width 54 height 30
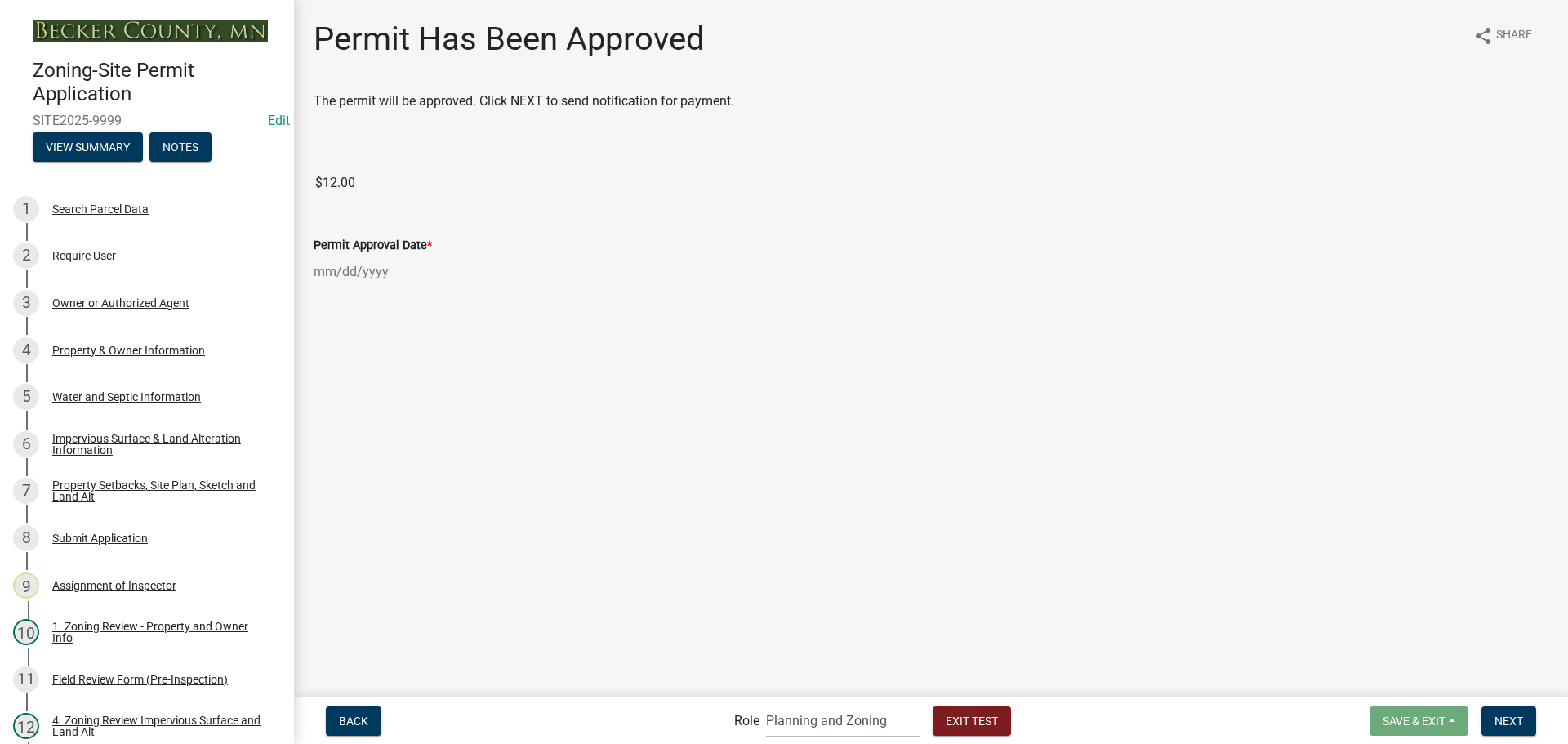
click at [418, 267] on div at bounding box center [388, 271] width 149 height 34
select select "9"
select select "2025"
click at [434, 356] on div "5" at bounding box center [435, 359] width 26 height 26
type input "[DATE]"
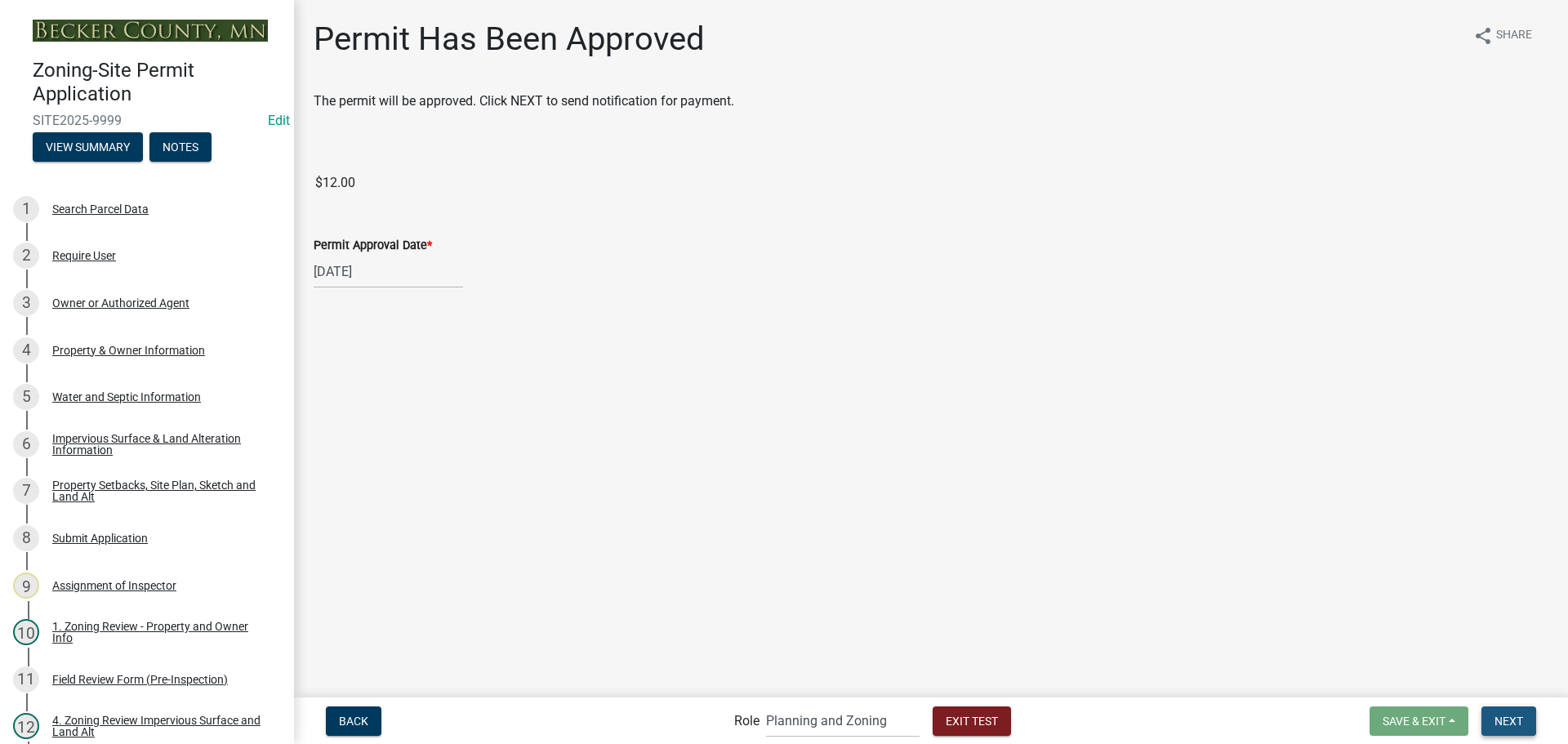
click at [1500, 728] on button "Next" at bounding box center [1509, 721] width 54 height 30
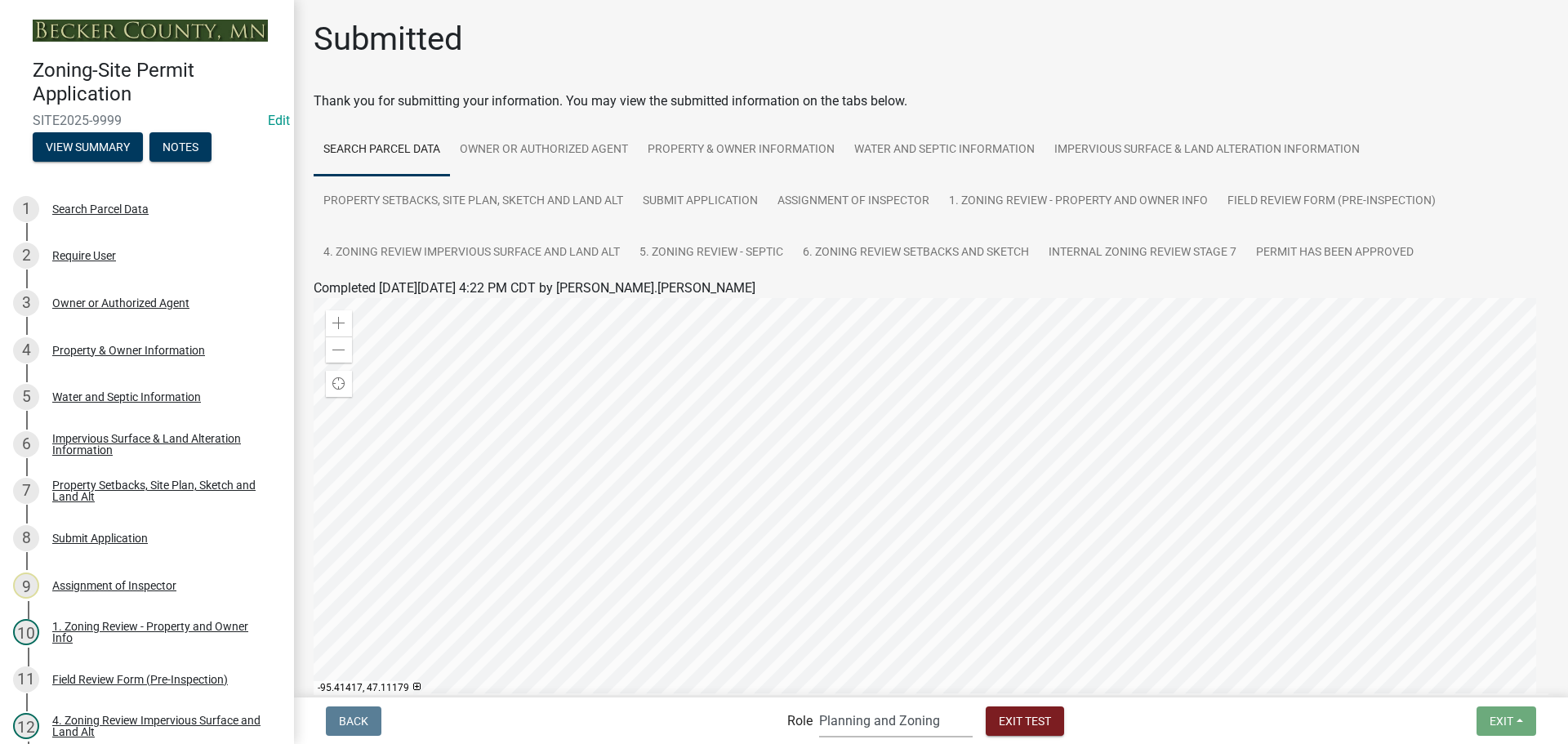
click at [873, 724] on select "Applicant Zoning Permit Assignment Planning and Zoning Admin" at bounding box center [896, 720] width 153 height 34
select select "46f061d0-ca05-4526-87ad-bae6256f3e47"
click at [819, 704] on select "Applicant Zoning Permit Assignment Planning and Zoning Admin" at bounding box center [896, 720] width 153 height 34
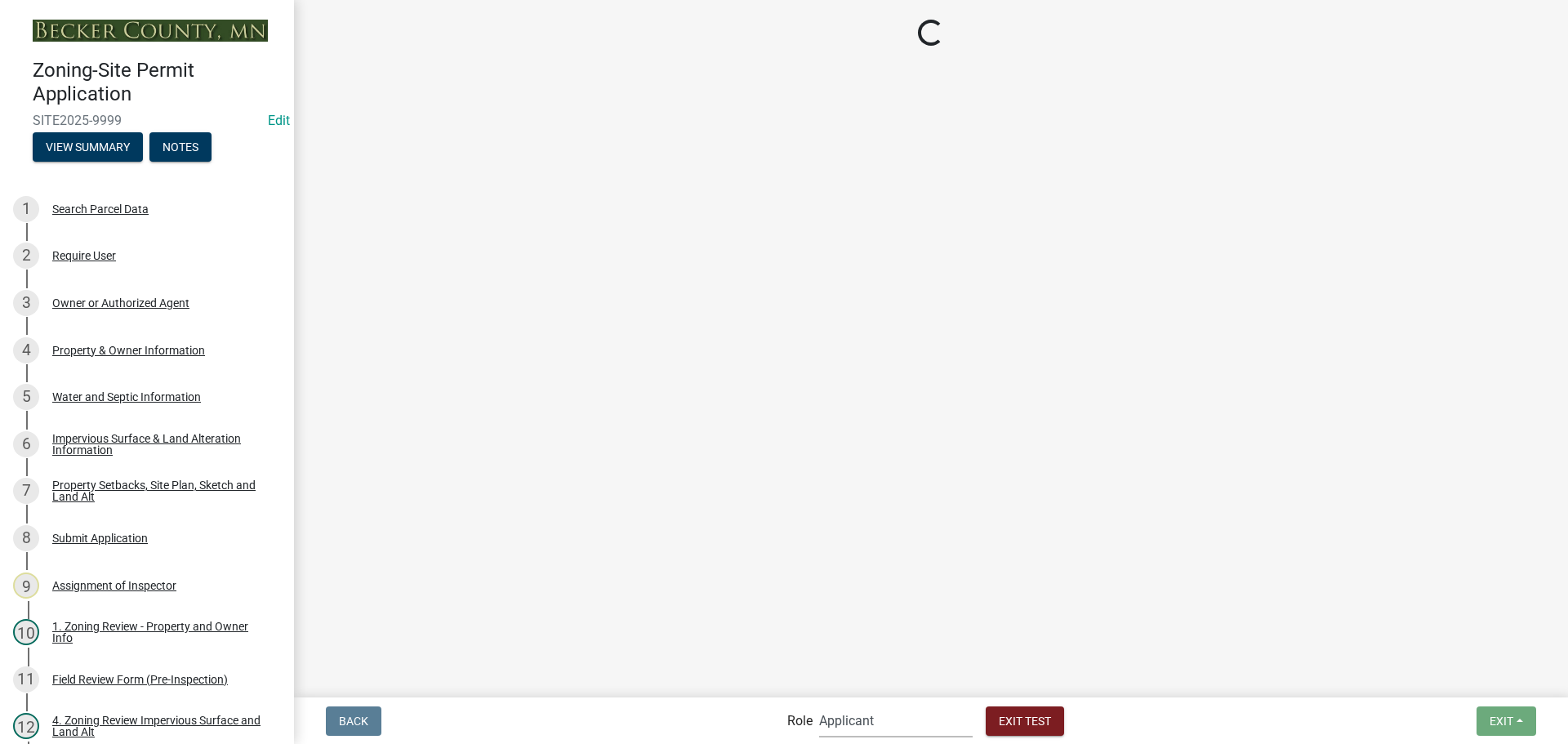
click at [871, 719] on select "Applicant Zoning Permit Assignment Planning and Zoning Admin" at bounding box center [896, 720] width 153 height 34
click at [819, 704] on select "Applicant Zoning Permit Assignment Planning and Zoning Admin" at bounding box center [896, 720] width 153 height 34
